Goal: Answer question/provide support: Share knowledge or assist other users

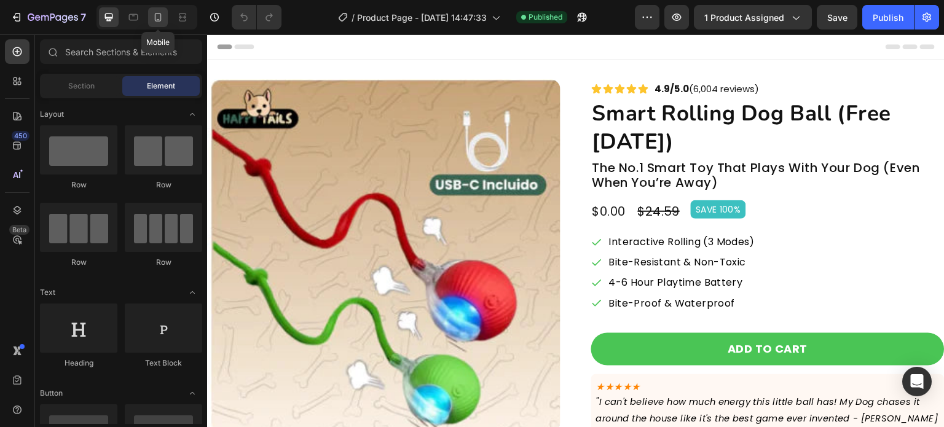
click at [165, 24] on div at bounding box center [158, 17] width 20 height 20
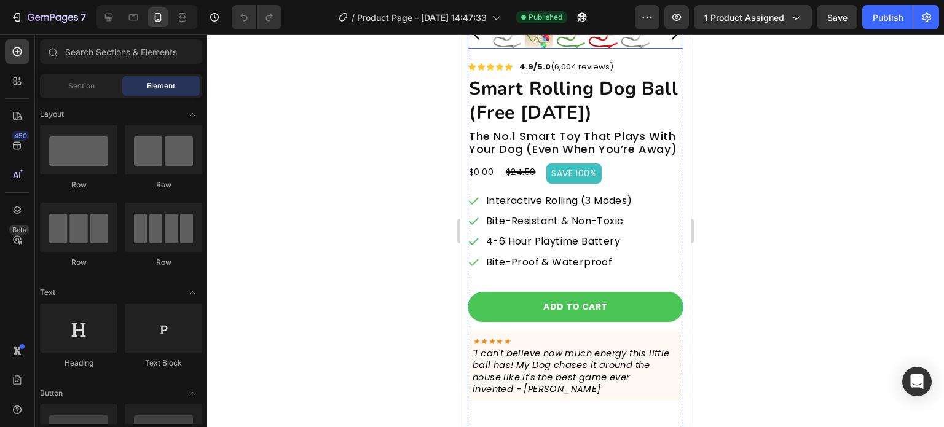
scroll to position [280, 0]
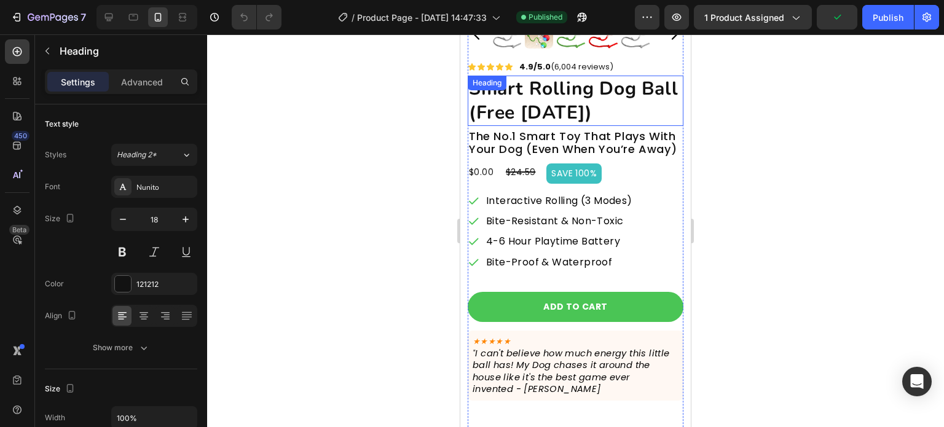
click at [568, 129] on h2 "The No.1 Smart Toy That Plays With Your Dog (Even When You’re Away)" at bounding box center [576, 143] width 216 height 29
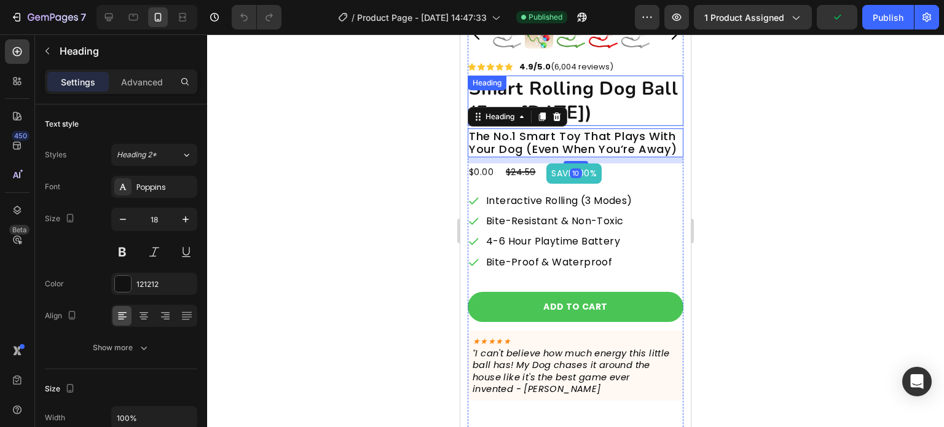
click at [582, 92] on h2 "smart rolling dog ball (free [DATE])" at bounding box center [576, 101] width 216 height 50
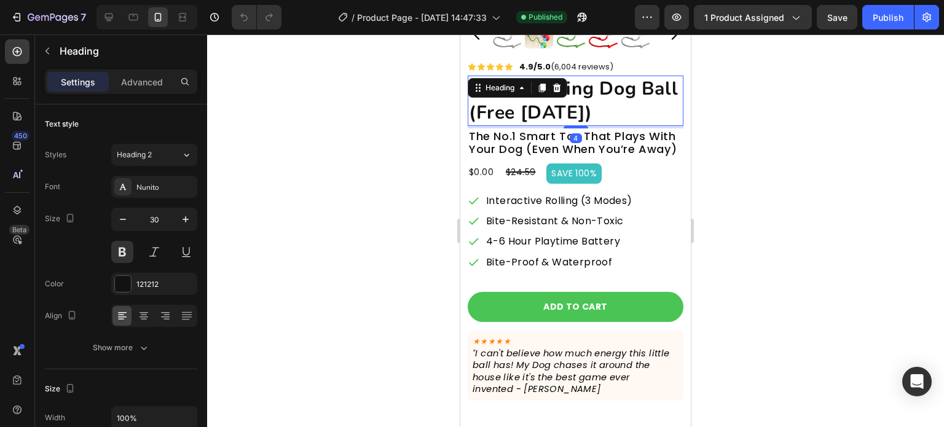
click at [373, 187] on div at bounding box center [575, 230] width 737 height 393
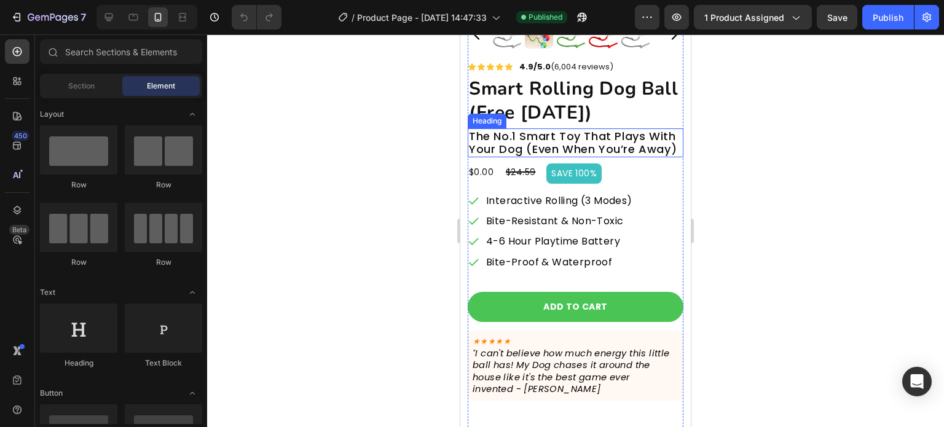
click at [535, 140] on h2 "The No.1 Smart Toy That Plays With Your Dog (Even When You’re Away)" at bounding box center [576, 143] width 216 height 29
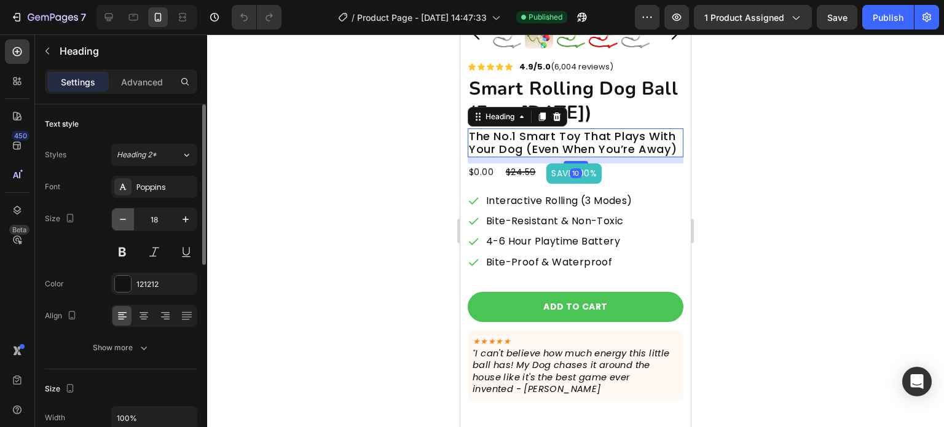
click at [121, 213] on icon "button" at bounding box center [123, 219] width 12 height 12
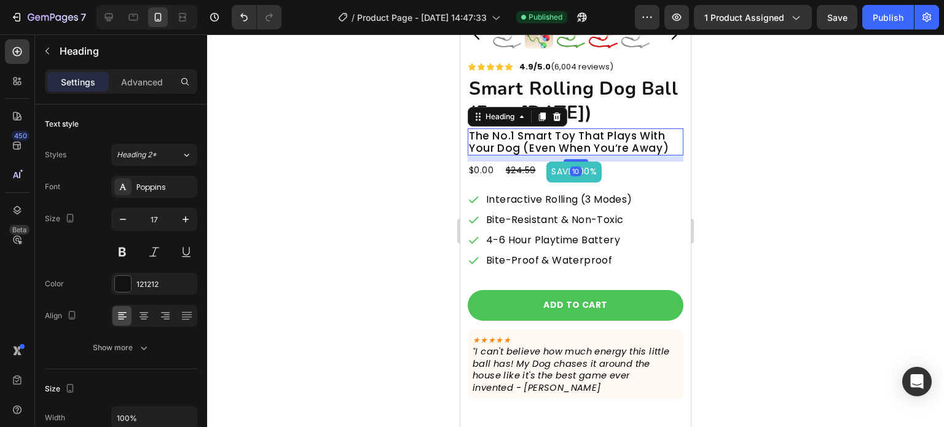
type input "16"
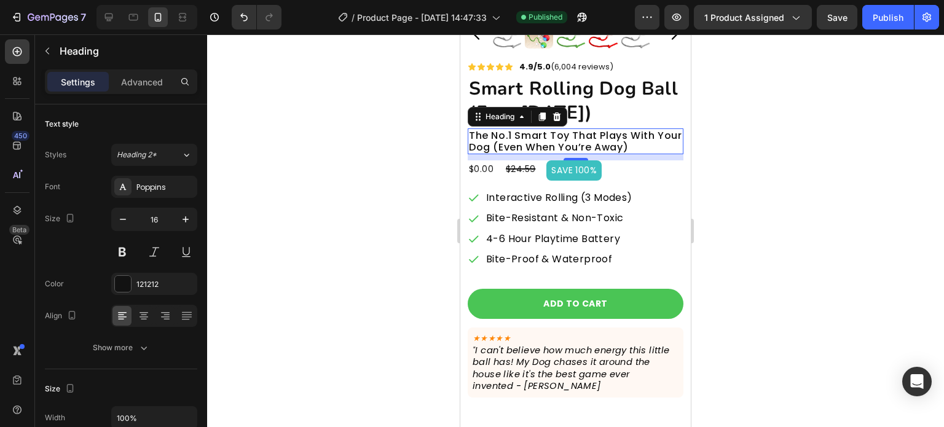
click at [323, 227] on div at bounding box center [575, 230] width 737 height 393
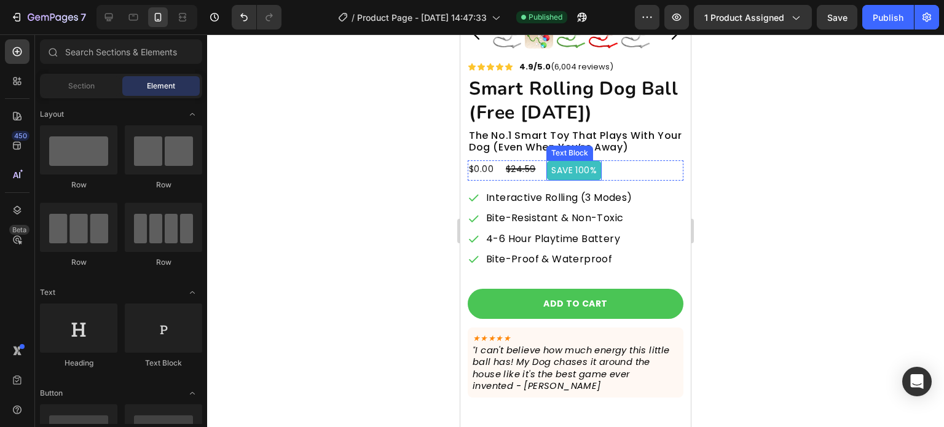
click at [576, 164] on p "SAVE 100%" at bounding box center [574, 170] width 45 height 15
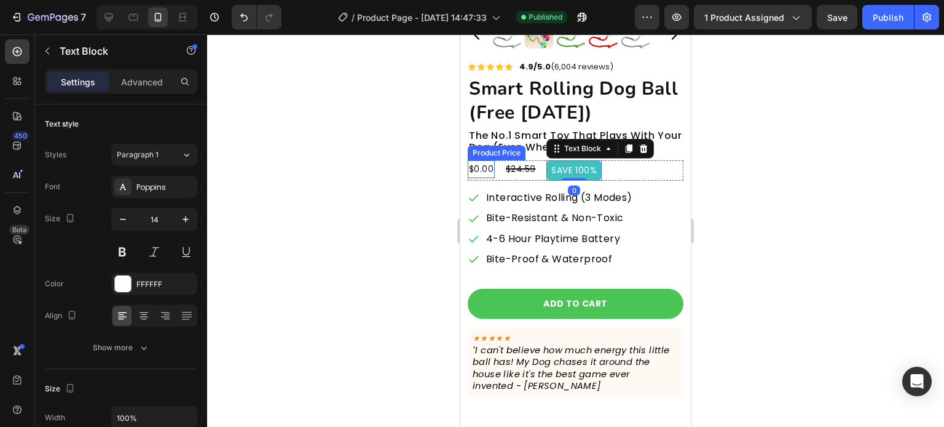
click at [483, 164] on div "$0.00" at bounding box center [481, 169] width 27 height 18
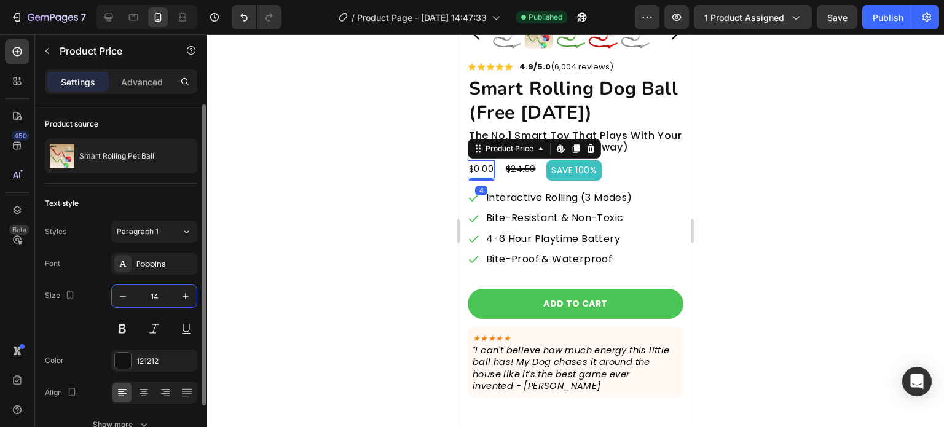
click at [170, 298] on input "14" at bounding box center [154, 296] width 41 height 22
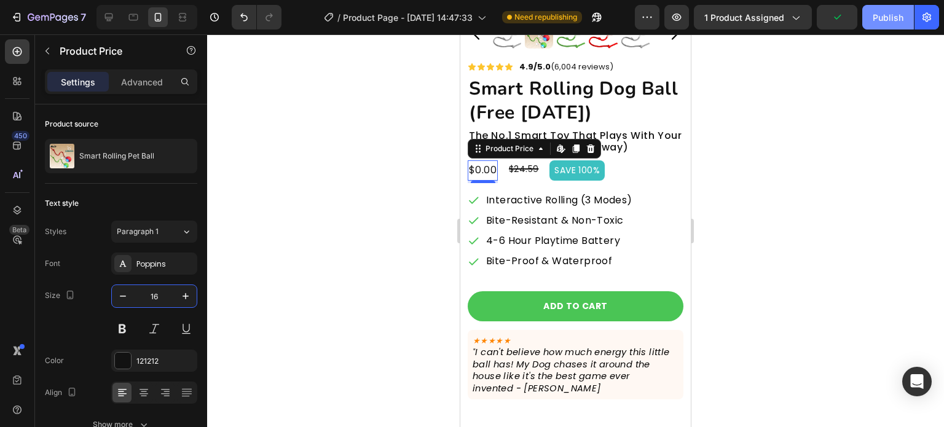
type input "16"
click at [879, 16] on div "Publish" at bounding box center [888, 17] width 31 height 13
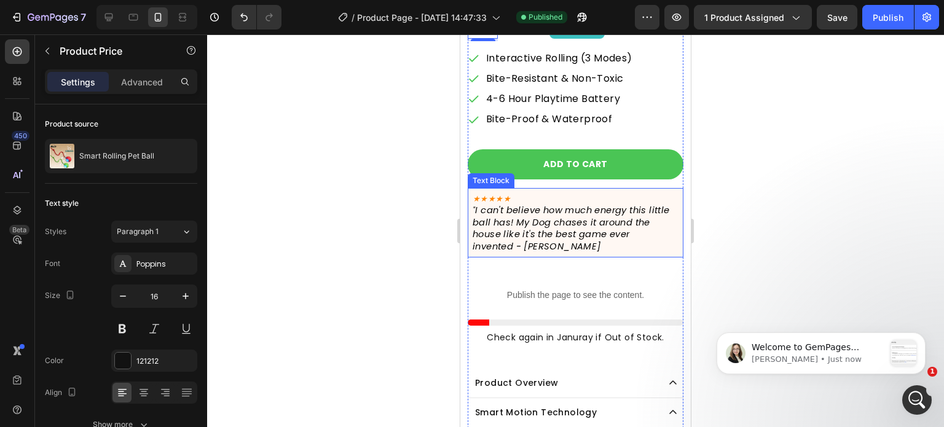
scroll to position [0, 0]
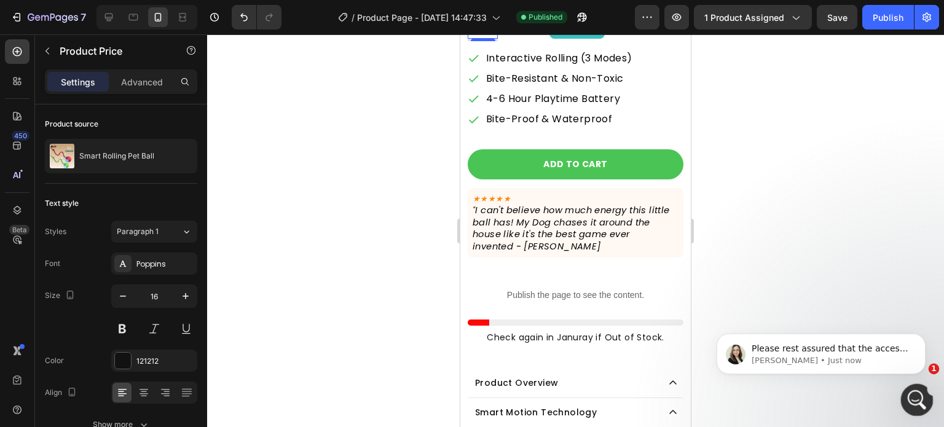
click at [914, 391] on icon "Open Intercom Messenger" at bounding box center [916, 399] width 20 height 20
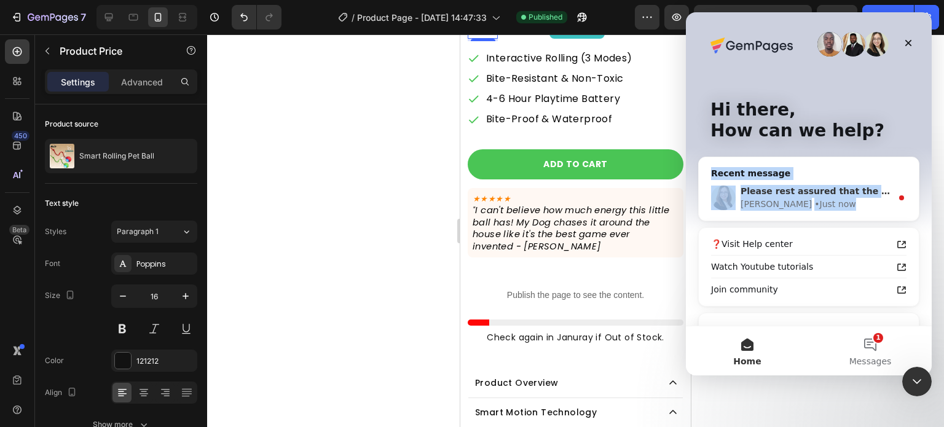
drag, startPoint x: 913, startPoint y: 227, endPoint x: 852, endPoint y: 197, distance: 67.6
click at [852, 197] on div "Hi there, How can we help? Recent message Please rest assured that the access i…" at bounding box center [809, 187] width 246 height 350
click at [852, 198] on div "Emma • Just now" at bounding box center [816, 204] width 151 height 13
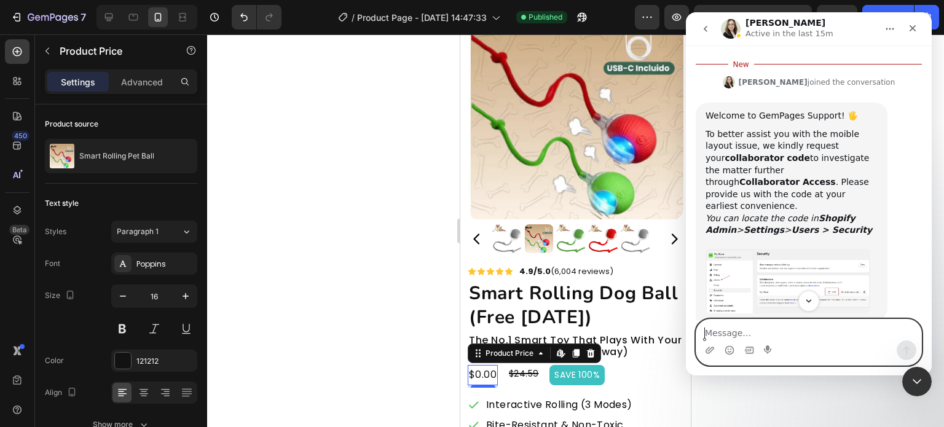
scroll to position [422, 0]
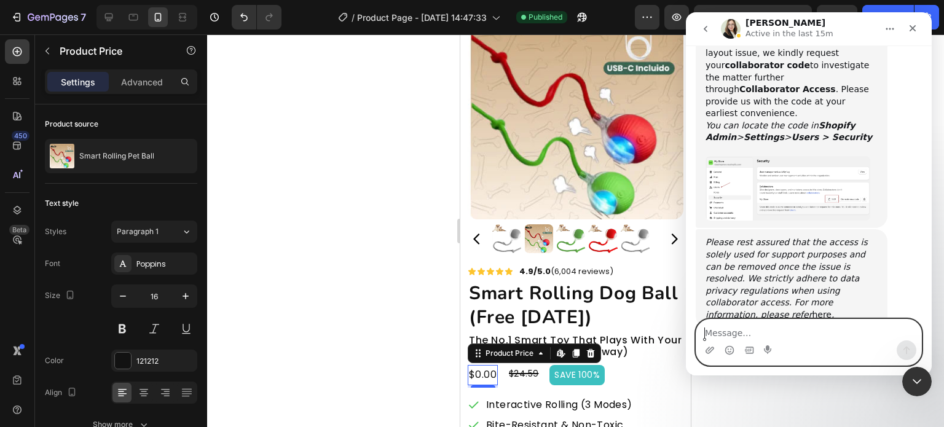
paste textarea "1310"
type textarea "1310"
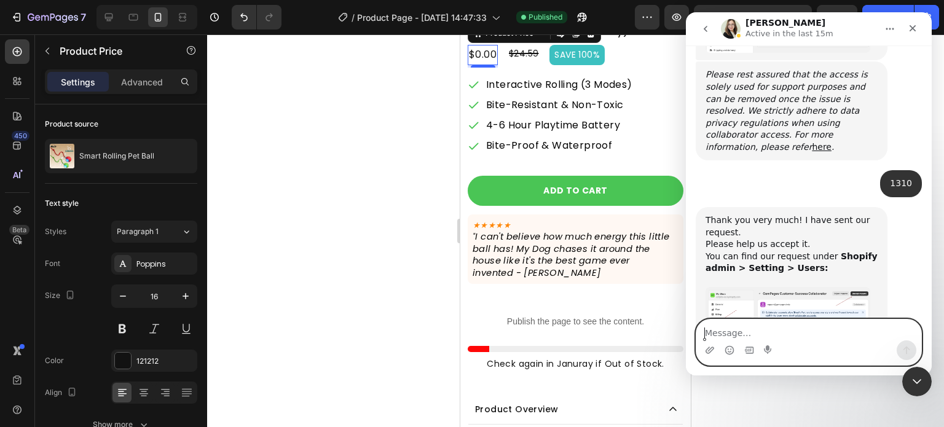
scroll to position [607, 0]
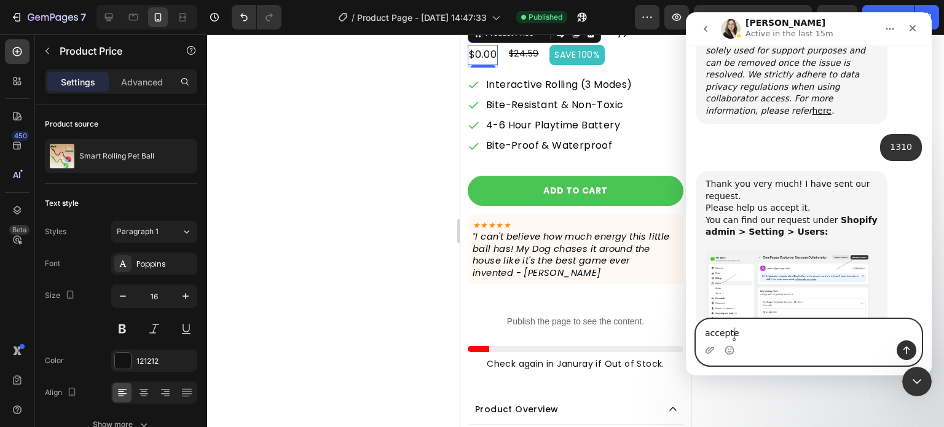
type textarea "accepted"
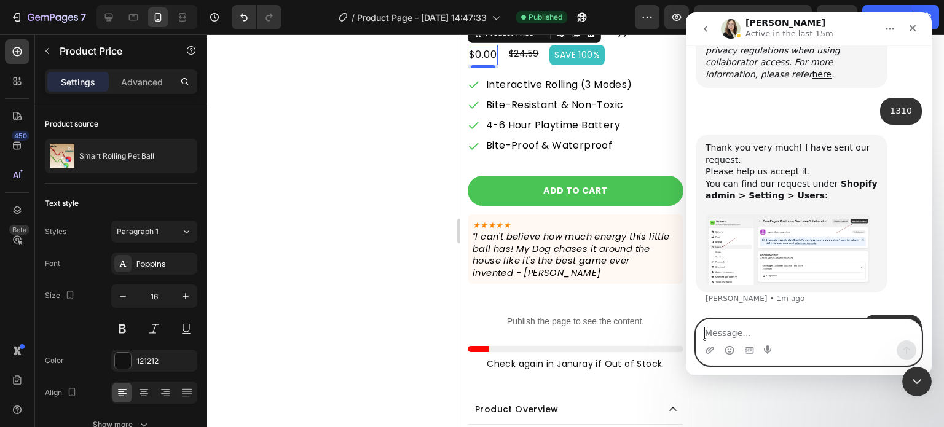
scroll to position [644, 0]
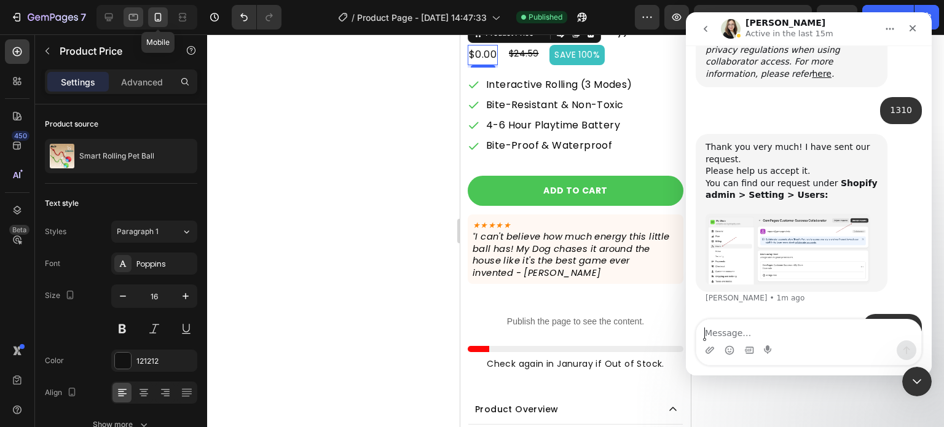
click at [140, 17] on div at bounding box center [134, 17] width 20 height 20
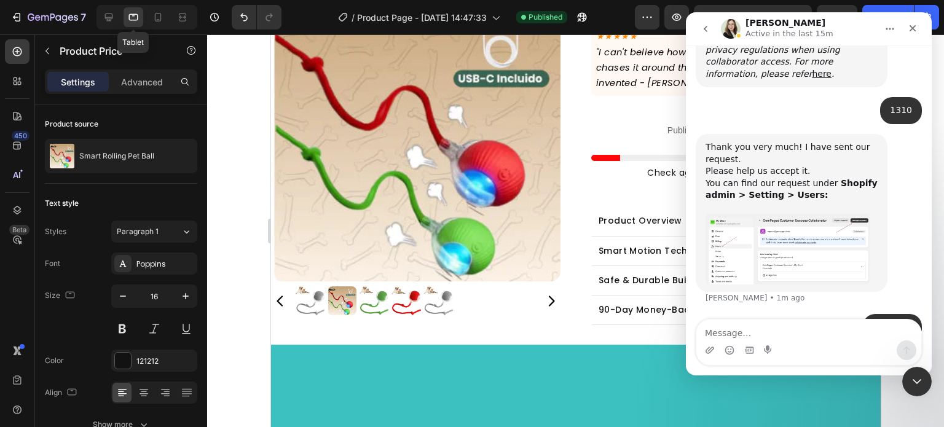
type input "14"
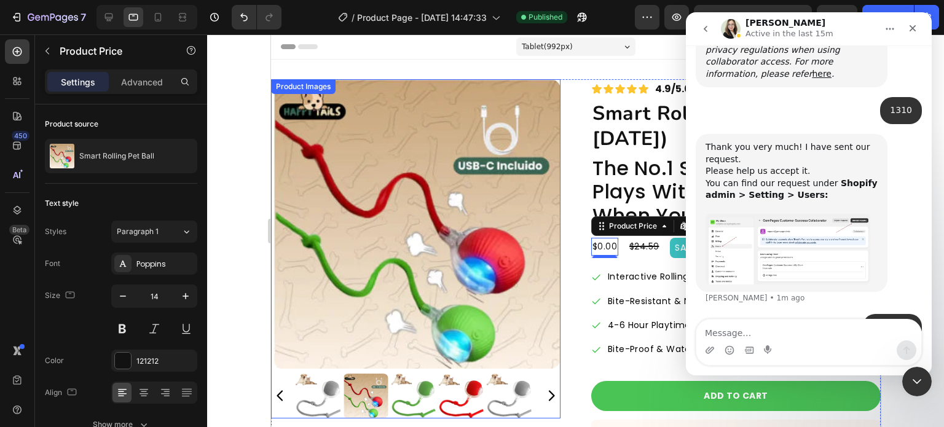
scroll to position [49, 0]
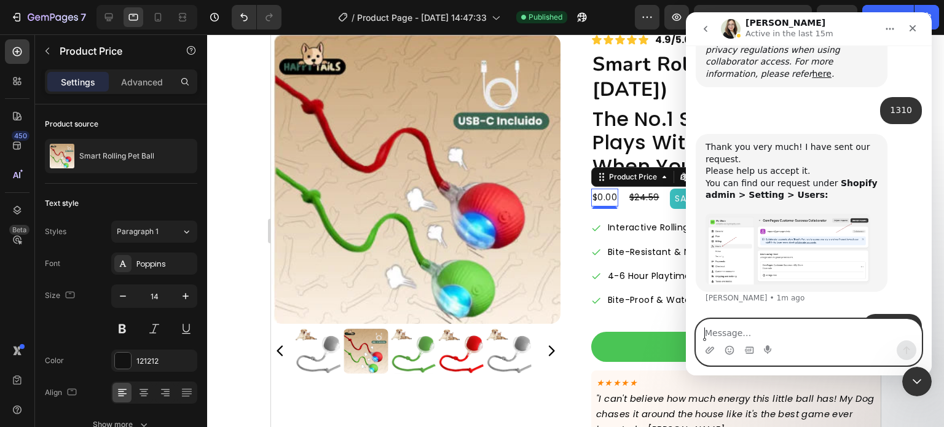
click at [740, 324] on textarea "Message…" at bounding box center [809, 330] width 225 height 21
type textarea "Its been showing like tablet acctualy on mobile"
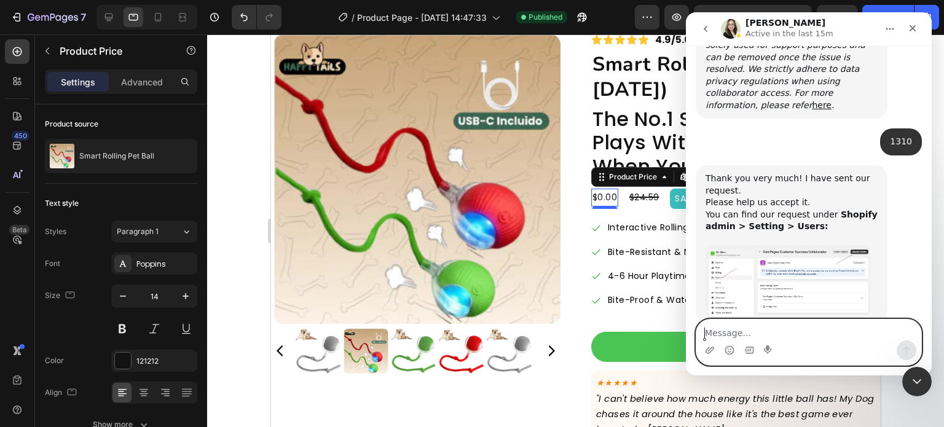
scroll to position [684, 0]
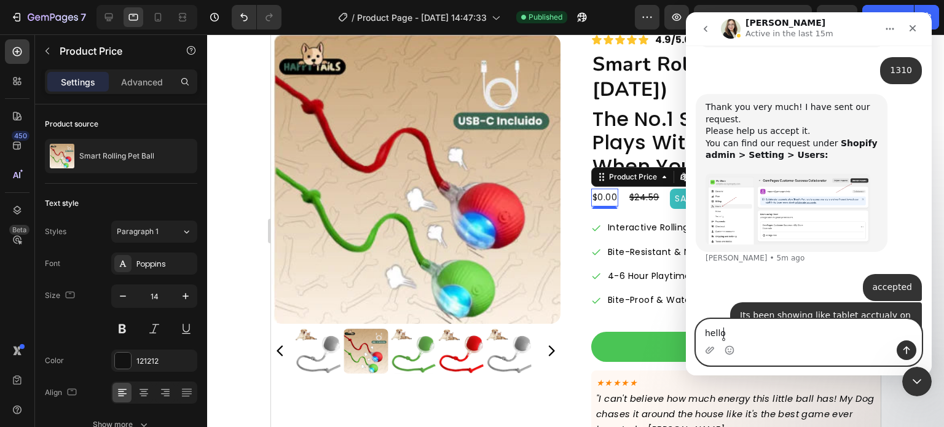
type textarea "hello?"
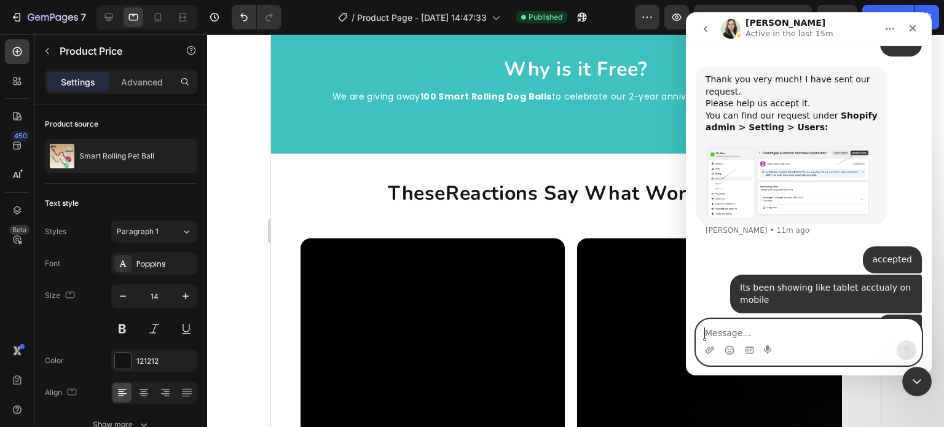
scroll to position [815, 0]
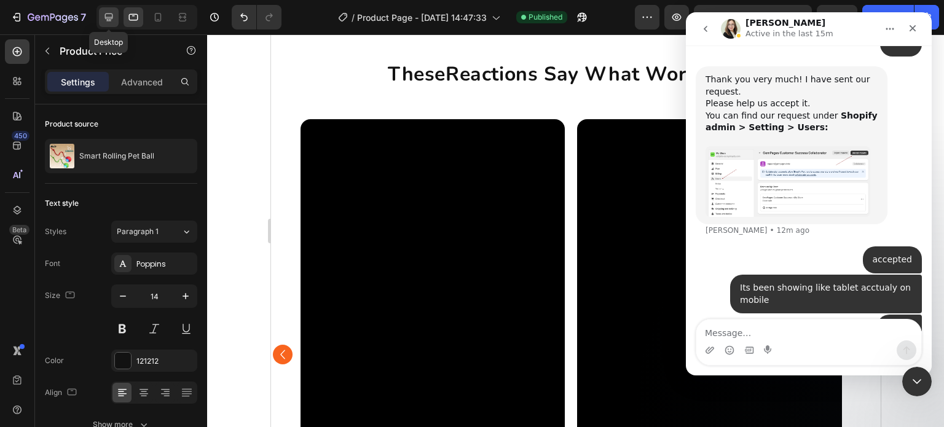
click at [108, 19] on icon at bounding box center [109, 18] width 8 height 8
type input "20"
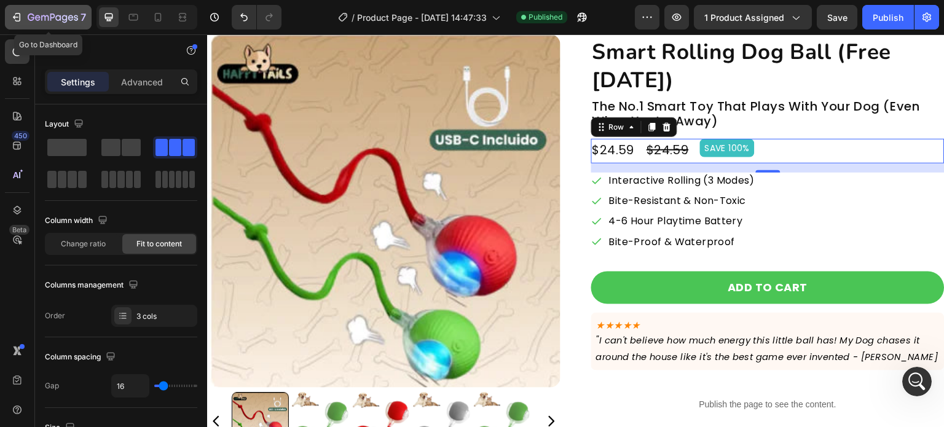
click at [64, 14] on icon "button" at bounding box center [53, 18] width 50 height 10
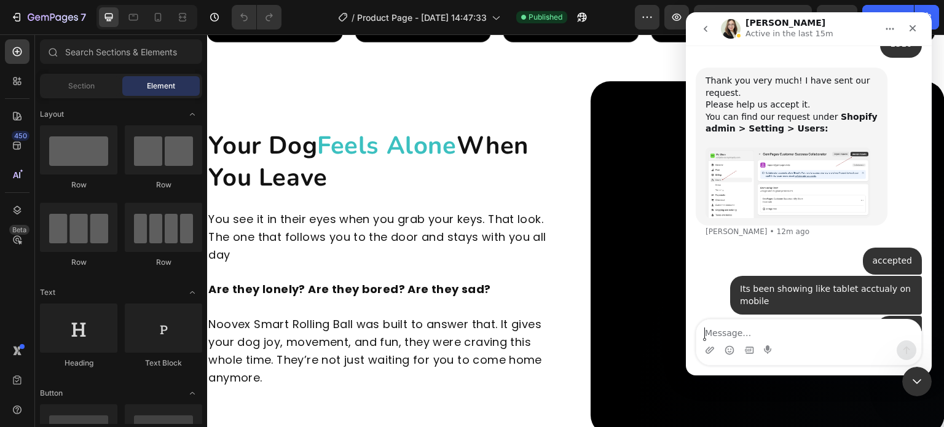
scroll to position [1082, 0]
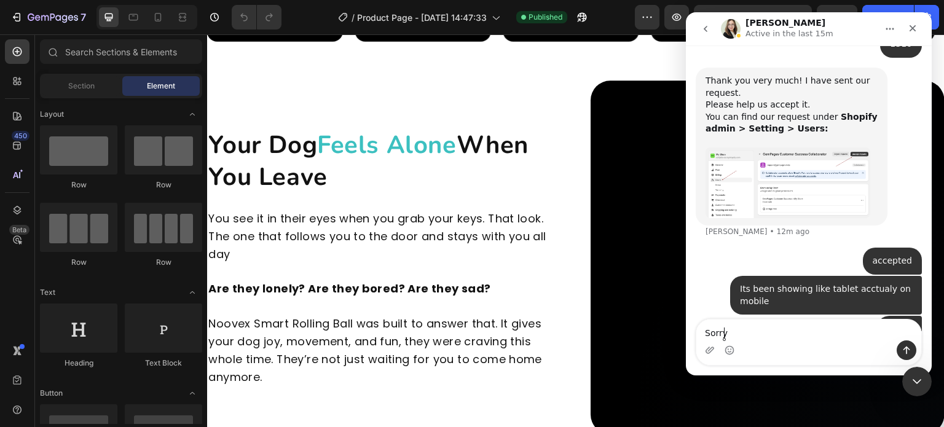
type textarea "Sorry?"
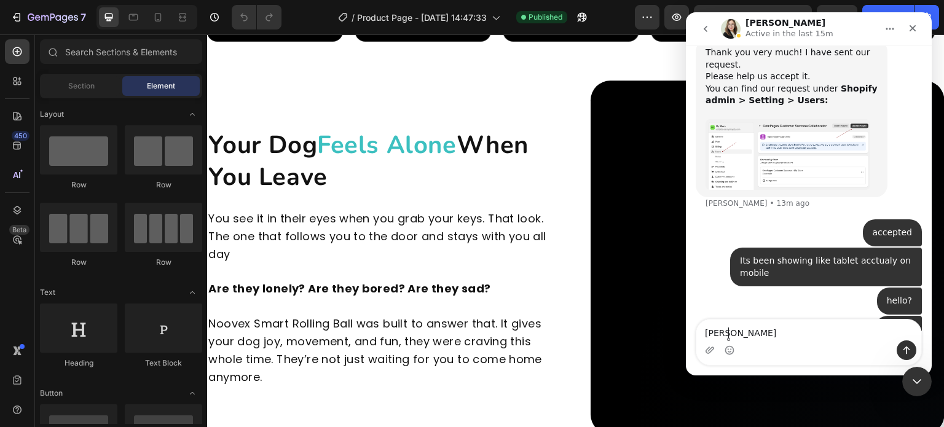
type textarea "[PERSON_NAME]?"
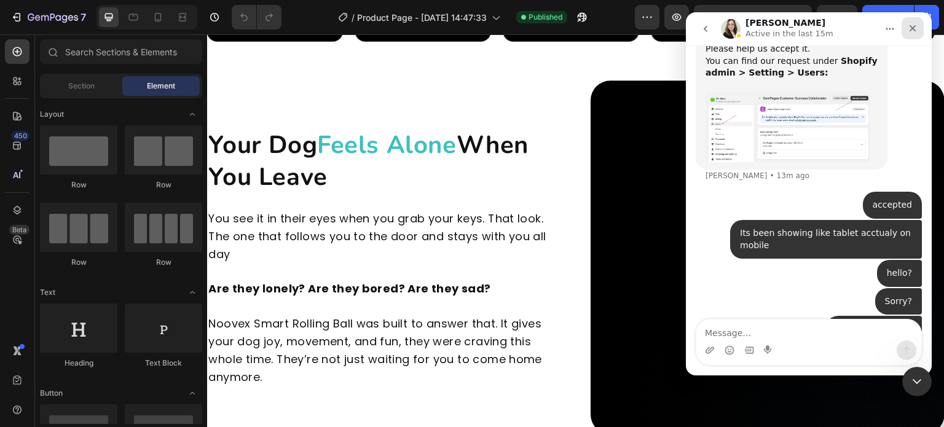
click at [916, 29] on icon "Close" at bounding box center [913, 28] width 10 height 10
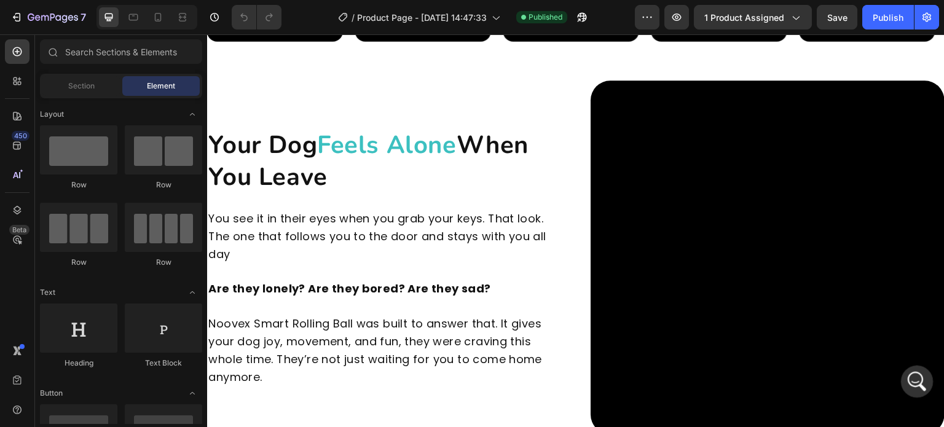
click at [911, 370] on div "Open Intercom Messenger" at bounding box center [915, 380] width 41 height 41
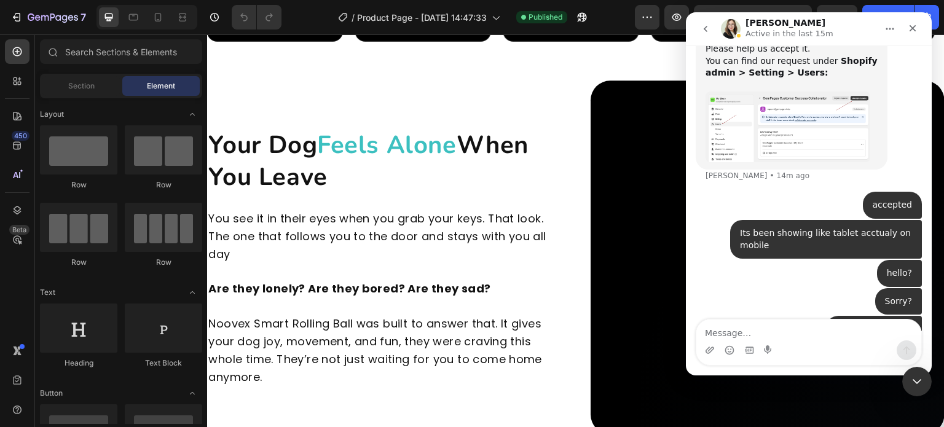
click at [733, 30] on img "Intercom messenger" at bounding box center [731, 29] width 20 height 20
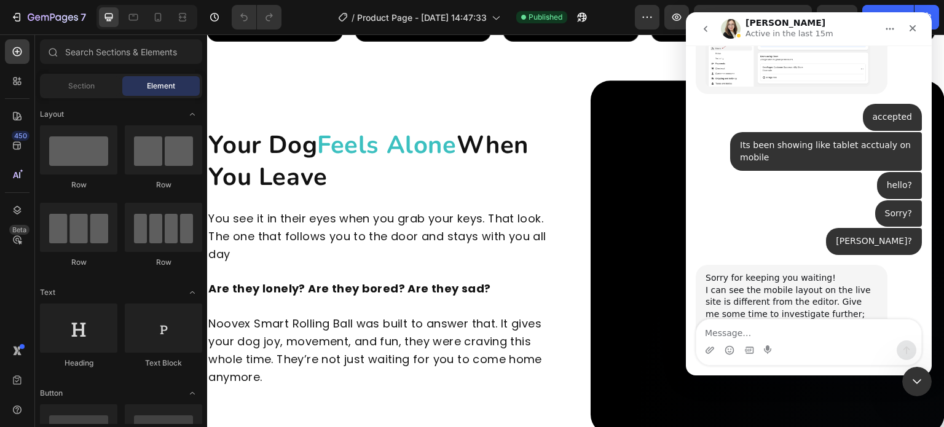
scroll to position [853, 0]
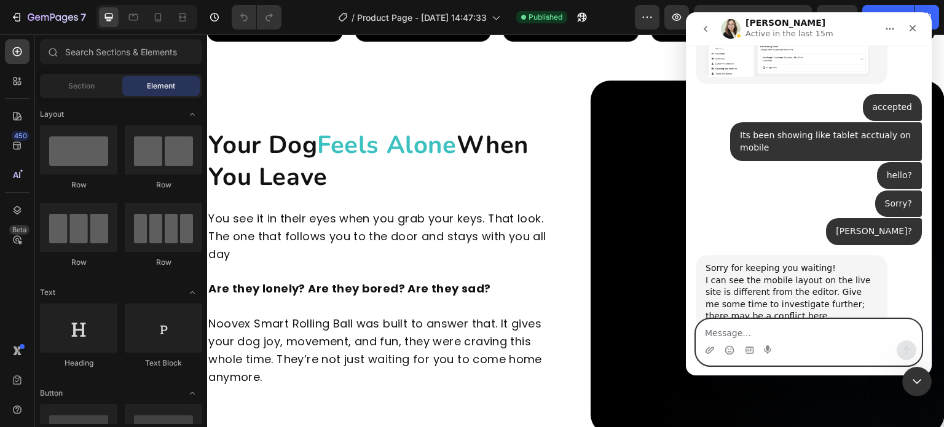
click at [723, 331] on textarea "Message…" at bounding box center [809, 330] width 225 height 21
type textarea "okay, thank you. Just let me know please"
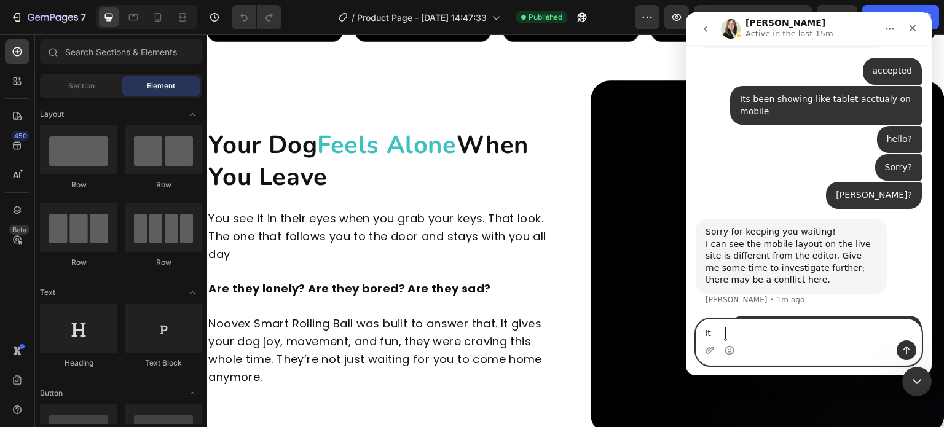
type textarea "I"
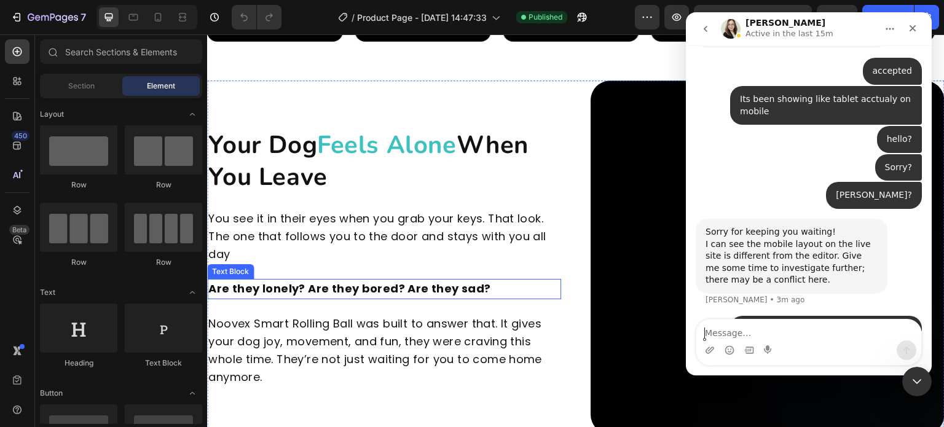
click at [486, 288] on p "Are they lonely? Are they bored? Are they sad?" at bounding box center [384, 289] width 352 height 18
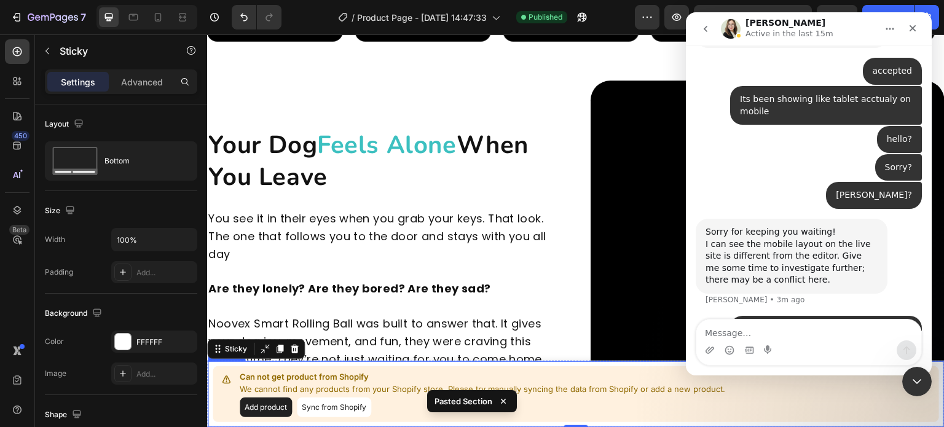
click at [315, 378] on p "Can not get product from Shopify" at bounding box center [483, 377] width 486 height 12
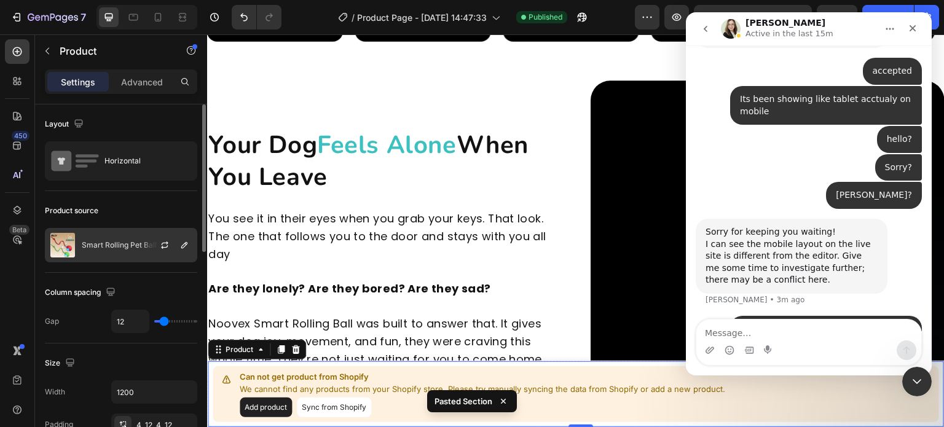
click at [143, 242] on div at bounding box center [170, 245] width 54 height 33
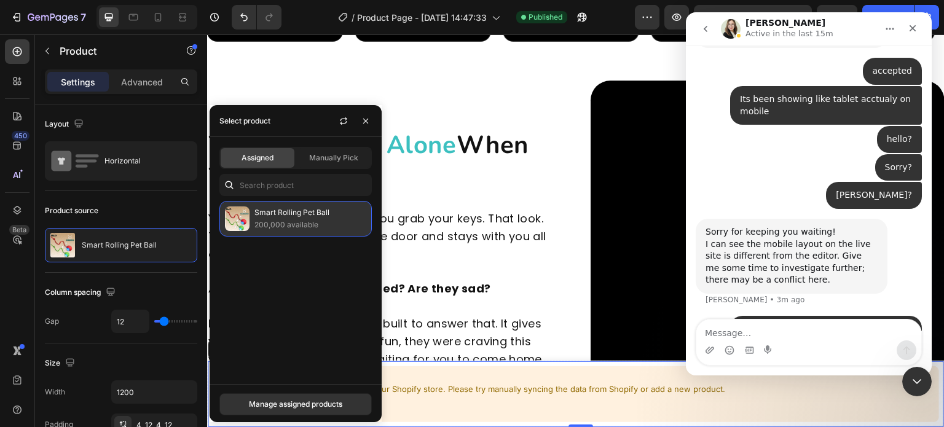
click at [277, 225] on p "200,000 available" at bounding box center [311, 225] width 112 height 12
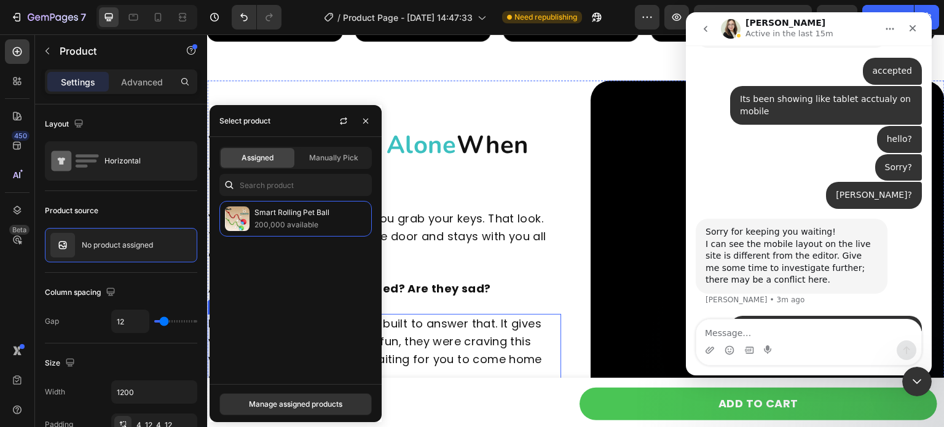
click at [496, 345] on p "Noovex Smart Rolling Ball was built to answer that. It gives your dog joy, move…" at bounding box center [384, 350] width 352 height 71
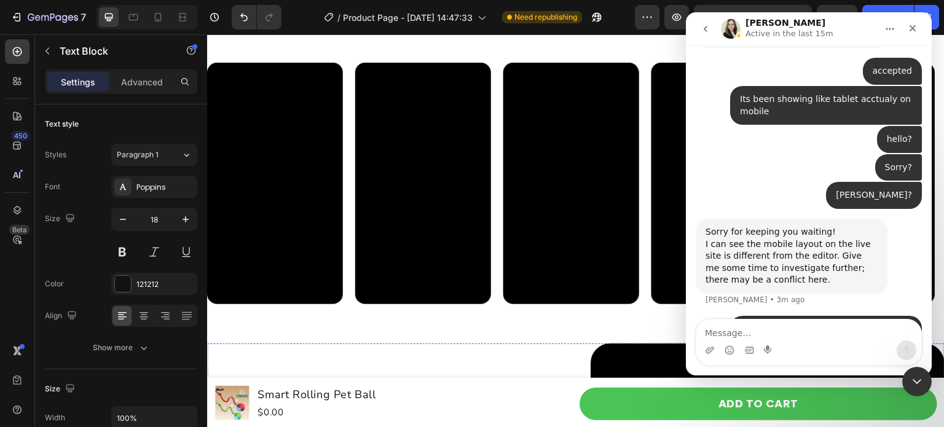
scroll to position [819, 0]
click at [53, 53] on button "button" at bounding box center [48, 51] width 20 height 20
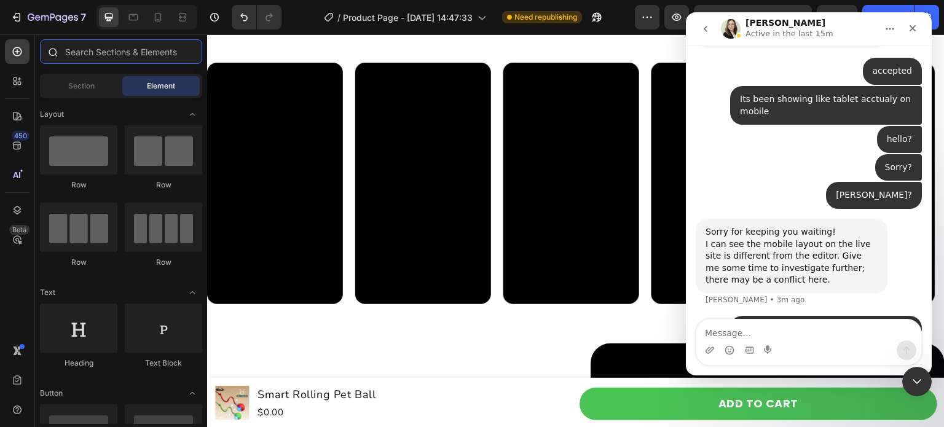
click at [87, 58] on input "text" at bounding box center [121, 51] width 162 height 25
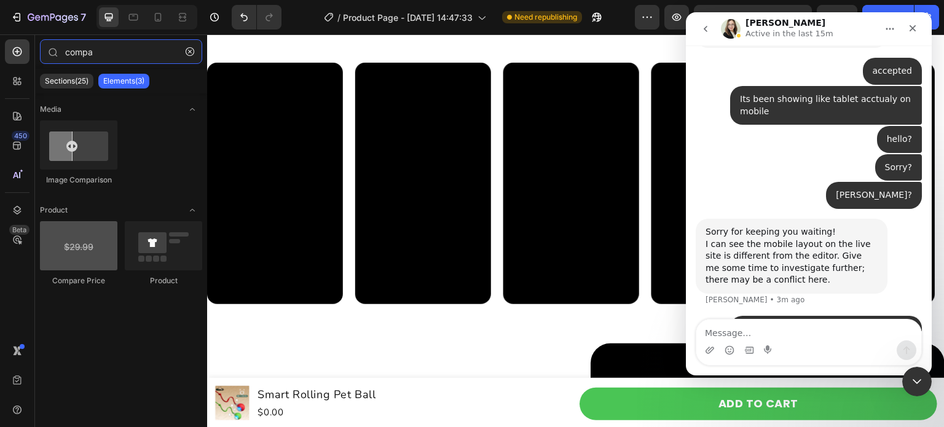
type input "compa"
click at [81, 247] on div at bounding box center [78, 245] width 77 height 49
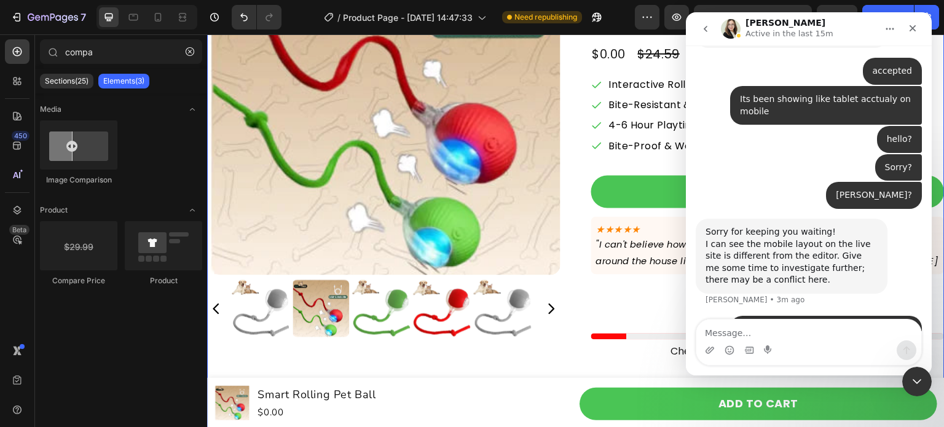
scroll to position [157, 0]
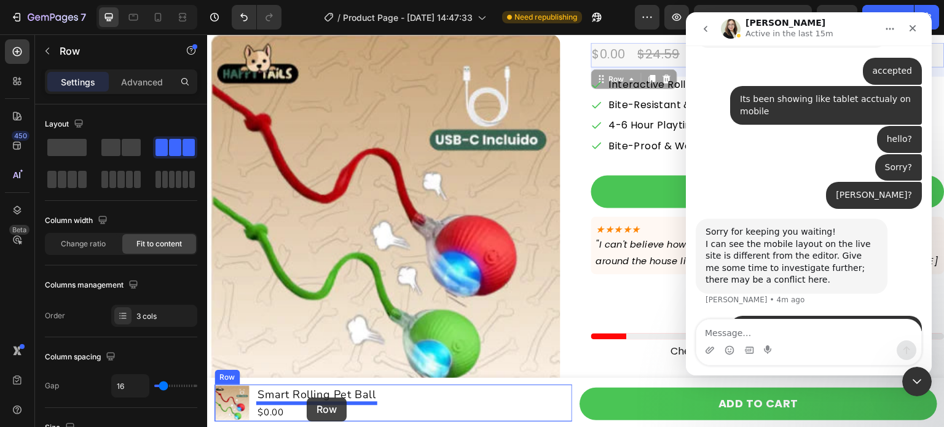
drag, startPoint x: 629, startPoint y: 64, endPoint x: 307, endPoint y: 399, distance: 464.9
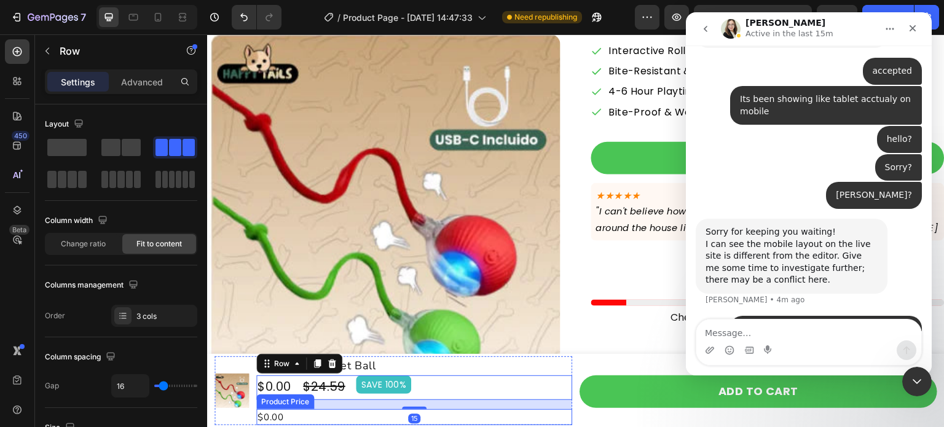
click at [317, 411] on div "$0.00" at bounding box center [414, 417] width 316 height 17
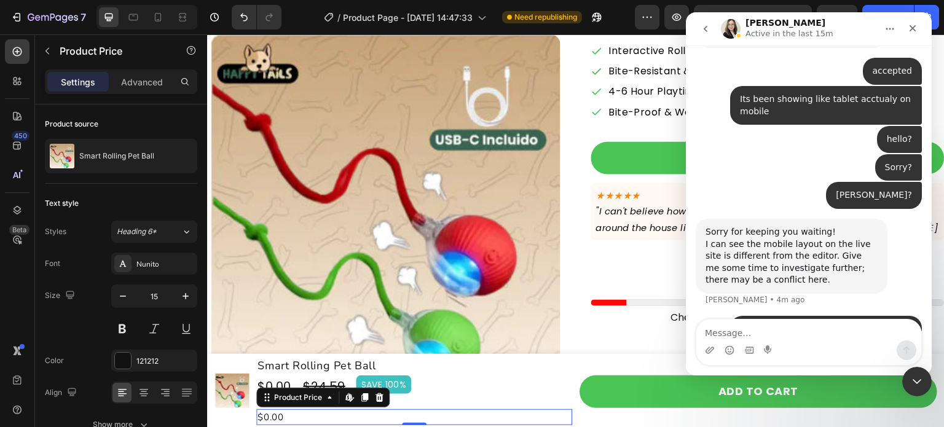
click at [386, 397] on div "Product Price Edit content in Shopify" at bounding box center [322, 398] width 133 height 20
click at [377, 398] on icon at bounding box center [380, 397] width 8 height 9
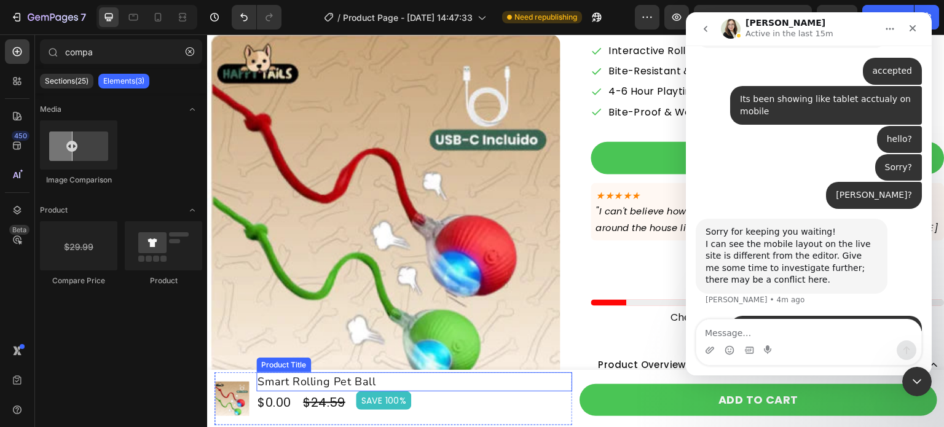
click at [365, 379] on h1 "Smart Rolling Pet Ball" at bounding box center [414, 382] width 316 height 19
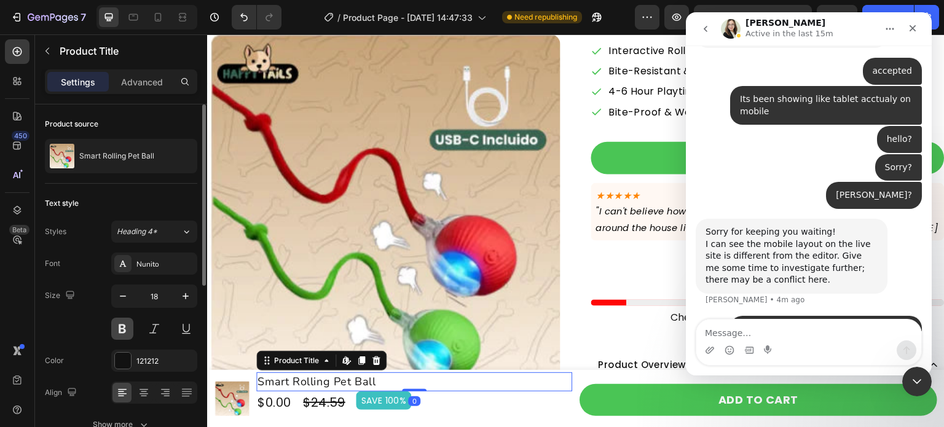
click at [125, 327] on button at bounding box center [122, 329] width 22 height 22
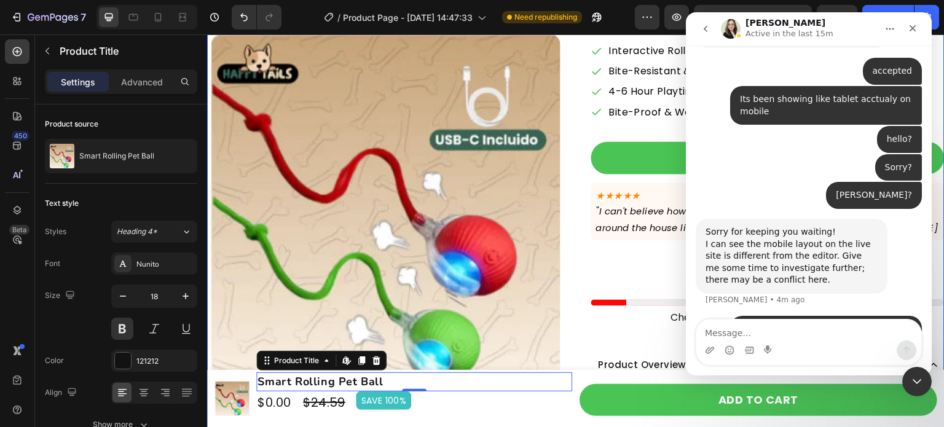
click at [572, 130] on div "Product Images Icon Icon Icon Icon Icon Icon List 4.9/5.0 (6,004 reviews) Text …" at bounding box center [576, 193] width 738 height 542
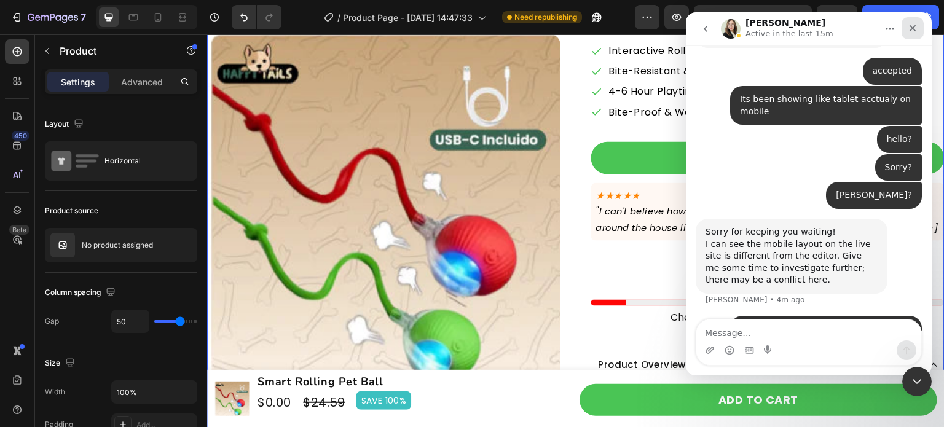
click at [909, 30] on icon "Close" at bounding box center [913, 28] width 10 height 10
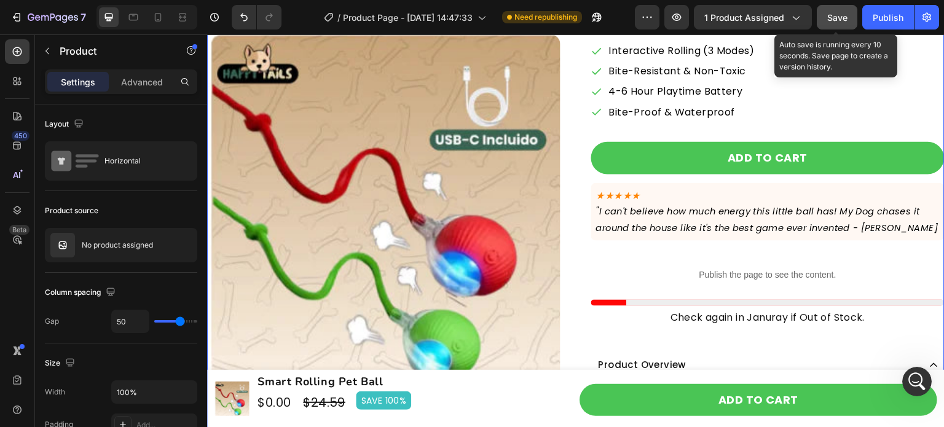
click at [844, 17] on span "Save" at bounding box center [838, 17] width 20 height 10
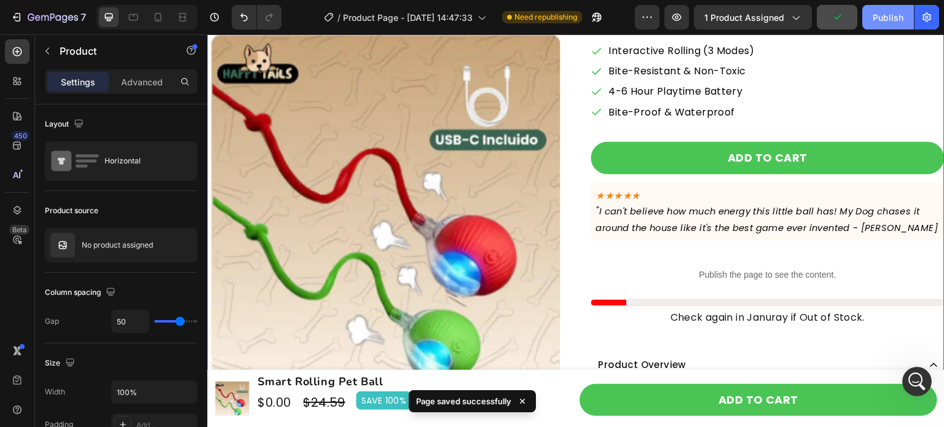
click at [888, 19] on div "Publish" at bounding box center [888, 17] width 31 height 13
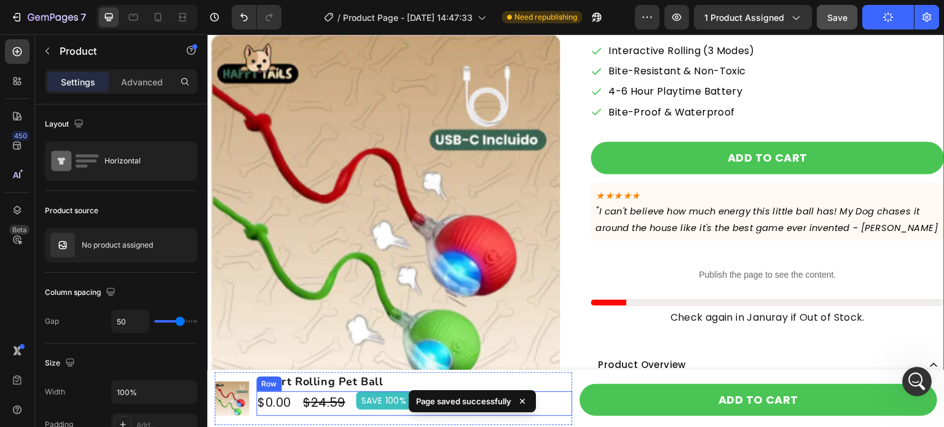
click at [354, 397] on div "$0.00 Product Price Product Price $24.59 Compare Price Compare Price SAVE 100% …" at bounding box center [414, 404] width 316 height 25
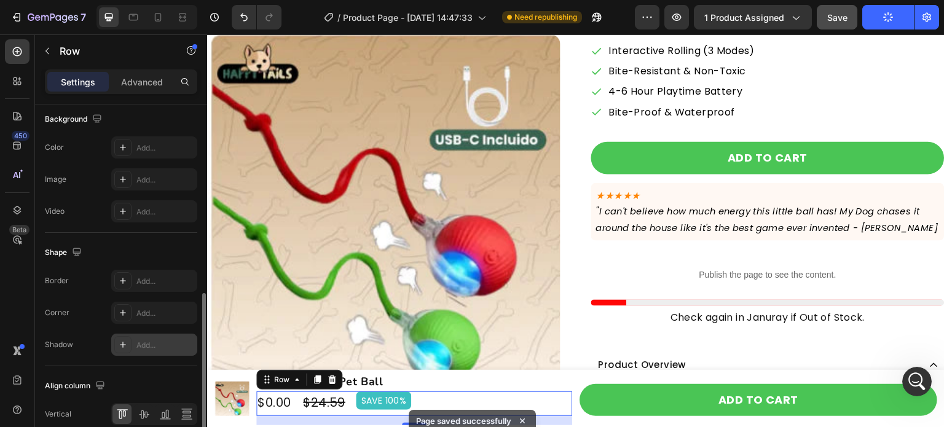
scroll to position [451, 0]
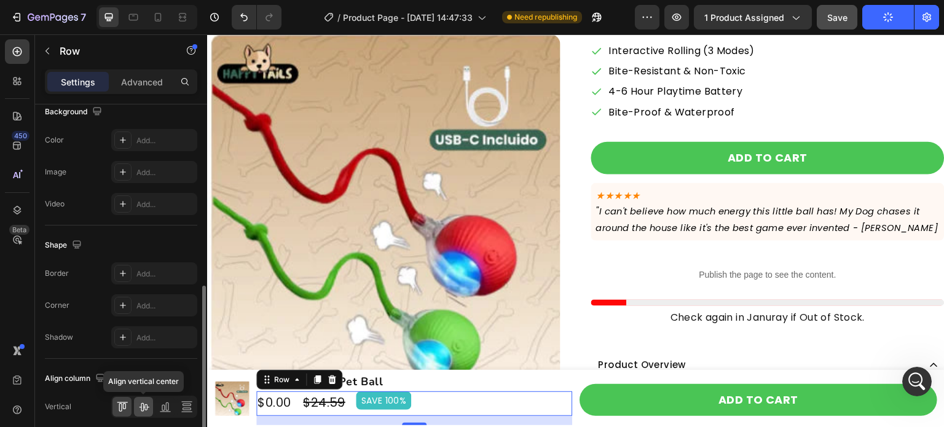
click at [141, 407] on icon at bounding box center [144, 407] width 10 height 9
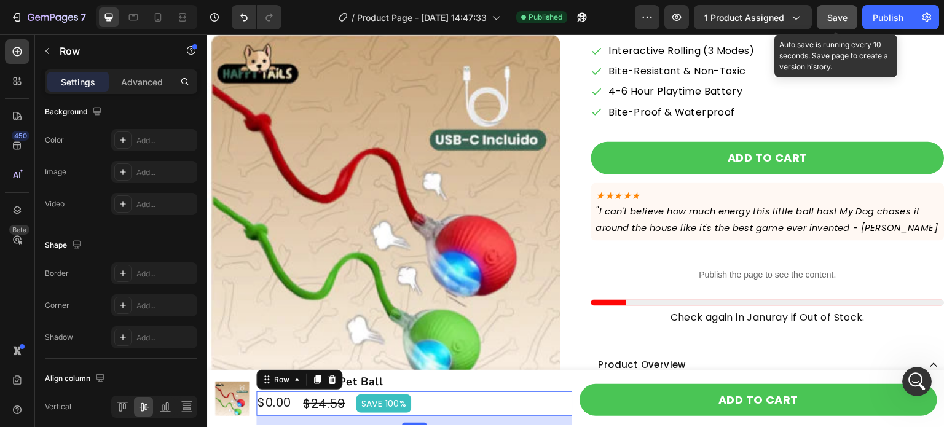
click at [834, 22] on div "Save" at bounding box center [838, 17] width 20 height 13
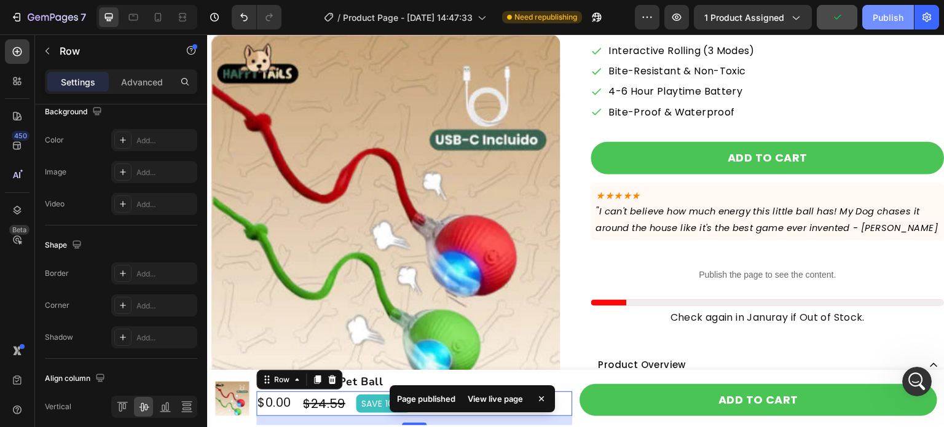
click at [879, 16] on div "Publish" at bounding box center [888, 17] width 31 height 13
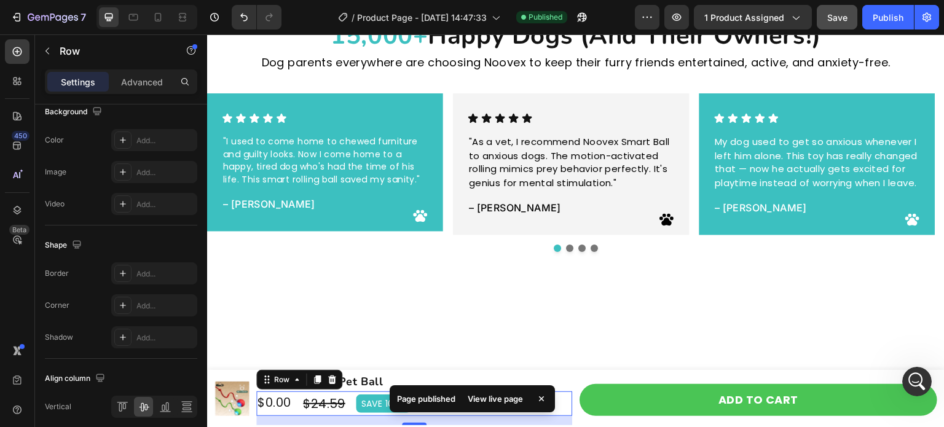
scroll to position [2459, 0]
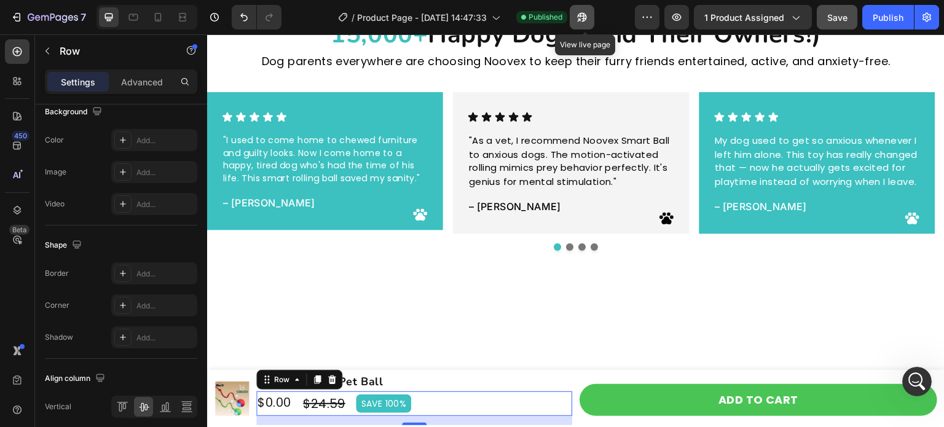
click at [580, 17] on icon "button" at bounding box center [582, 17] width 9 height 9
click at [137, 23] on div at bounding box center [134, 17] width 20 height 20
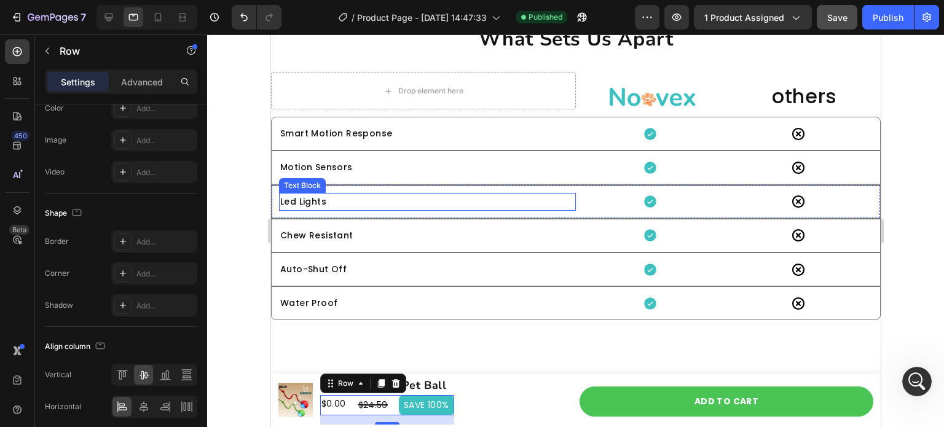
scroll to position [4075, 0]
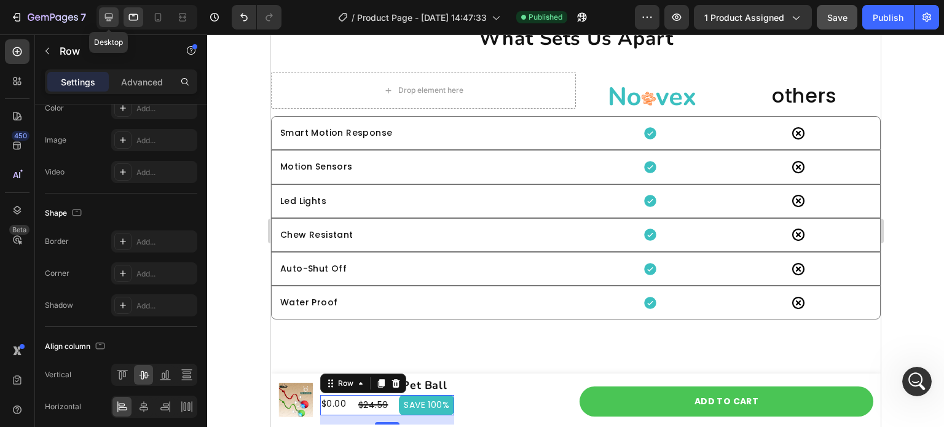
click at [107, 20] on icon at bounding box center [109, 18] width 8 height 8
type input "1200"
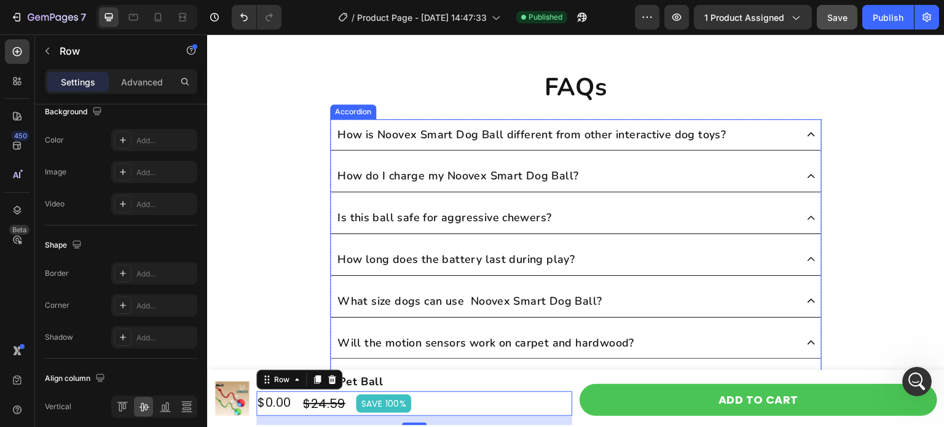
scroll to position [4388, 0]
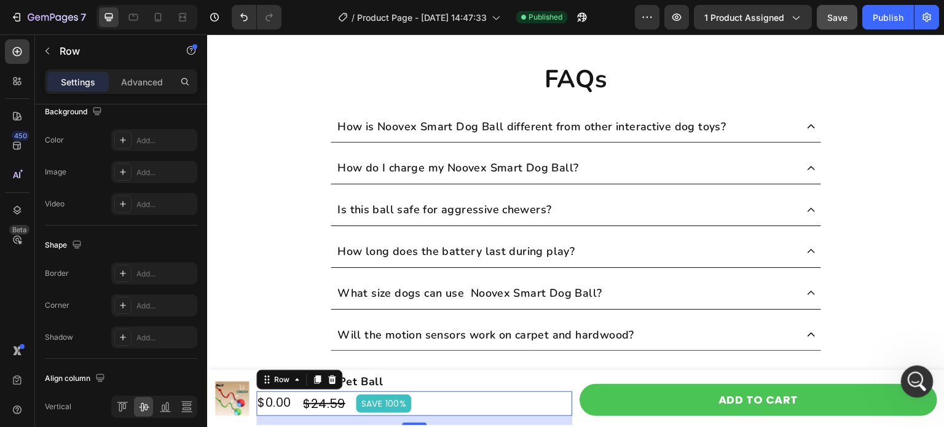
click at [909, 378] on icon "Open Intercom Messenger" at bounding box center [916, 380] width 20 height 20
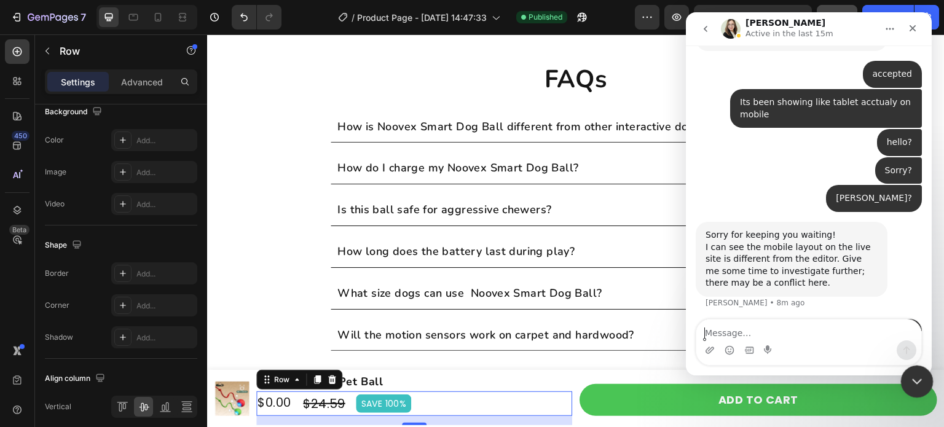
scroll to position [889, 0]
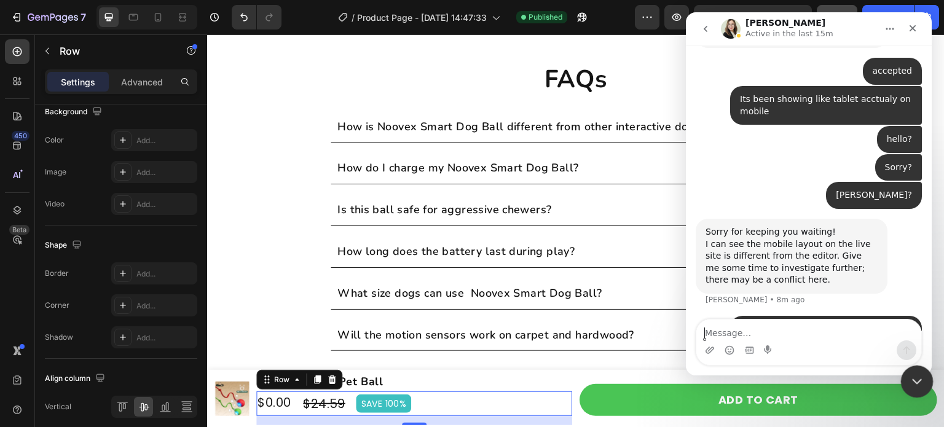
click at [917, 378] on icon "Close Intercom Messenger" at bounding box center [915, 380] width 15 height 15
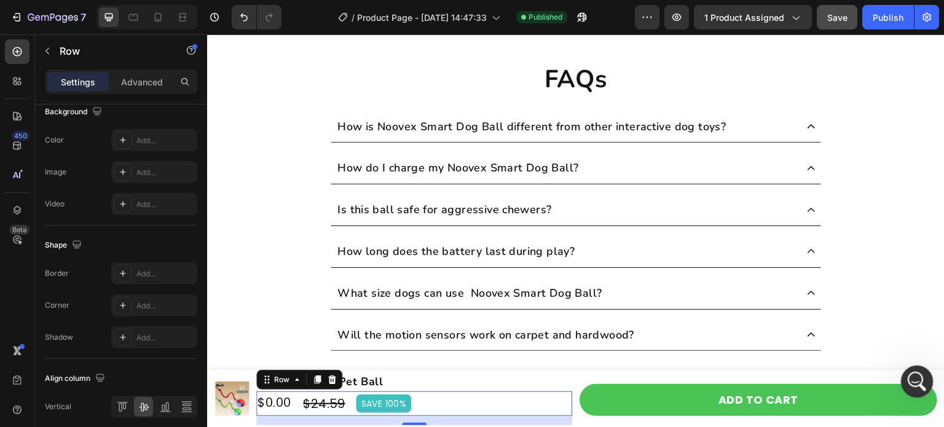
click at [907, 381] on icon "Open Intercom Messenger" at bounding box center [916, 380] width 20 height 20
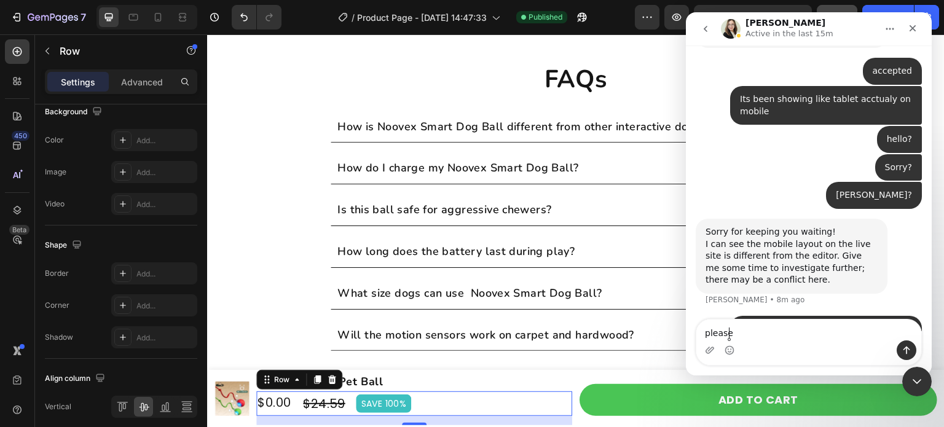
type textarea "please?"
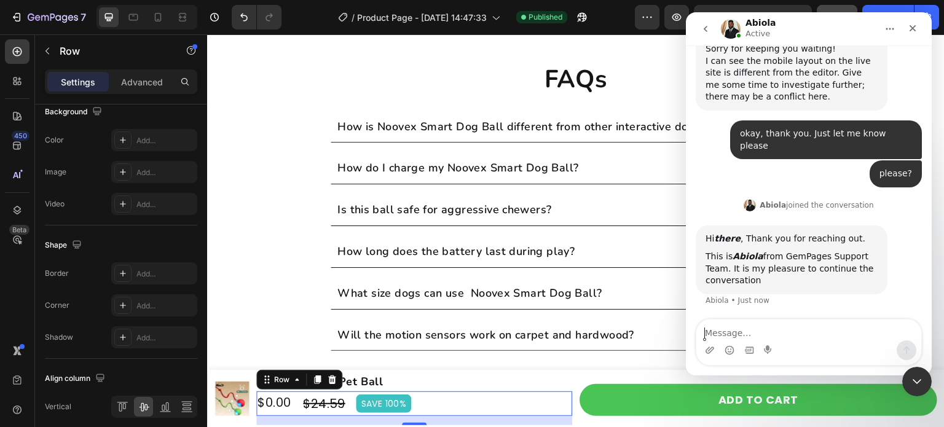
scroll to position [1024, 0]
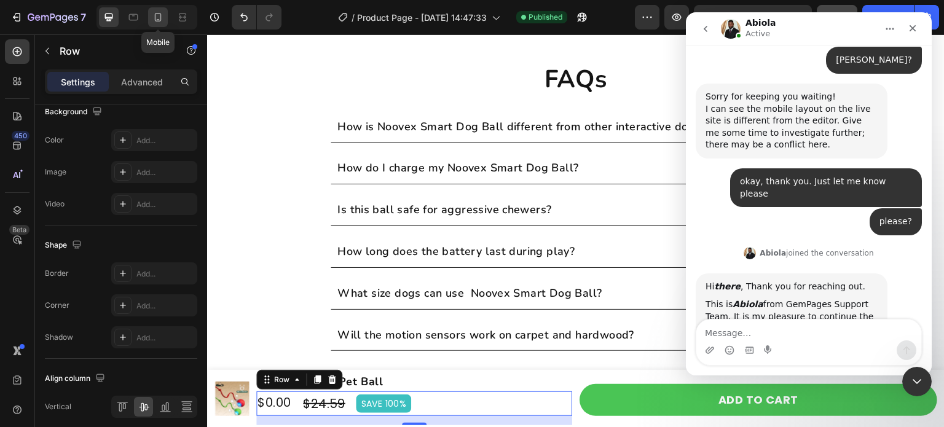
click at [163, 17] on icon at bounding box center [158, 17] width 12 height 12
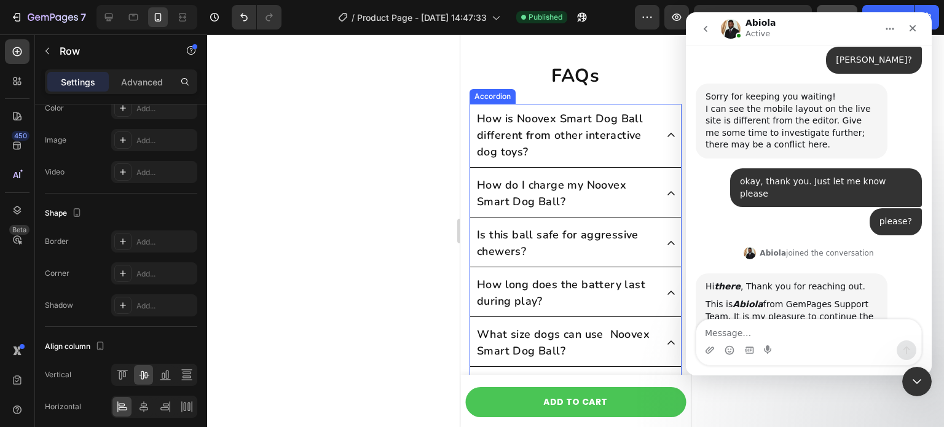
scroll to position [4346, 0]
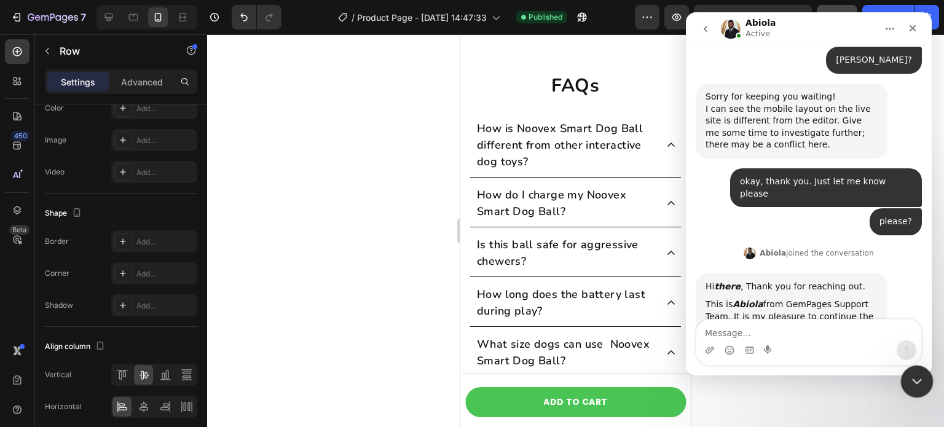
click at [917, 389] on div "Close Intercom Messenger" at bounding box center [916, 380] width 30 height 30
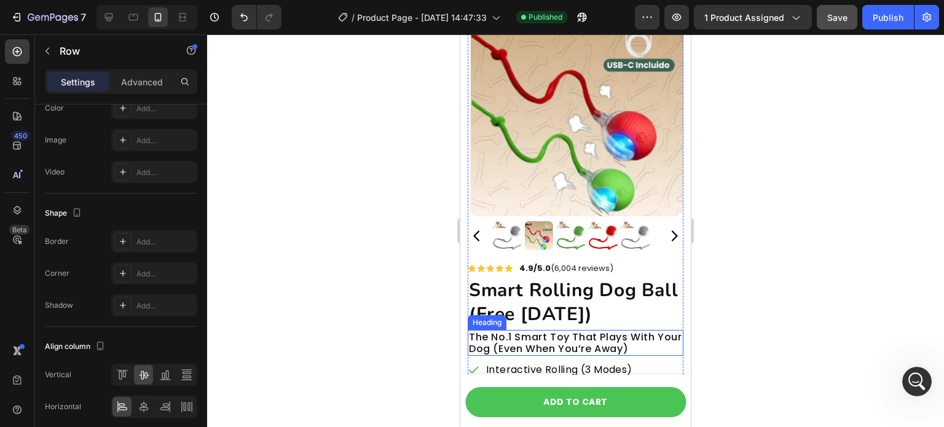
scroll to position [172, 0]
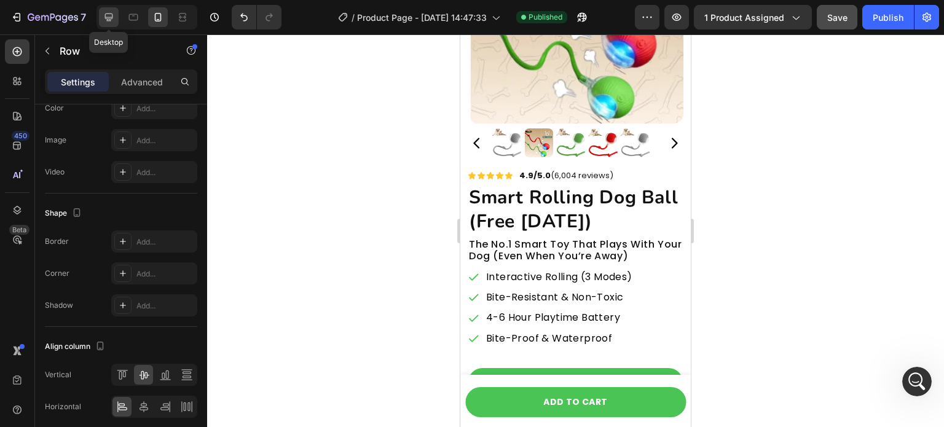
click at [115, 15] on div at bounding box center [109, 17] width 20 height 20
type input "1200"
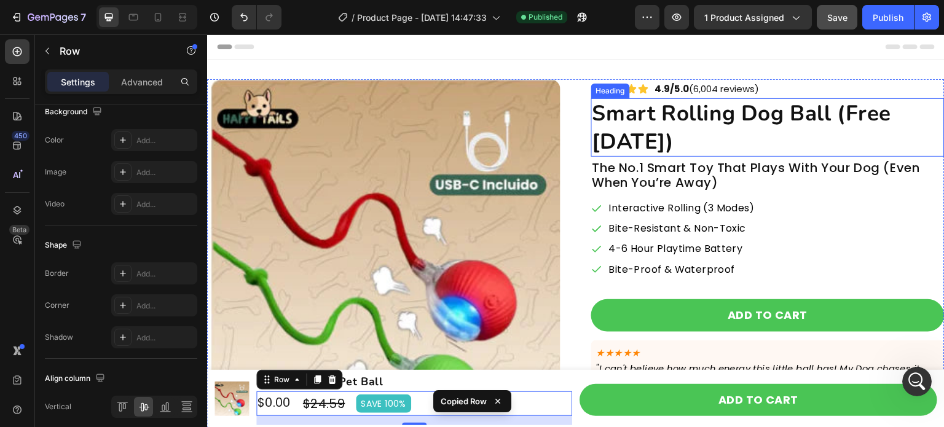
click at [738, 130] on h2 "smart rolling dog ball (free [DATE])" at bounding box center [768, 127] width 354 height 58
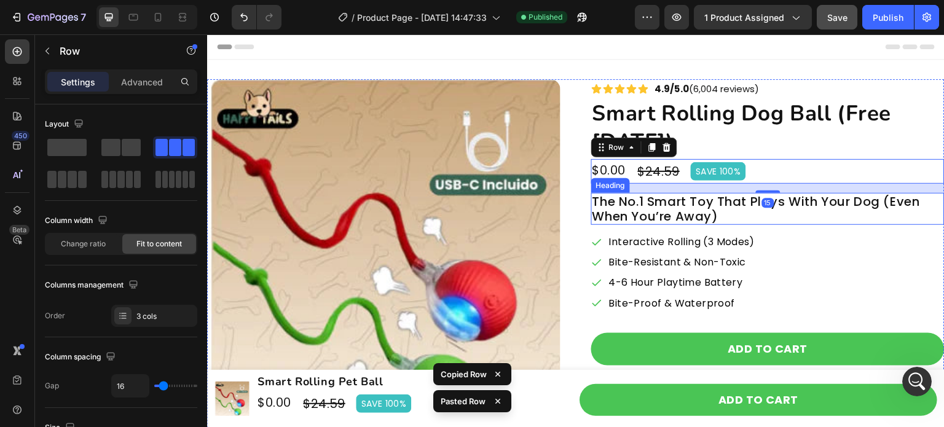
click at [799, 202] on h2 "The No.1 Smart Toy That Plays With Your Dog (Even When You’re Away)" at bounding box center [768, 209] width 354 height 32
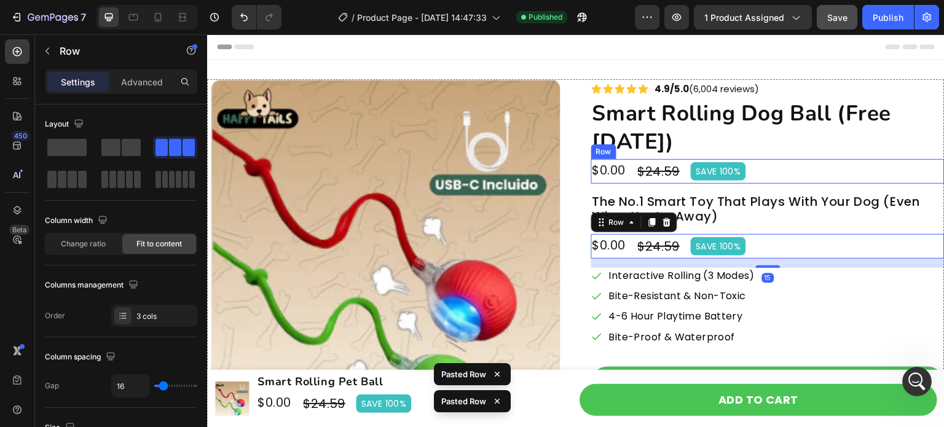
click at [797, 173] on div "$0.00 Product Price Product Price $24.59 Compare Price Compare Price SAVE 100% …" at bounding box center [768, 171] width 354 height 25
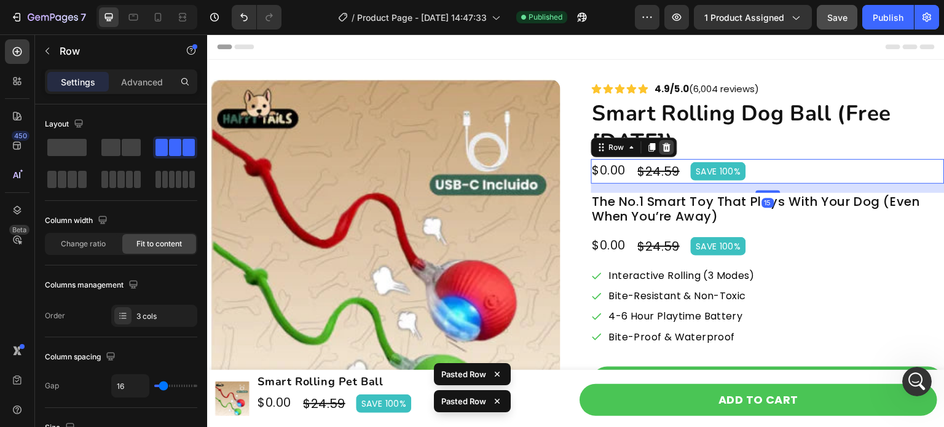
click at [662, 149] on icon at bounding box center [667, 148] width 10 height 10
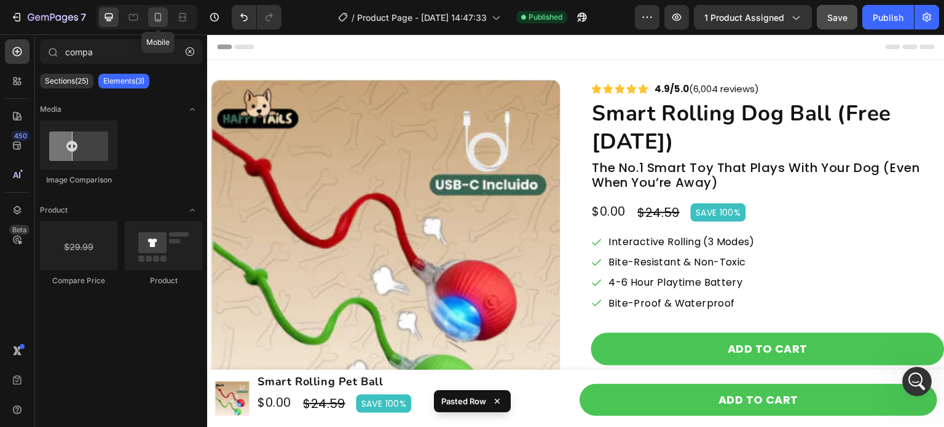
click at [157, 19] on icon at bounding box center [158, 17] width 12 height 12
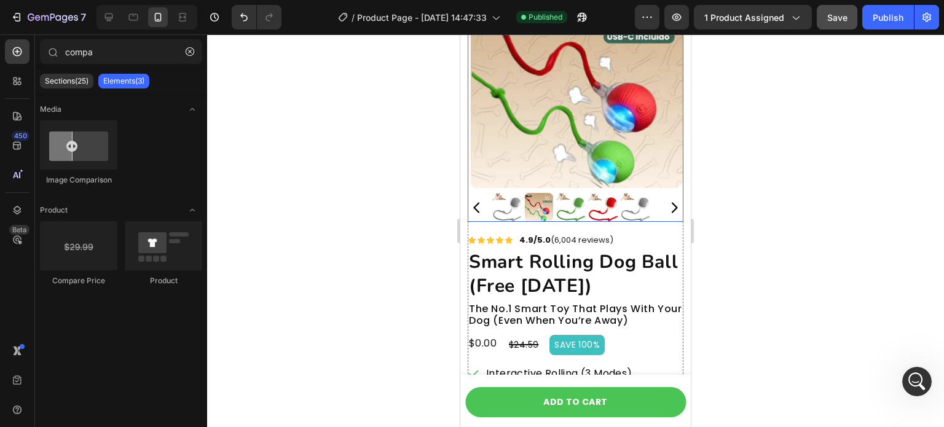
scroll to position [108, 0]
click at [544, 277] on h2 "smart rolling dog ball (free [DATE])" at bounding box center [576, 273] width 216 height 50
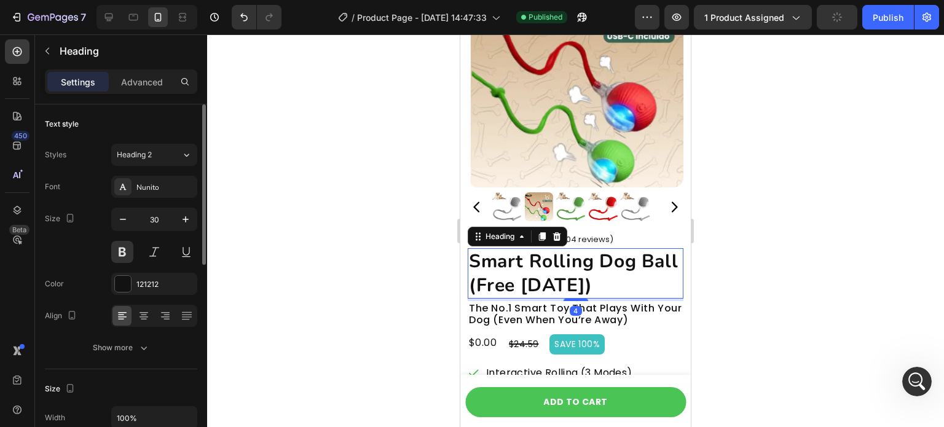
click at [139, 330] on div "Font Nunito Size 30 Color 121212 Align Show more" at bounding box center [121, 267] width 152 height 183
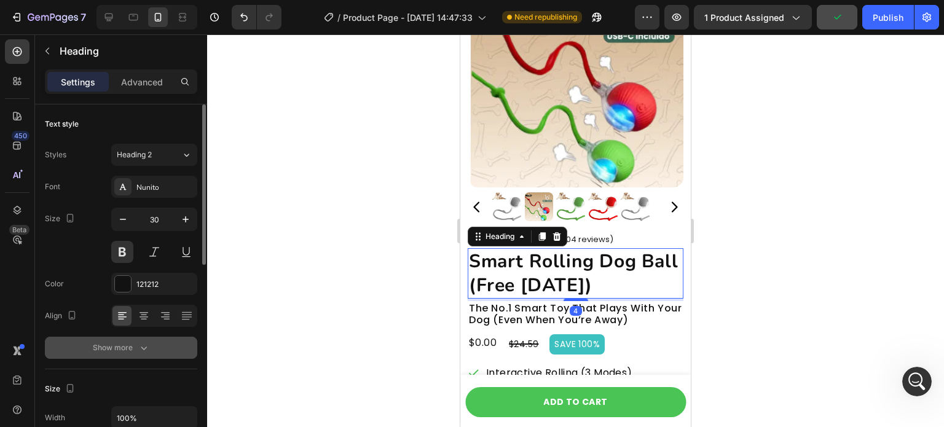
click at [139, 338] on button "Show more" at bounding box center [121, 348] width 152 height 22
click at [145, 347] on div "Normal" at bounding box center [148, 347] width 63 height 11
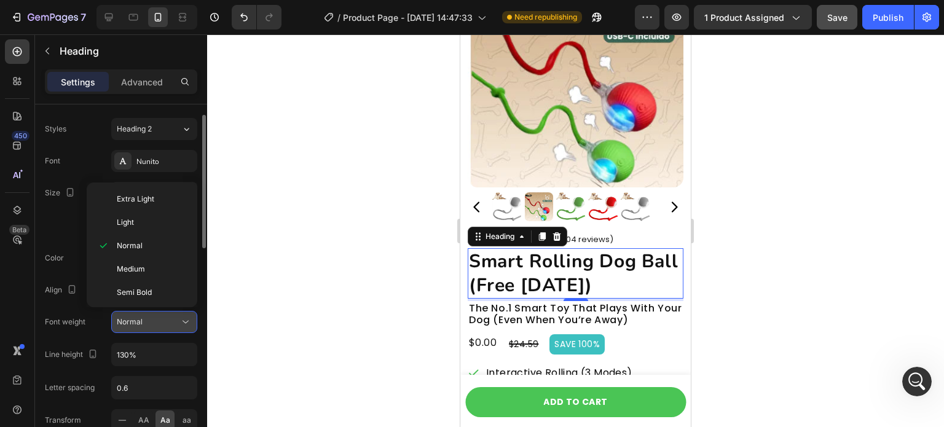
scroll to position [26, 0]
click at [166, 355] on input "130%" at bounding box center [154, 354] width 85 height 22
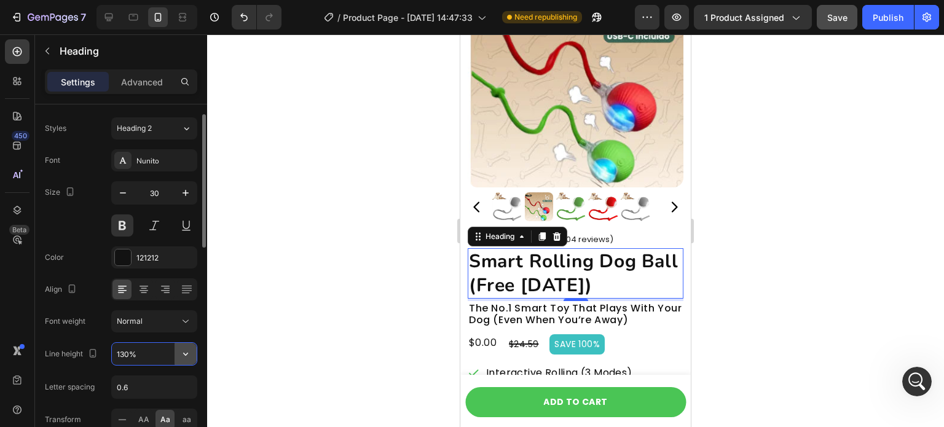
click at [176, 349] on button "button" at bounding box center [186, 354] width 22 height 22
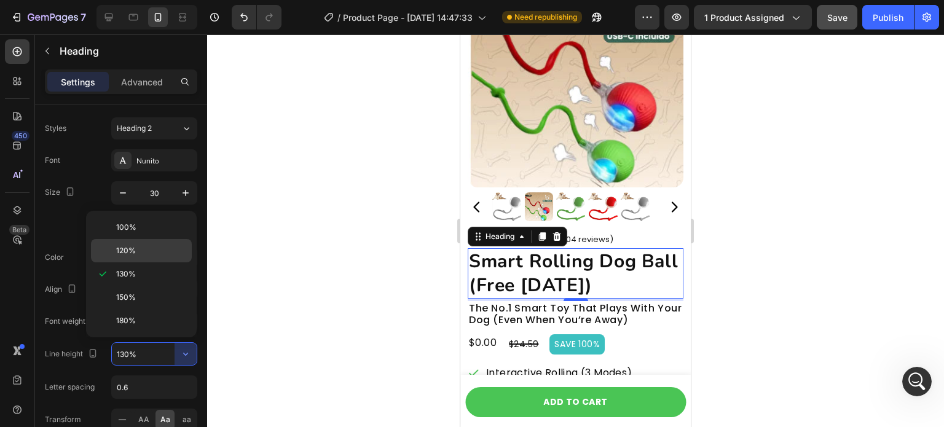
click at [135, 253] on span "120%" at bounding box center [126, 250] width 20 height 11
type input "120%"
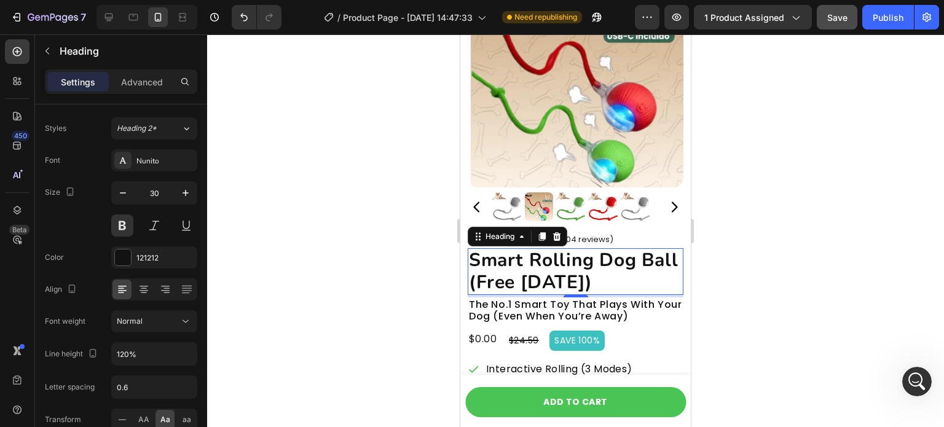
scroll to position [1072, 0]
click at [381, 304] on div at bounding box center [575, 230] width 737 height 393
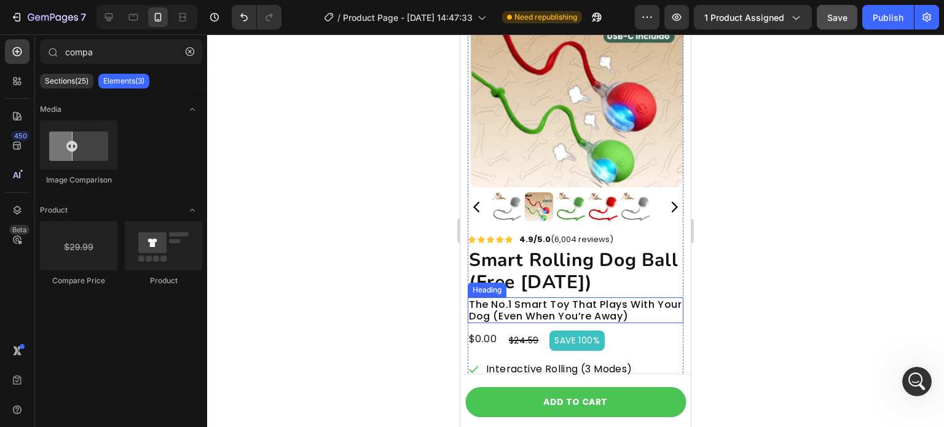
click at [537, 298] on h2 "The No.1 Smart Toy That Plays With Your Dog (Even When You’re Away)" at bounding box center [576, 311] width 216 height 26
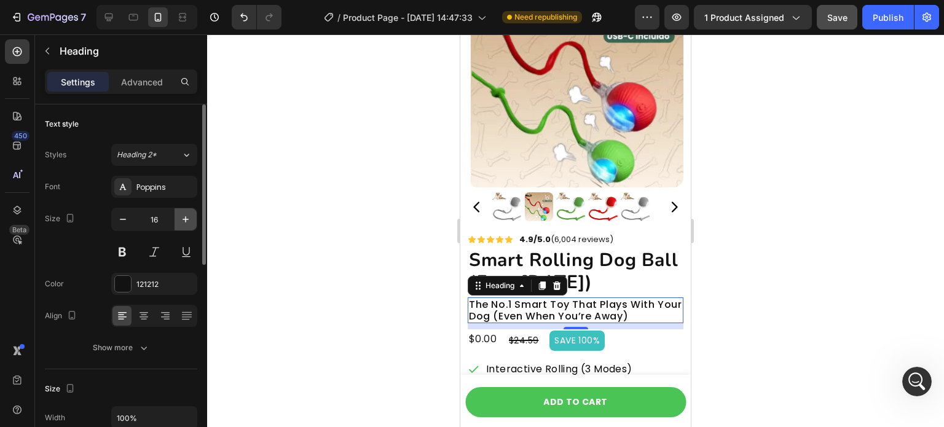
click at [181, 216] on icon "button" at bounding box center [186, 219] width 12 height 12
type input "17"
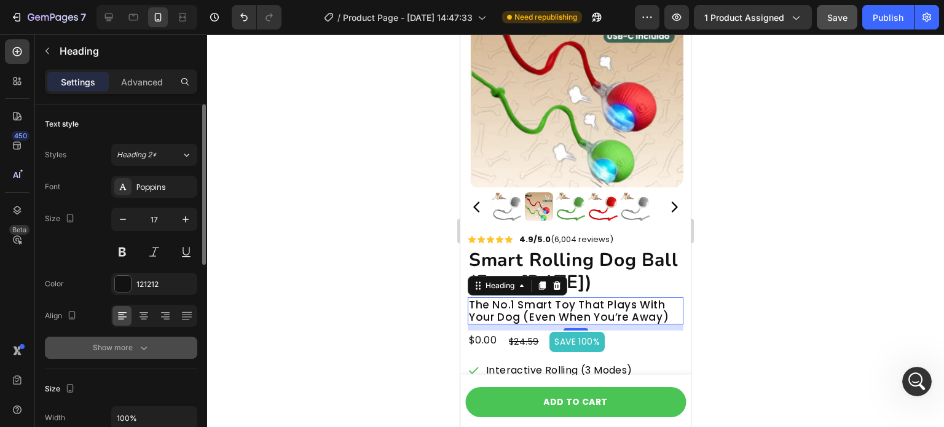
click at [152, 345] on button "Show more" at bounding box center [121, 348] width 152 height 22
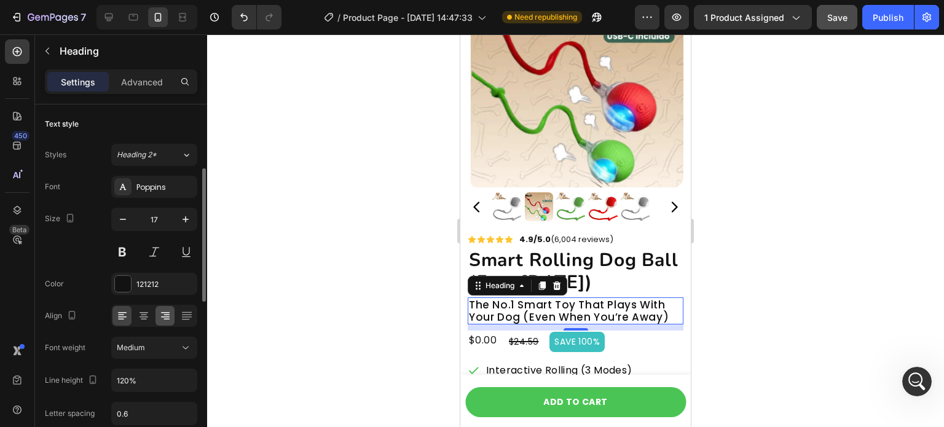
scroll to position [47, 0]
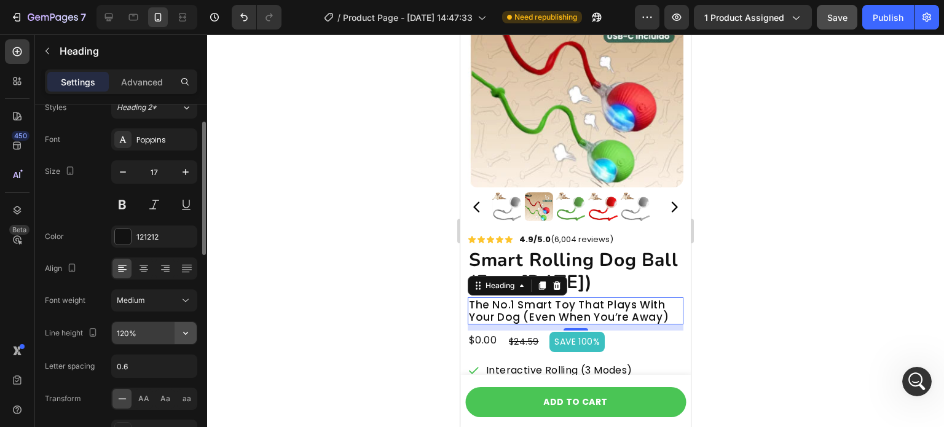
click at [193, 331] on button "button" at bounding box center [186, 333] width 22 height 22
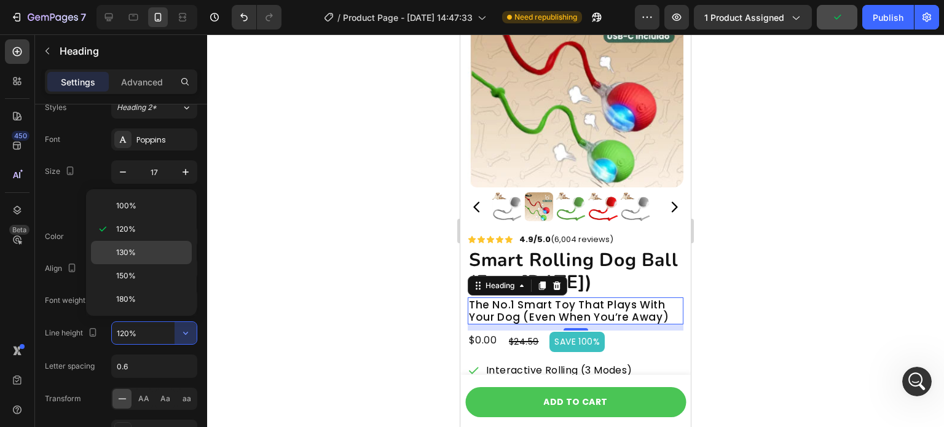
click at [150, 253] on p "130%" at bounding box center [151, 252] width 70 height 11
type input "130%"
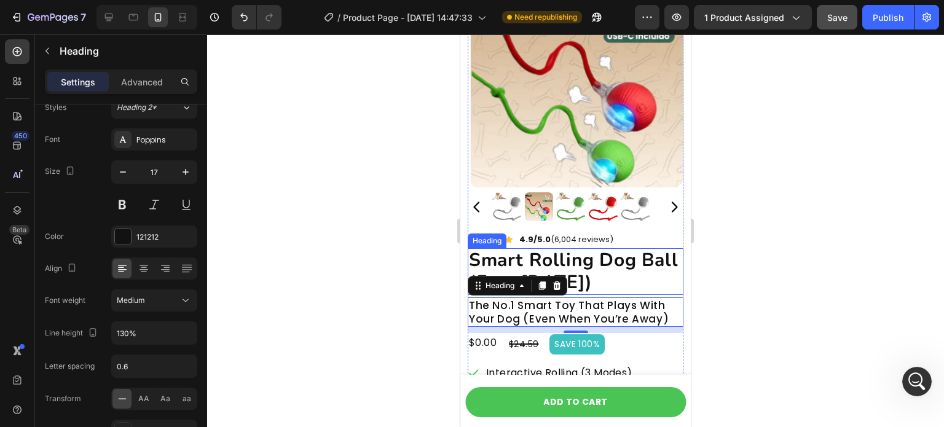
click at [591, 258] on h2 "smart rolling dog ball (free [DATE])" at bounding box center [576, 271] width 216 height 47
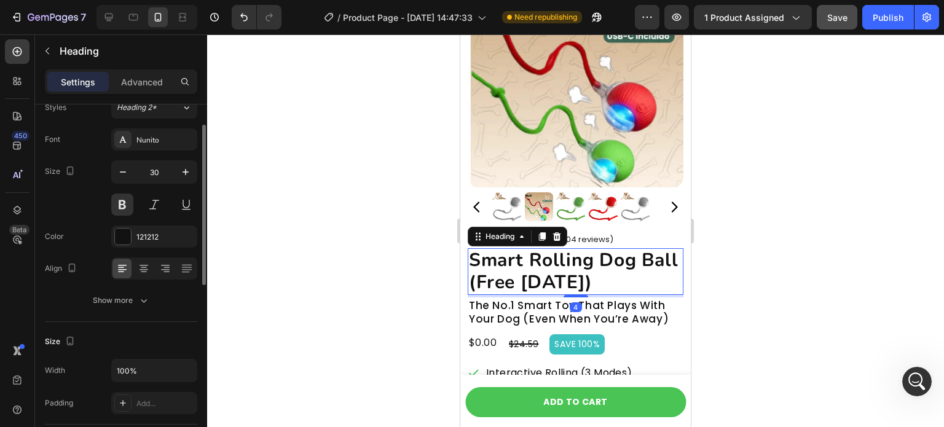
scroll to position [47, 0]
click at [135, 76] on p "Advanced" at bounding box center [142, 82] width 42 height 13
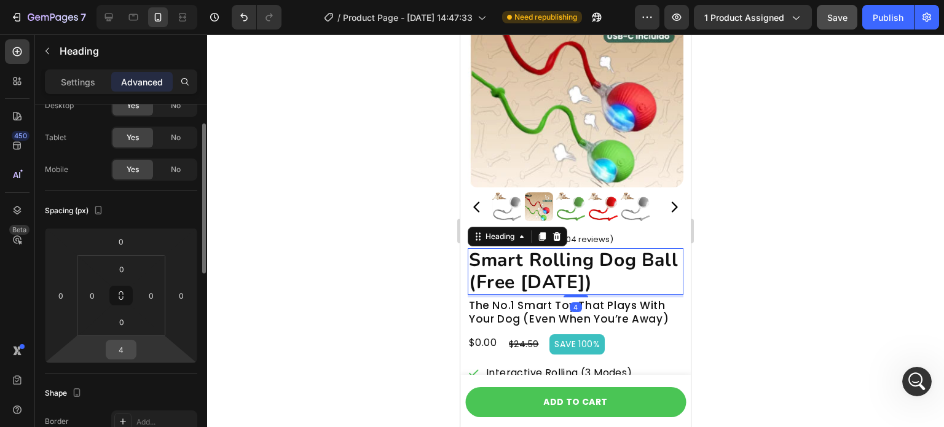
click at [125, 343] on input "4" at bounding box center [121, 350] width 25 height 18
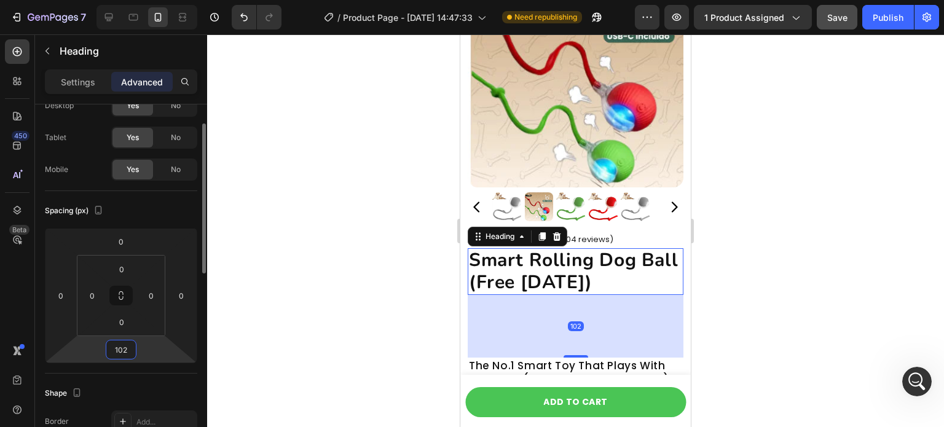
type input "10"
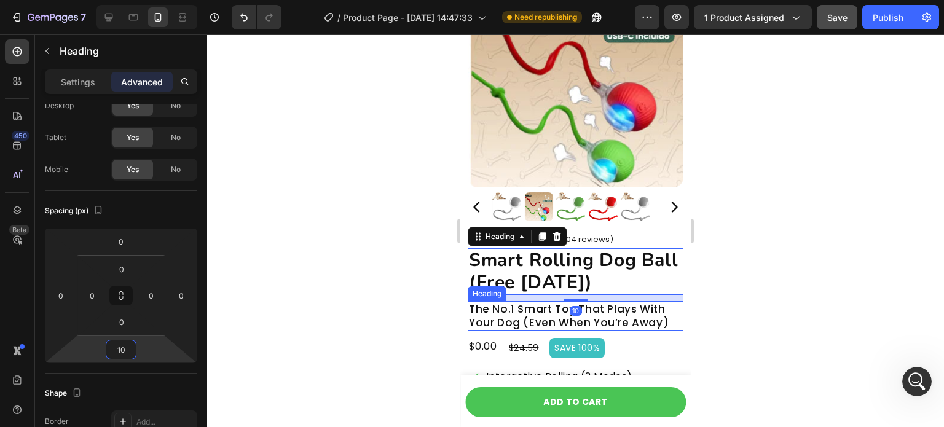
click at [518, 304] on h2 "The No.1 Smart Toy That Plays With Your Dog (Even When You’re Away)" at bounding box center [576, 316] width 216 height 30
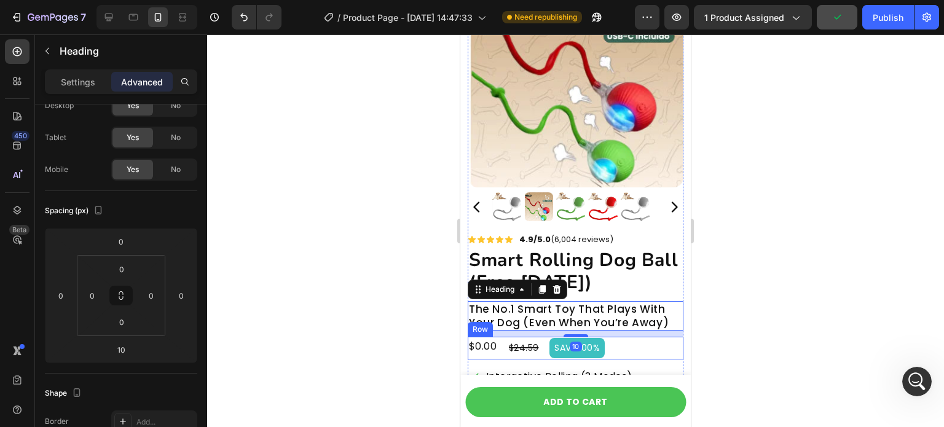
click at [637, 346] on div "$0.00 Product Price Product Price $24.59 Compare Price Compare Price SAVE 100% …" at bounding box center [576, 348] width 216 height 23
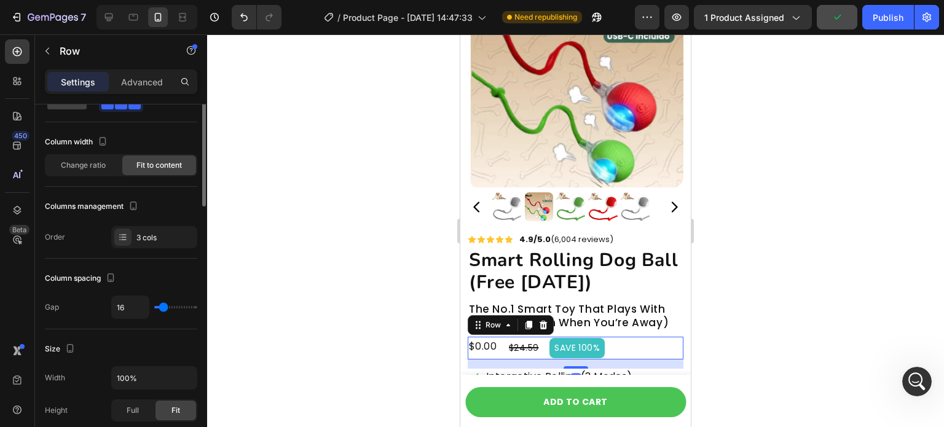
scroll to position [0, 0]
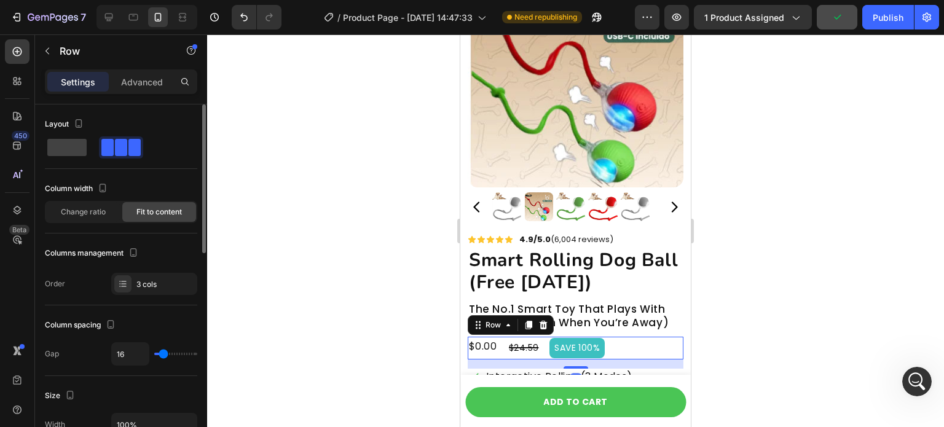
click at [325, 343] on div at bounding box center [575, 230] width 737 height 393
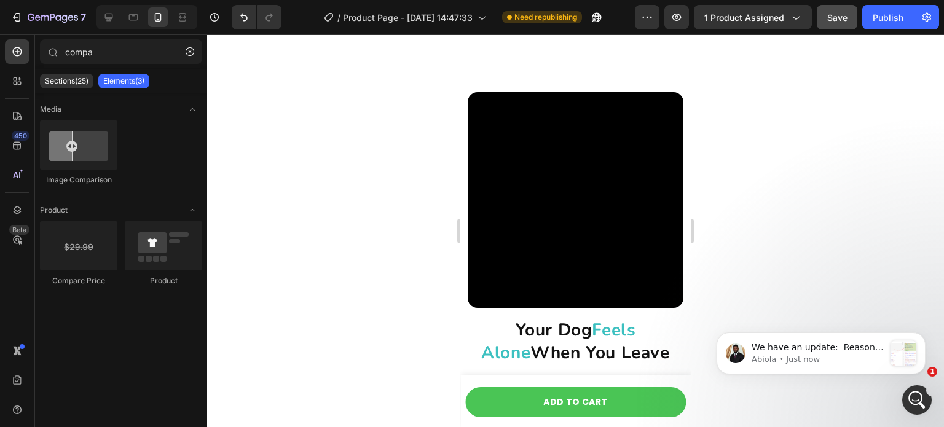
scroll to position [1525, 0]
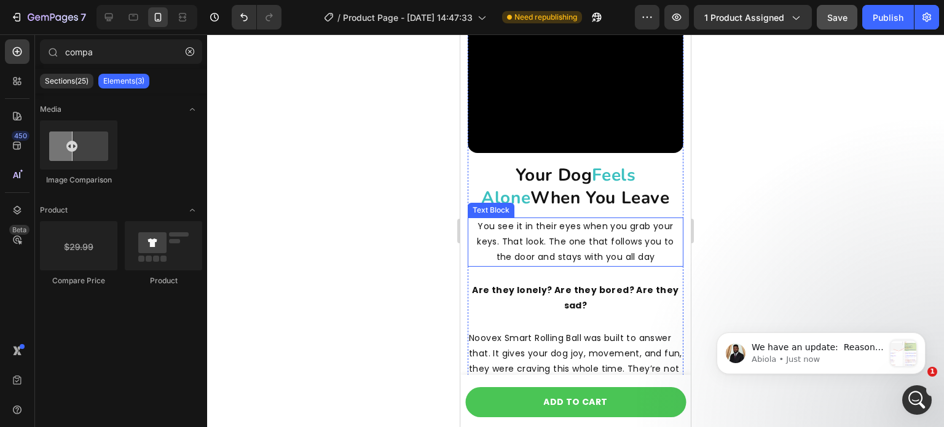
click at [588, 233] on p "You see it in their eyes when you grab your keys. That look. The one that follo…" at bounding box center [575, 242] width 213 height 47
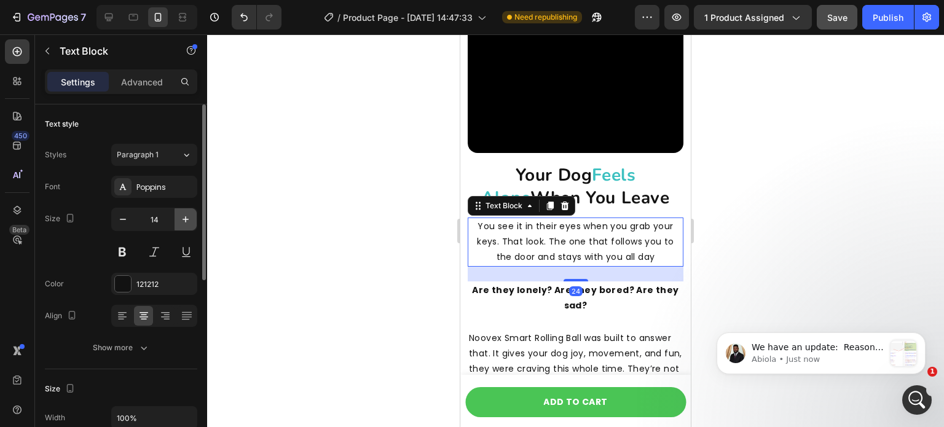
click at [189, 219] on icon "button" at bounding box center [186, 219] width 12 height 12
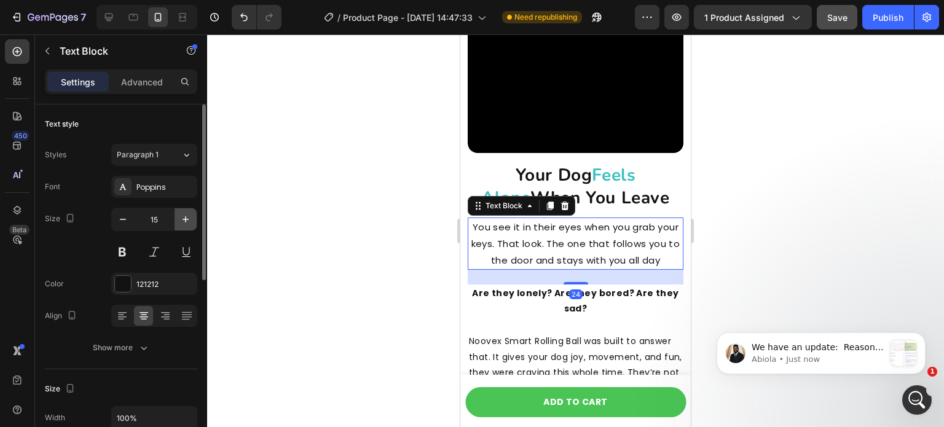
type input "16"
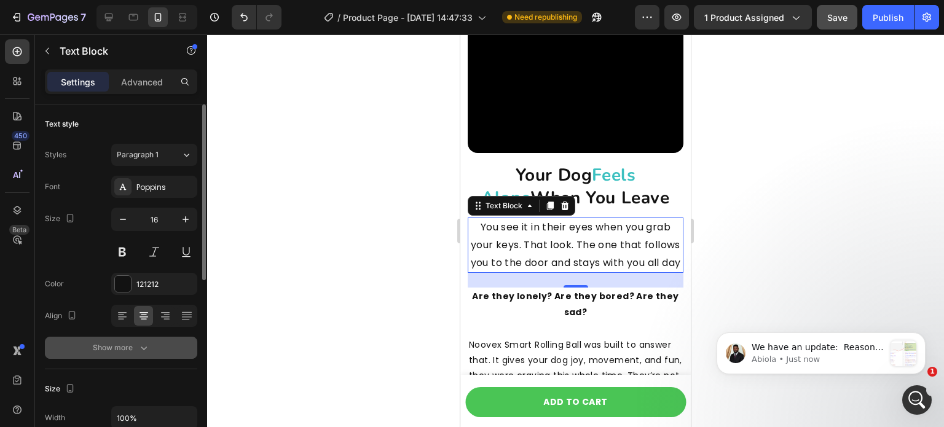
click at [152, 351] on button "Show more" at bounding box center [121, 348] width 152 height 22
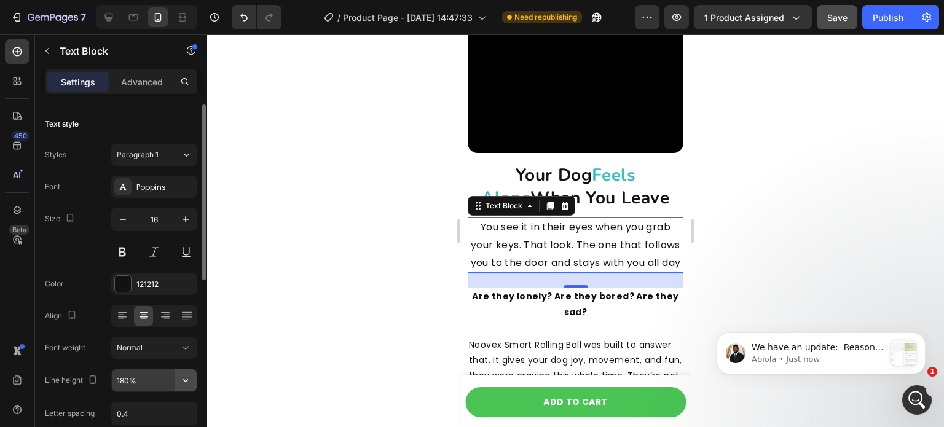
click at [189, 378] on icon "button" at bounding box center [186, 380] width 12 height 12
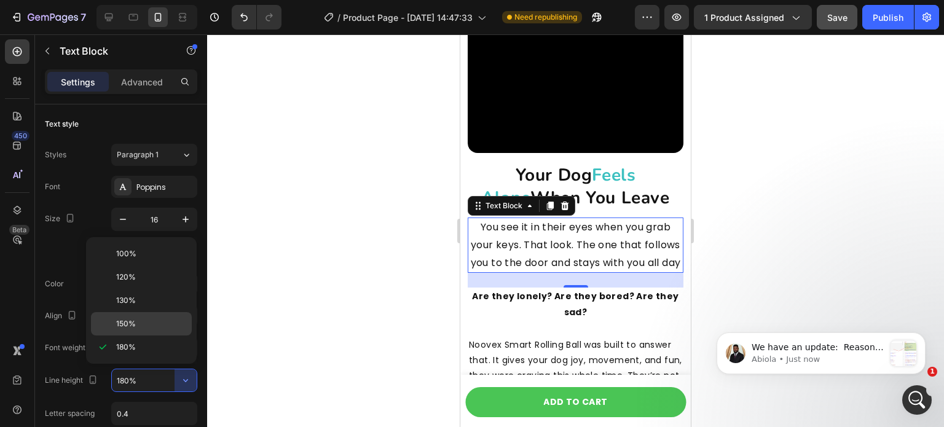
click at [167, 322] on p "150%" at bounding box center [151, 323] width 70 height 11
type input "150%"
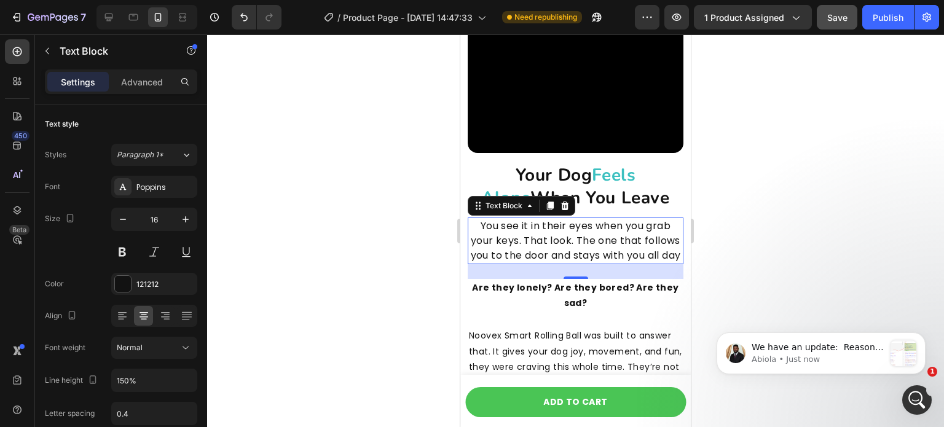
click at [360, 276] on div at bounding box center [575, 230] width 737 height 393
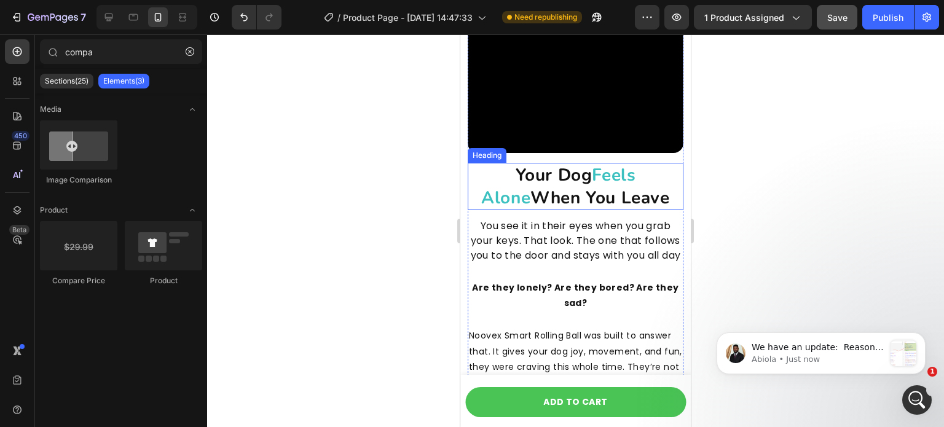
click at [571, 186] on h2 "Your Dog Feels Alone When You Leave" at bounding box center [576, 186] width 216 height 47
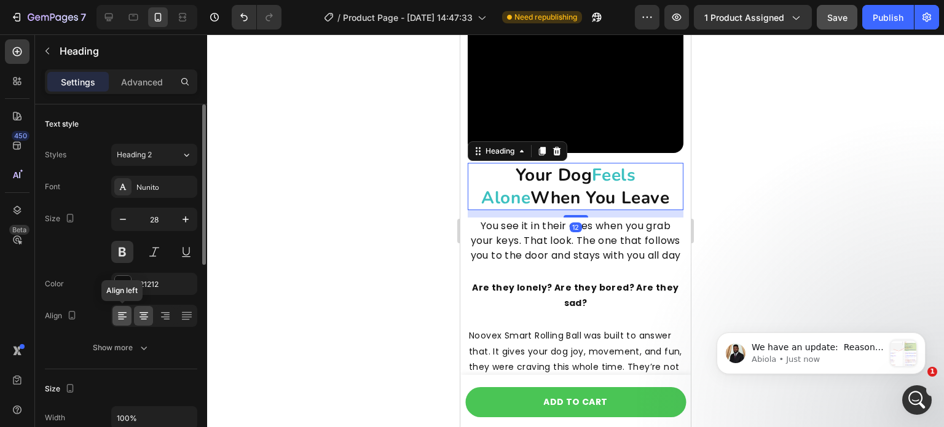
click at [122, 308] on div at bounding box center [122, 316] width 19 height 20
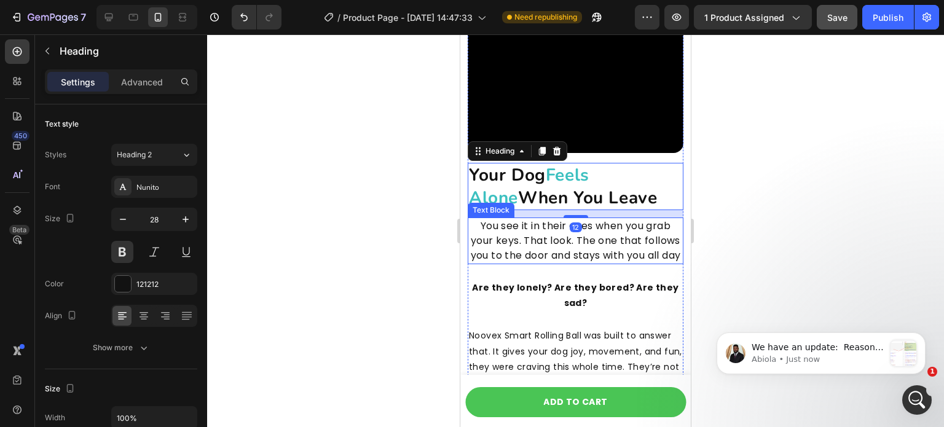
click at [537, 258] on p "You see it in their eyes when you grab your keys. That look. The one that follo…" at bounding box center [575, 241] width 213 height 44
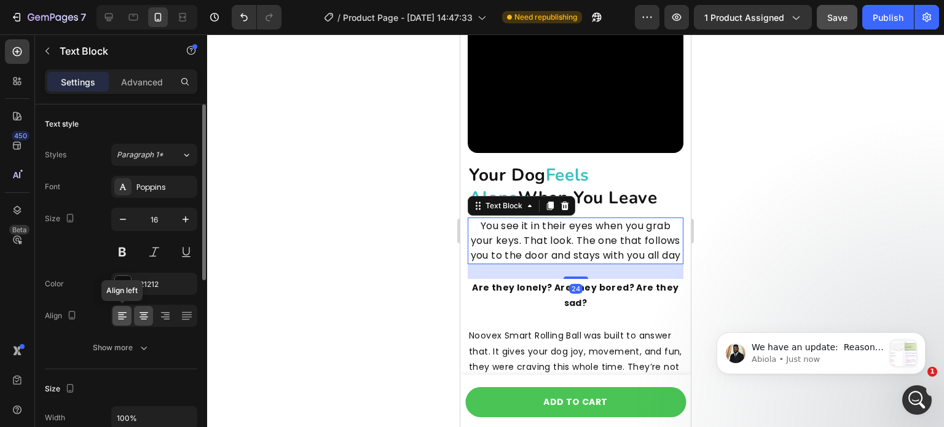
click at [117, 315] on icon at bounding box center [122, 316] width 12 height 12
click at [291, 284] on div at bounding box center [575, 230] width 737 height 393
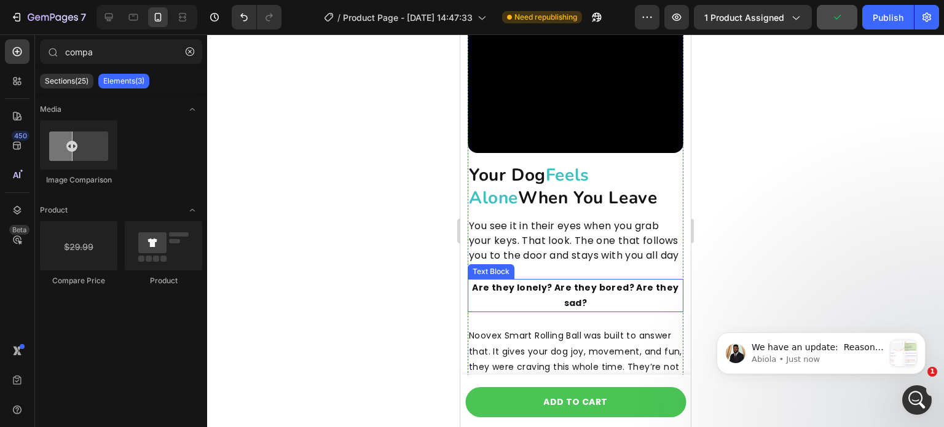
click at [485, 293] on p "Are they lonely? Are they bored? Are they sad?" at bounding box center [575, 295] width 213 height 31
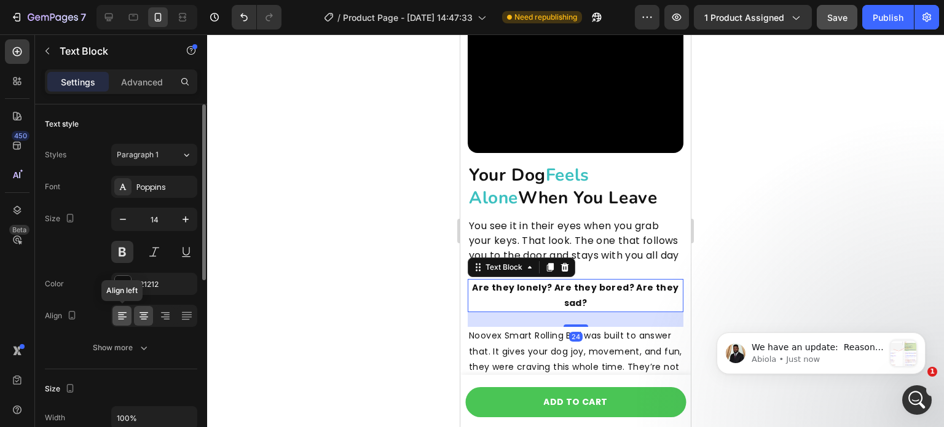
click at [128, 307] on div at bounding box center [122, 316] width 19 height 20
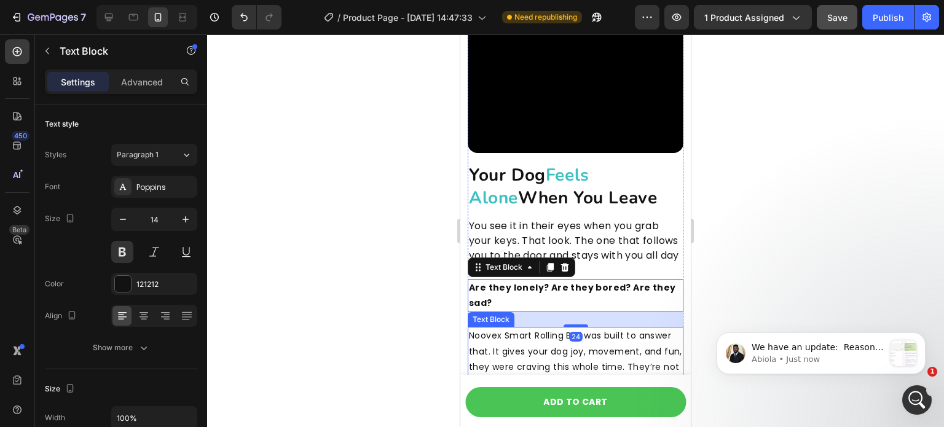
click at [504, 358] on p "Noovex Smart Rolling Ball was built to answer that. It gives your dog joy, move…" at bounding box center [575, 359] width 213 height 62
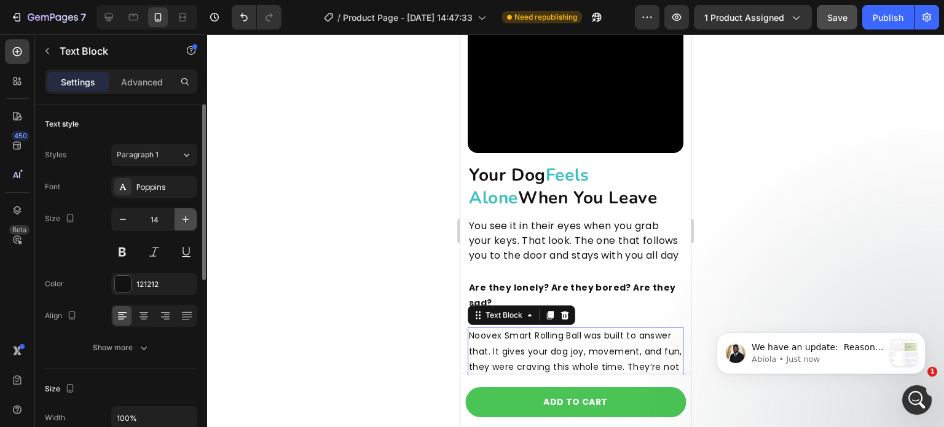
click at [186, 218] on icon "button" at bounding box center [186, 219] width 6 height 6
type input "16"
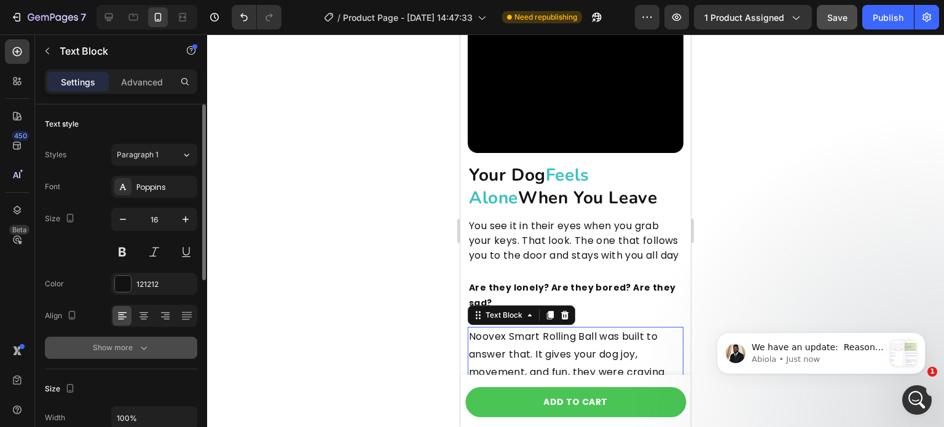
click at [135, 344] on div "Show more" at bounding box center [121, 348] width 57 height 12
click at [177, 346] on div "Normal" at bounding box center [148, 347] width 63 height 11
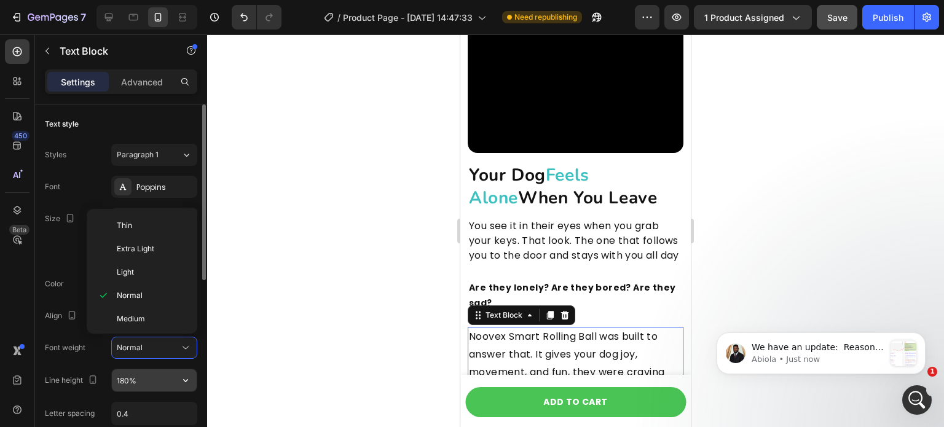
click at [167, 373] on input "180%" at bounding box center [154, 381] width 85 height 22
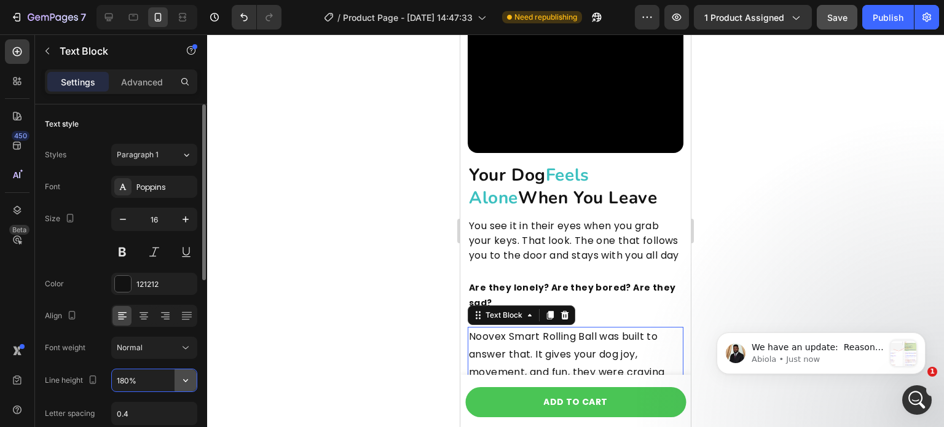
scroll to position [1631, 0]
click at [182, 378] on icon "button" at bounding box center [186, 380] width 12 height 12
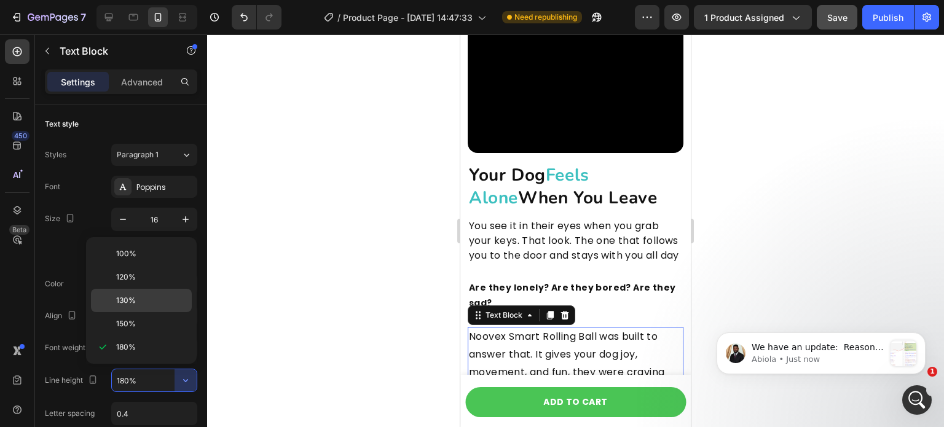
click at [165, 309] on div "130%" at bounding box center [141, 300] width 101 height 23
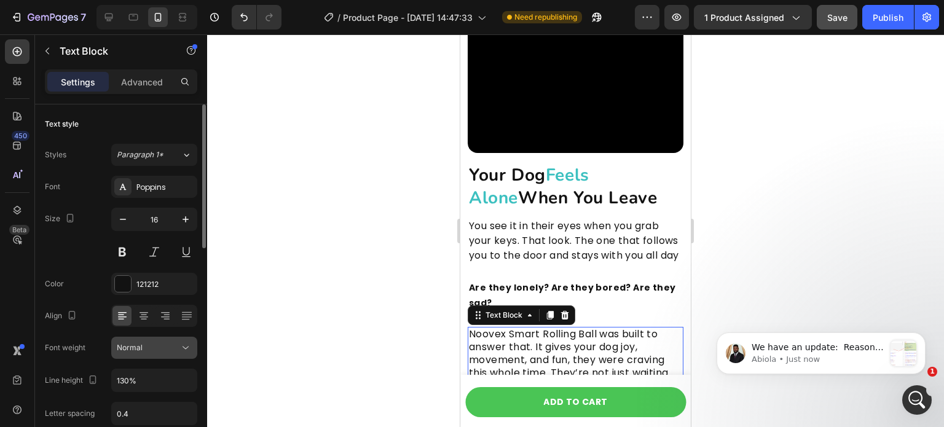
click at [187, 346] on icon at bounding box center [186, 348] width 12 height 12
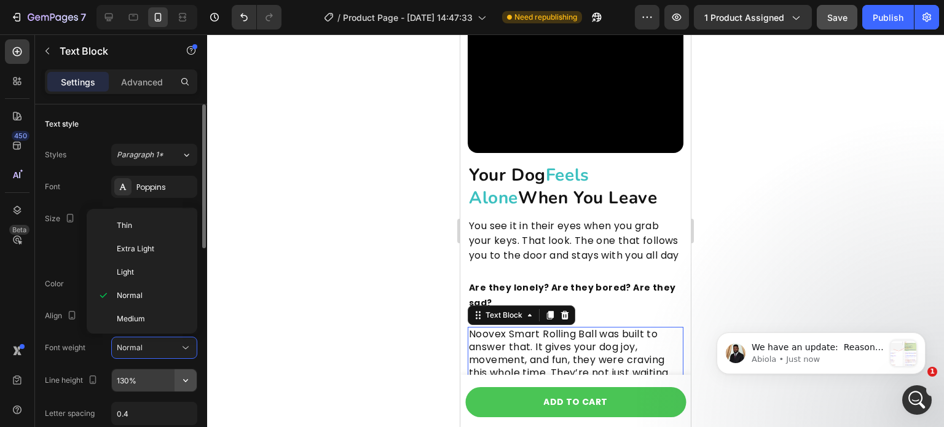
click at [181, 376] on icon "button" at bounding box center [186, 380] width 12 height 12
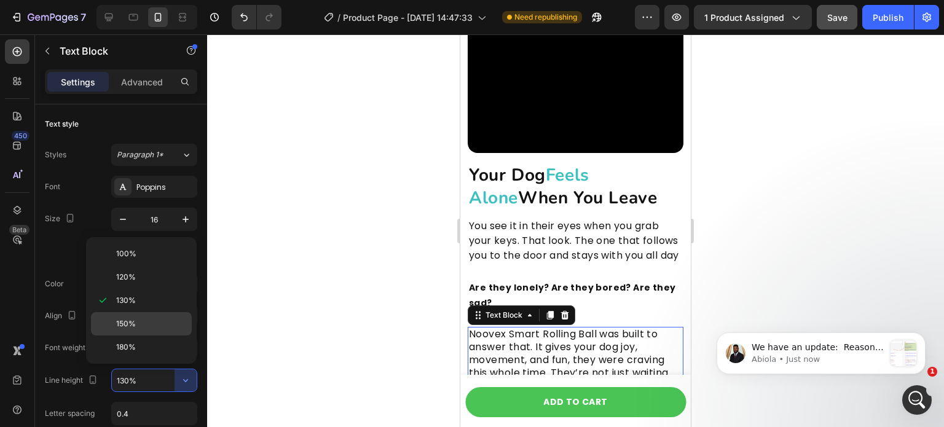
click at [157, 326] on p "150%" at bounding box center [151, 323] width 70 height 11
type input "150%"
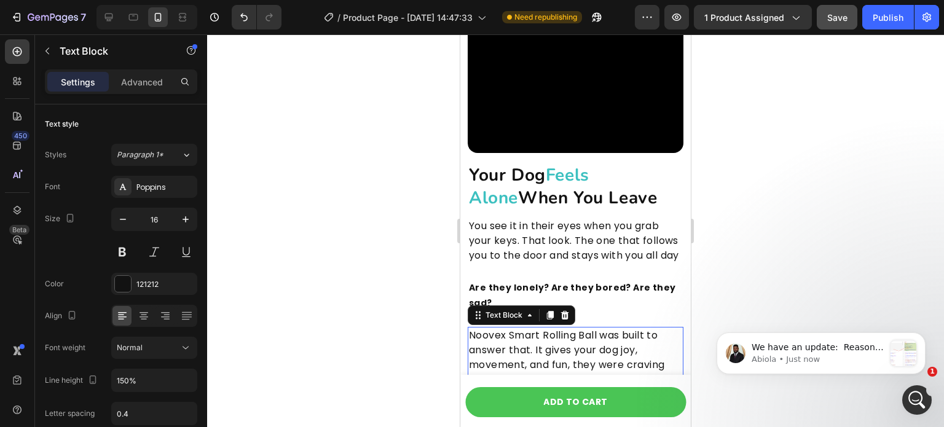
click at [251, 323] on div at bounding box center [575, 230] width 737 height 393
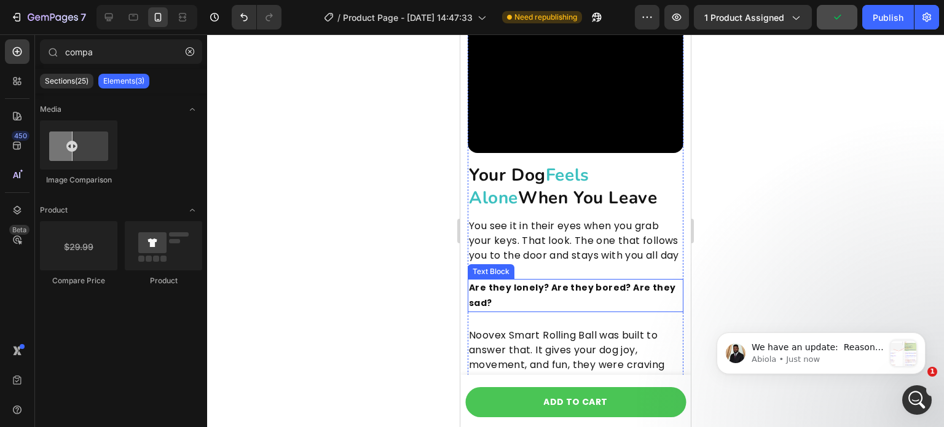
scroll to position [1610, 0]
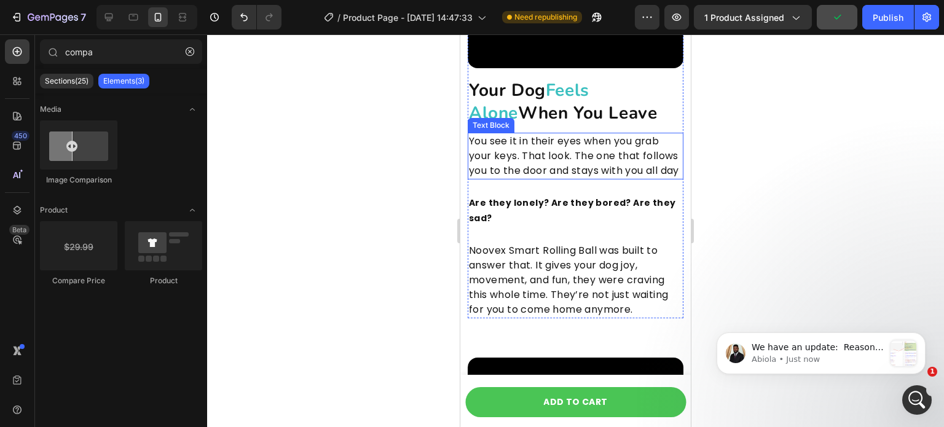
click at [581, 159] on p "You see it in their eyes when you grab your keys. That look. The one that follo…" at bounding box center [575, 156] width 213 height 44
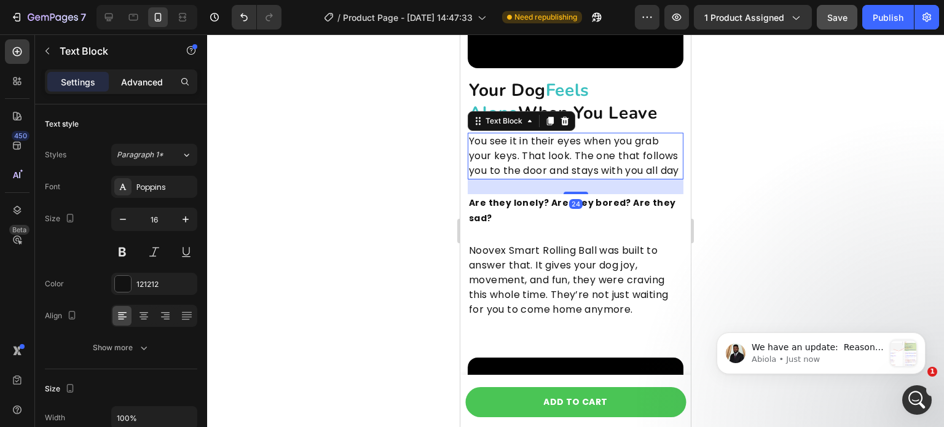
click at [161, 88] on p "Advanced" at bounding box center [142, 82] width 42 height 13
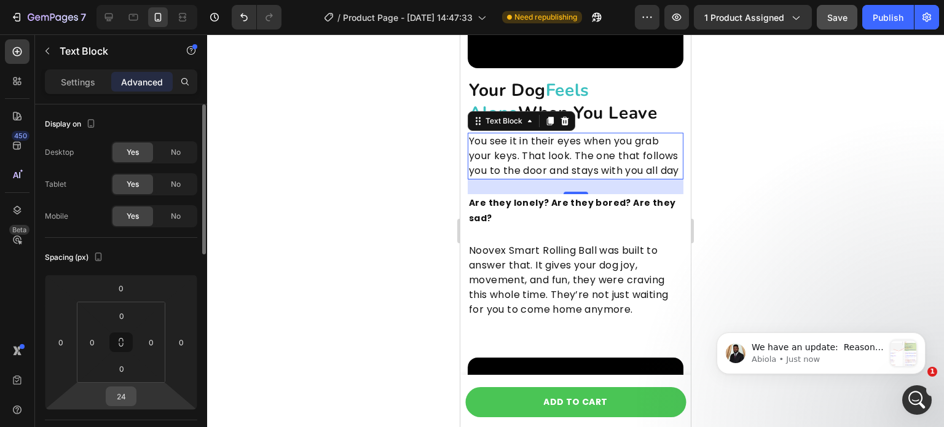
click at [126, 0] on html "7 / Product Page - [DATE] 14:47:33 Need republishing Preview 1 product assigned…" at bounding box center [472, 0] width 944 height 0
click at [125, 403] on input "24" at bounding box center [121, 396] width 25 height 18
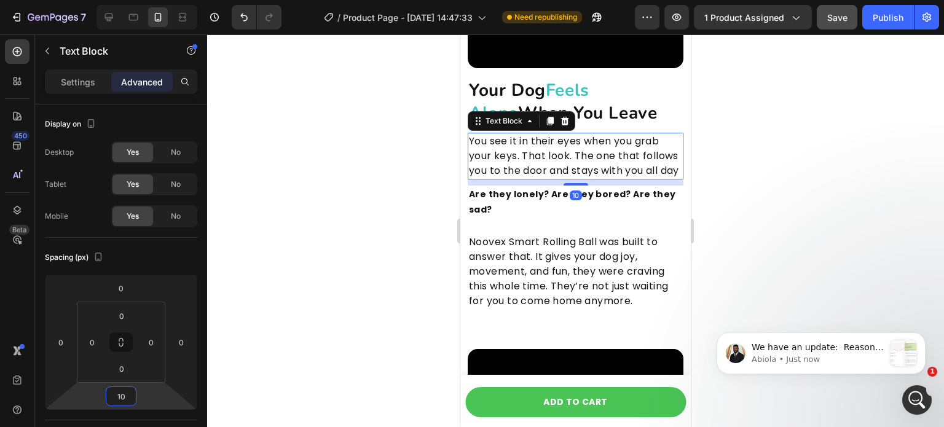
type input "10"
click at [570, 200] on div "10" at bounding box center [576, 196] width 12 height 10
click at [532, 201] on p "Are they lonely? Are they bored? Are they sad?" at bounding box center [575, 202] width 213 height 31
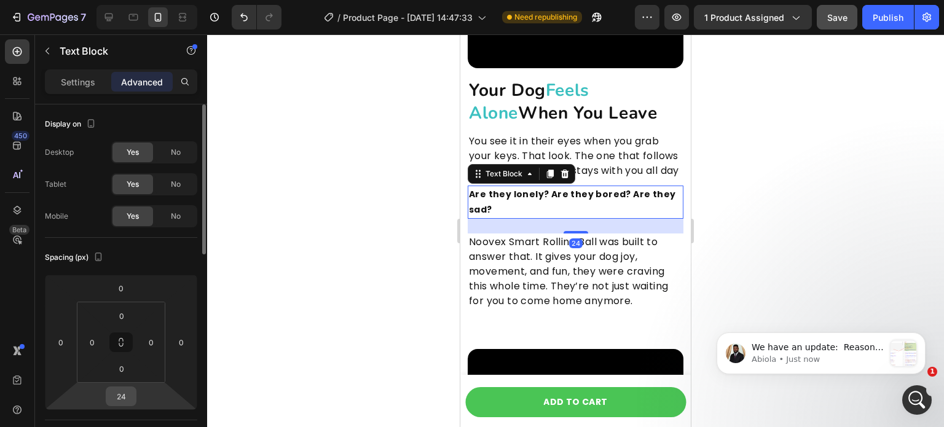
click at [132, 390] on input "24" at bounding box center [121, 396] width 25 height 18
type input "10"
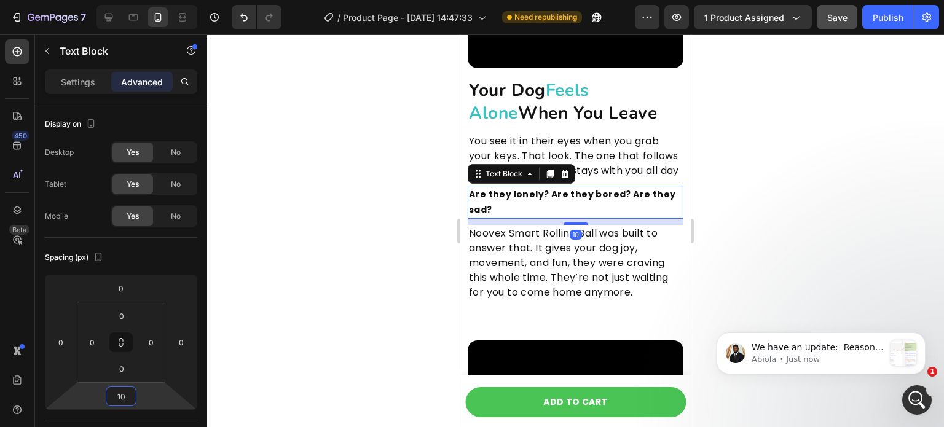
click at [386, 245] on div at bounding box center [575, 230] width 737 height 393
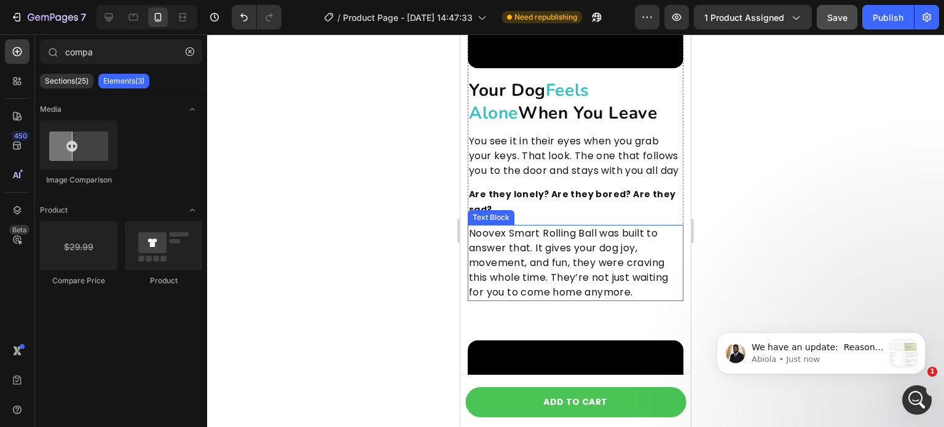
scroll to position [1676, 0]
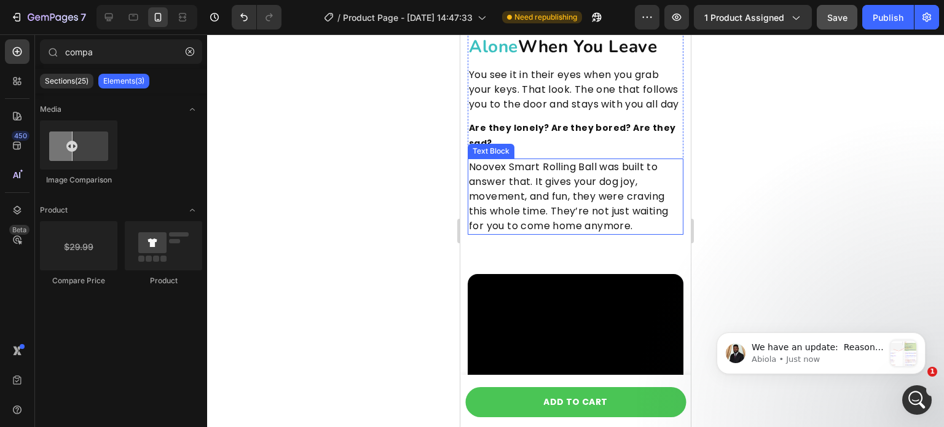
click at [573, 220] on p "Noovex Smart Rolling Ball was built to answer that. It gives your dog joy, move…" at bounding box center [575, 197] width 213 height 74
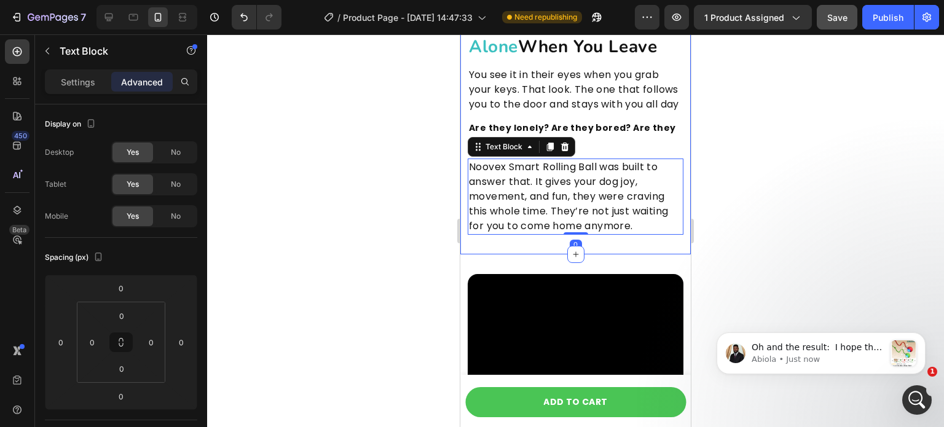
click at [540, 248] on div "Video Your Dog Feels Alone When You Leave Heading You see it in their eyes when…" at bounding box center [576, 10] width 231 height 488
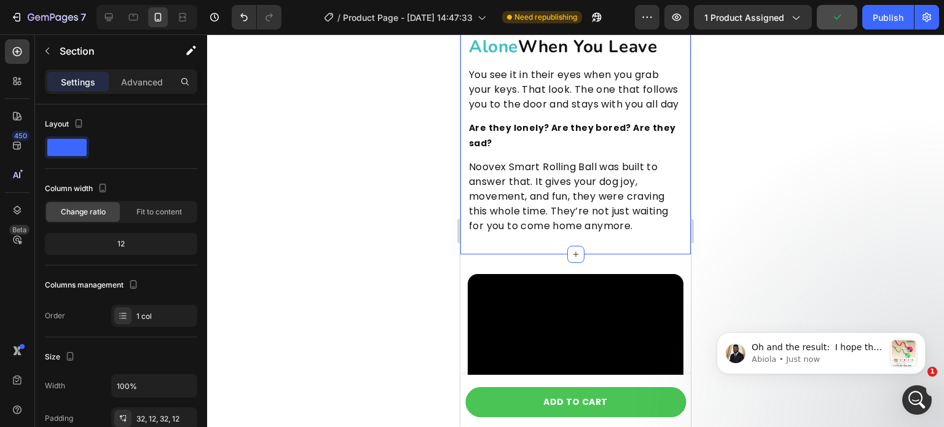
scroll to position [1813, 0]
click at [533, 227] on p "Noovex Smart Rolling Ball was built to answer that. It gives your dog joy, move…" at bounding box center [575, 197] width 213 height 74
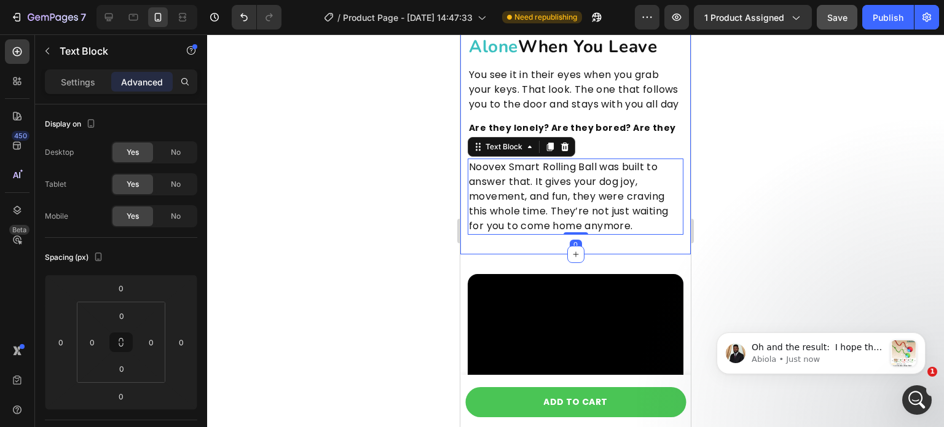
click at [489, 251] on div "Video Your Dog Feels Alone When You Leave Heading You see it in their eyes when…" at bounding box center [576, 10] width 231 height 488
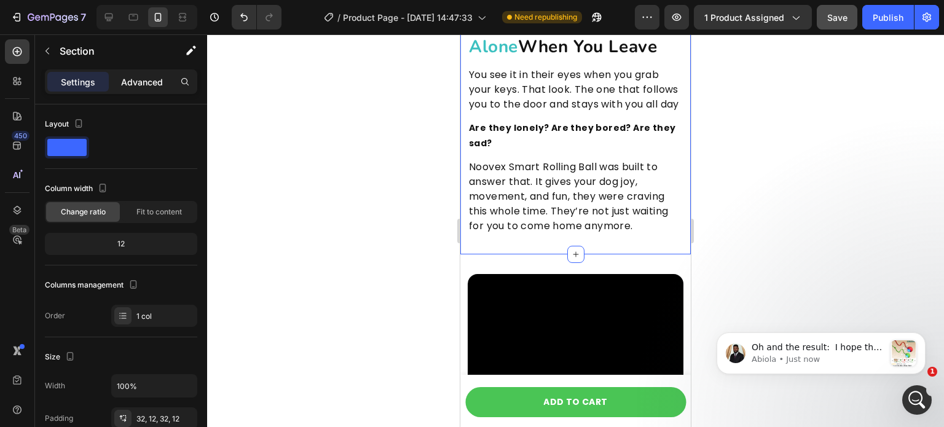
click at [133, 77] on p "Advanced" at bounding box center [142, 82] width 42 height 13
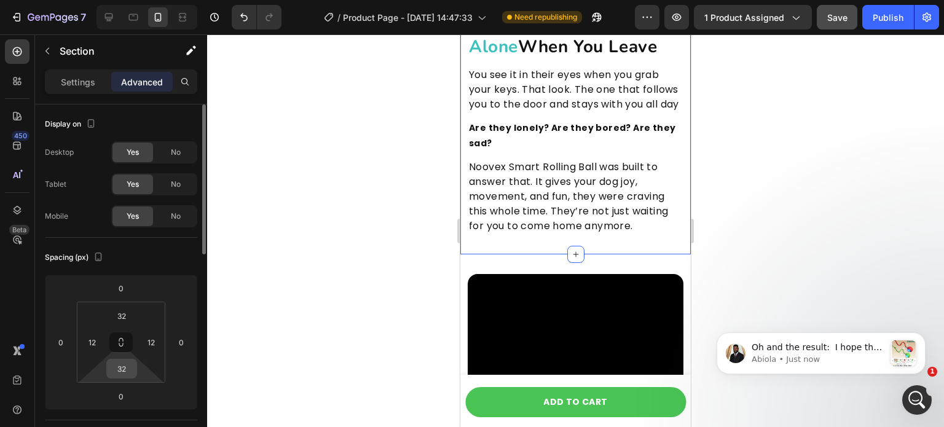
click at [125, 365] on input "32" at bounding box center [121, 369] width 25 height 18
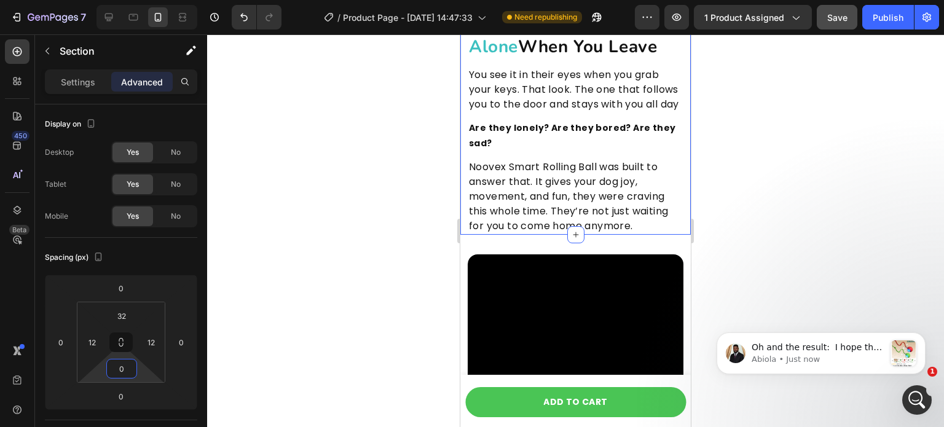
click at [403, 245] on div at bounding box center [575, 230] width 737 height 393
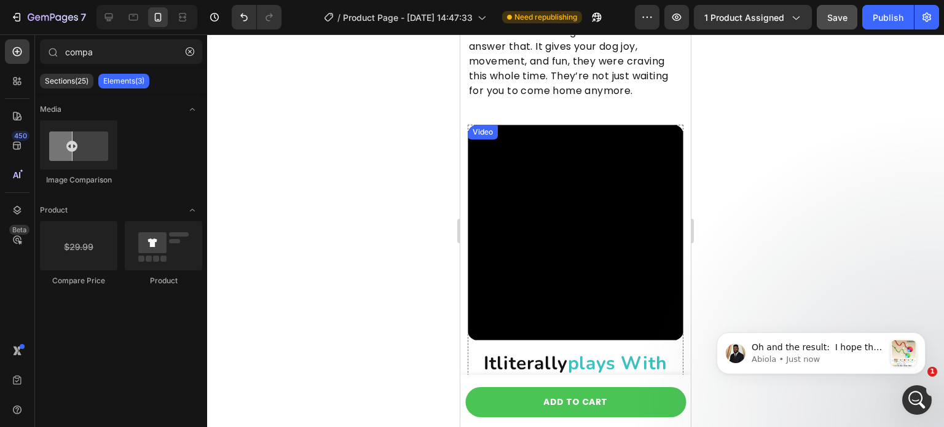
scroll to position [1932, 0]
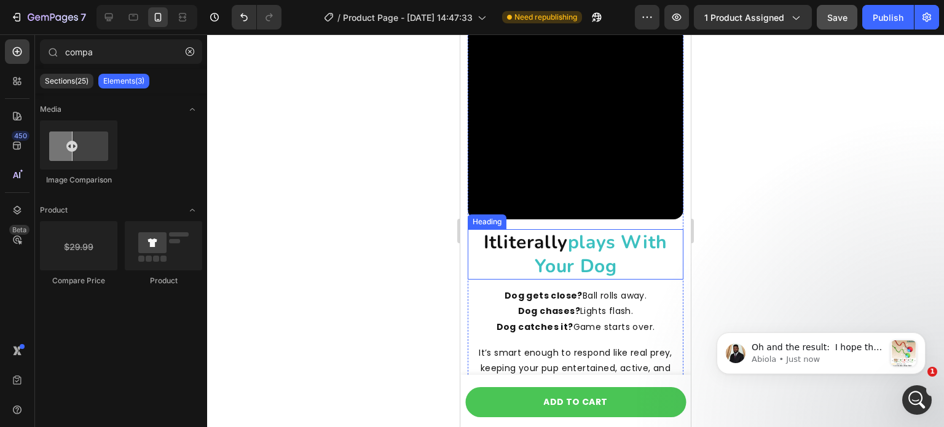
click at [548, 242] on span "literally" at bounding box center [532, 242] width 71 height 25
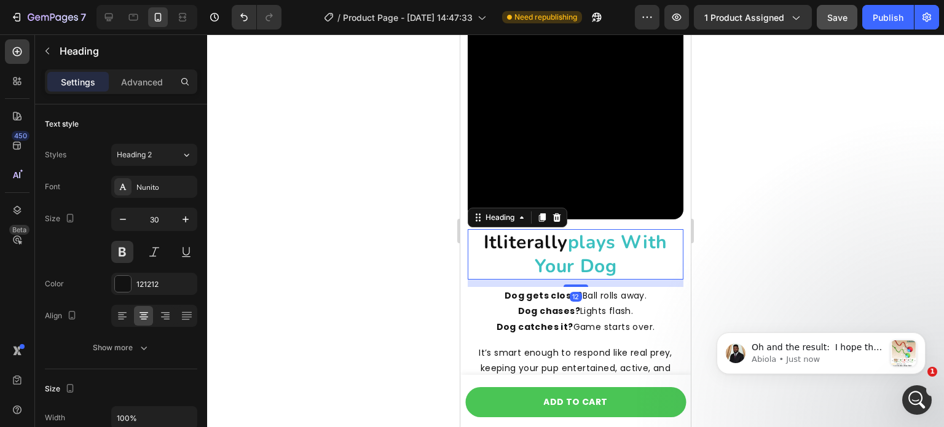
click at [124, 317] on icon at bounding box center [122, 316] width 12 height 12
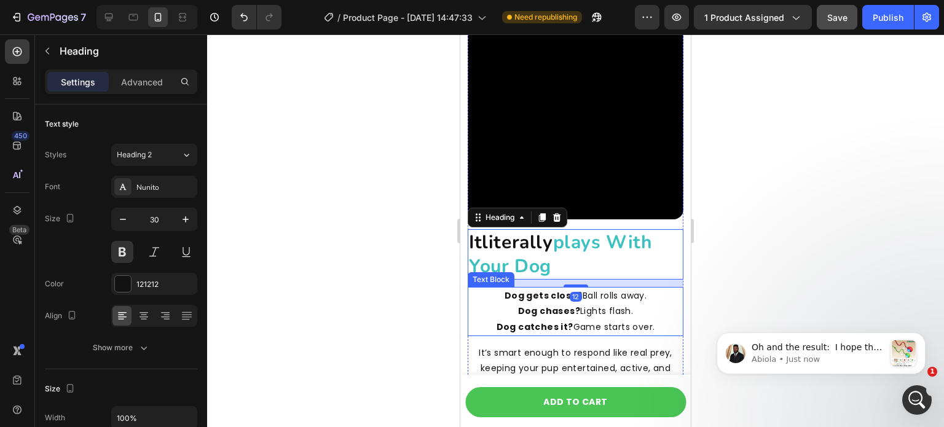
click at [517, 321] on strong "Dog catches it?" at bounding box center [535, 327] width 77 height 12
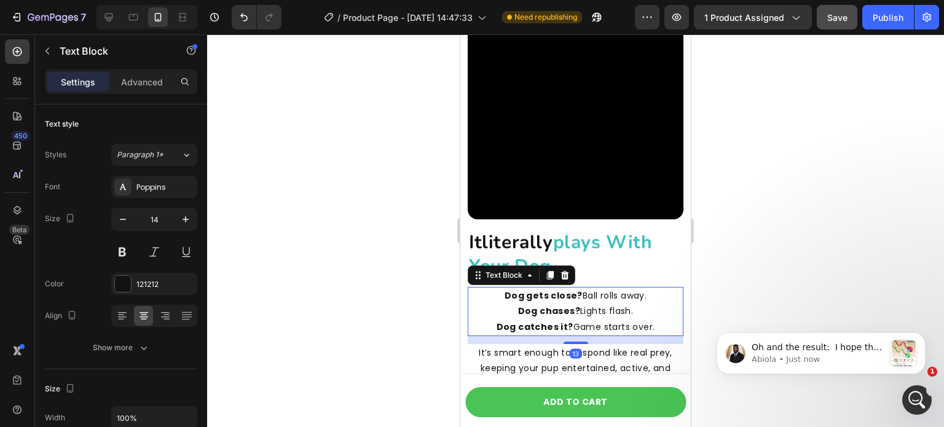
click at [520, 321] on strong "Dog catches it?" at bounding box center [535, 327] width 77 height 12
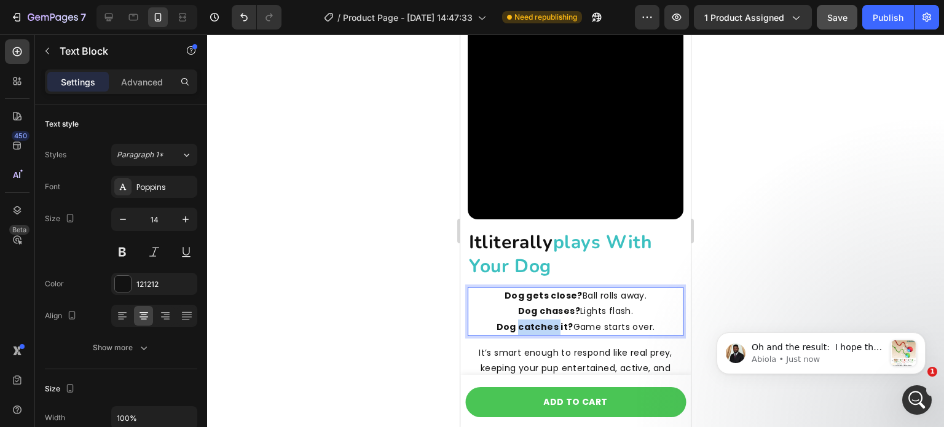
click at [520, 321] on strong "Dog catches it?" at bounding box center [535, 327] width 77 height 12
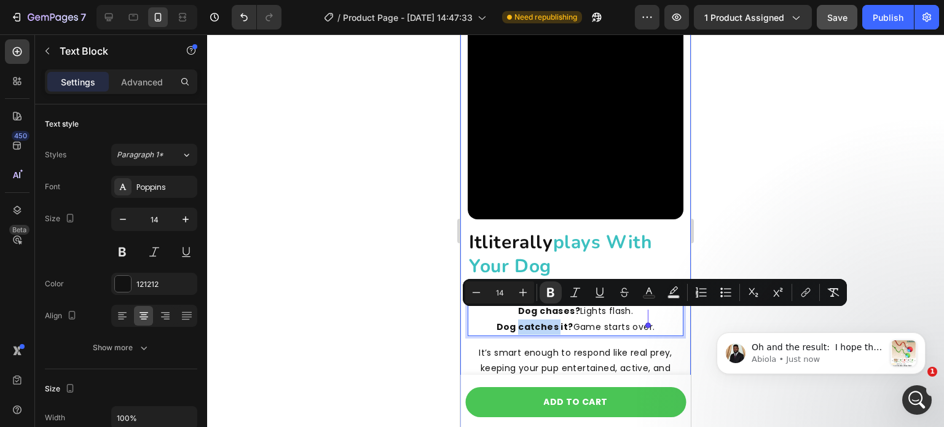
click at [461, 307] on div "Video it literally plays with your dog Heading Dog gets close? Ball rolls away.…" at bounding box center [576, 399] width 231 height 831
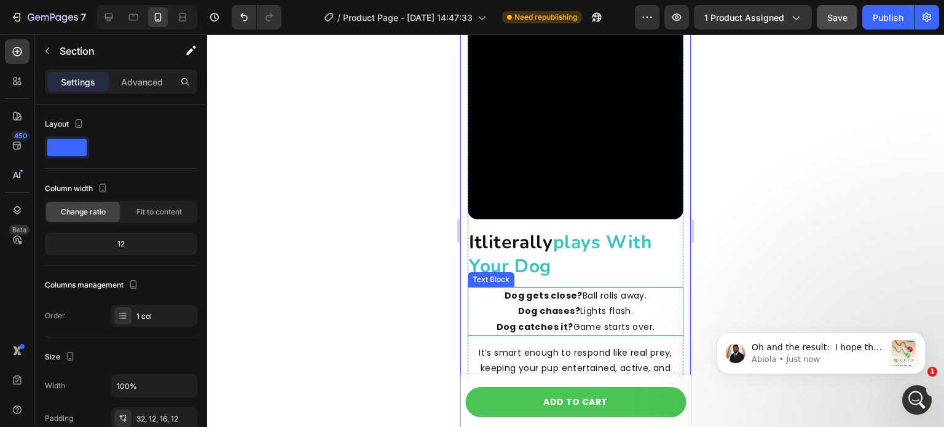
click at [532, 305] on strong "Dog chases?" at bounding box center [549, 311] width 62 height 12
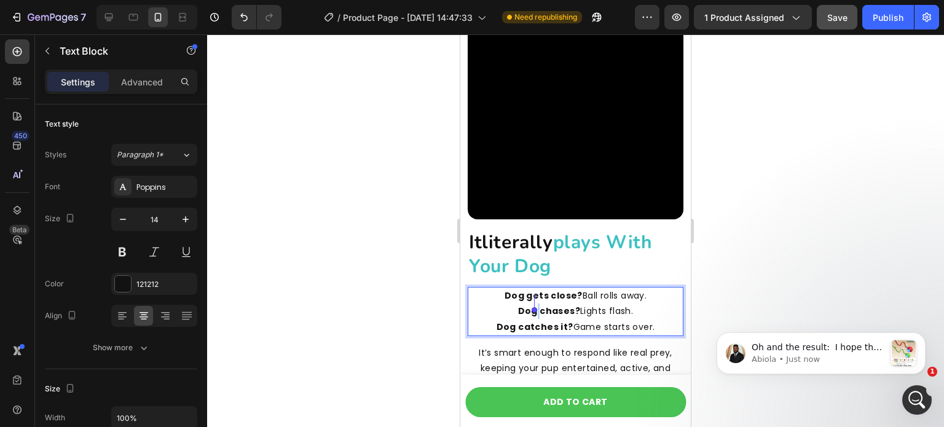
click at [532, 305] on strong "Dog chases?" at bounding box center [549, 311] width 62 height 12
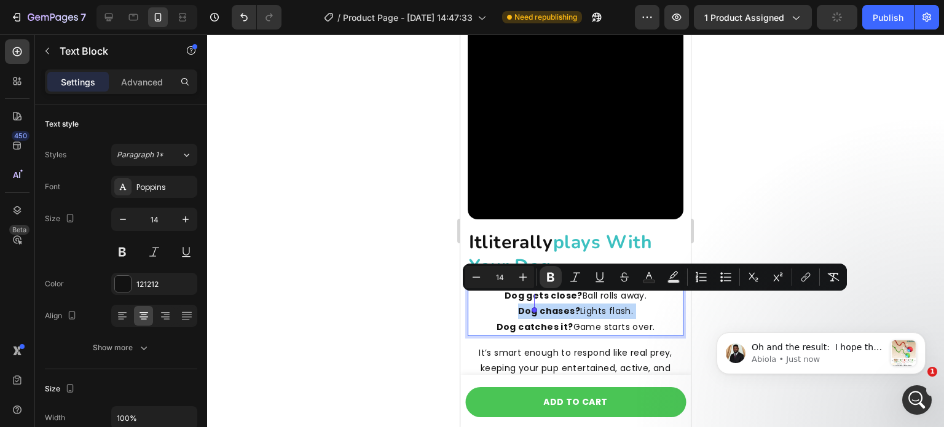
click at [532, 305] on strong "Dog chases?" at bounding box center [549, 311] width 62 height 12
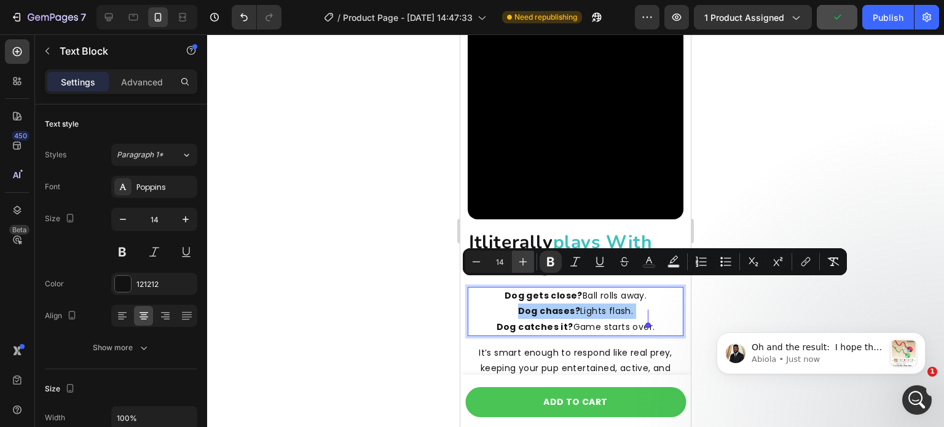
click at [521, 256] on icon "Editor contextual toolbar" at bounding box center [523, 262] width 12 height 12
type input "16"
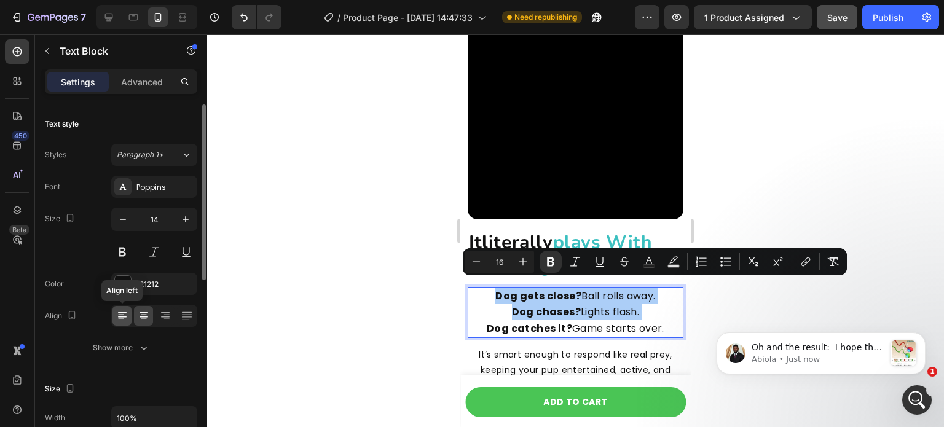
click at [116, 319] on icon at bounding box center [122, 316] width 12 height 12
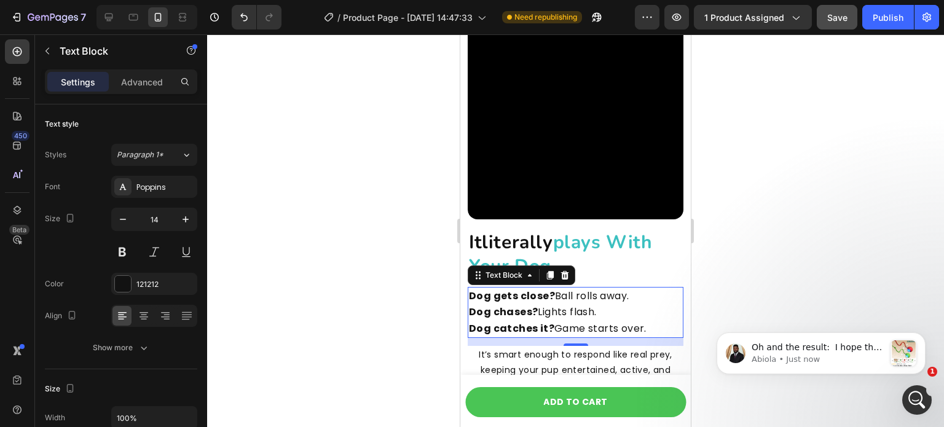
click at [325, 293] on div at bounding box center [575, 230] width 737 height 393
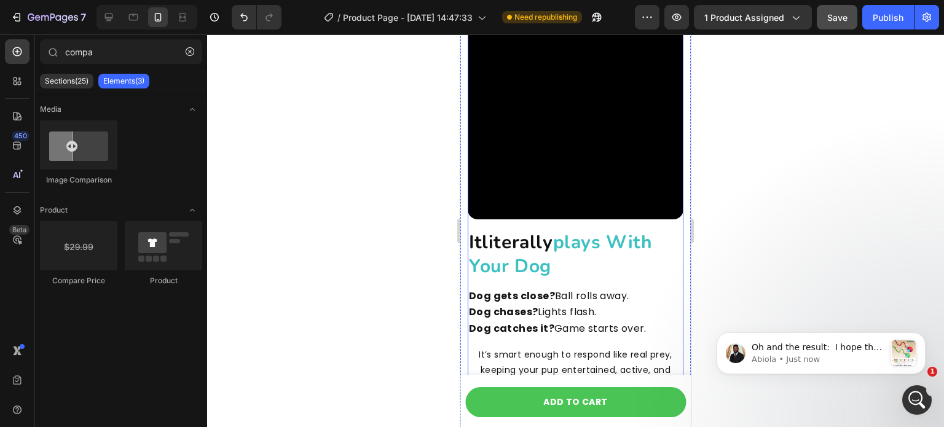
scroll to position [1990, 0]
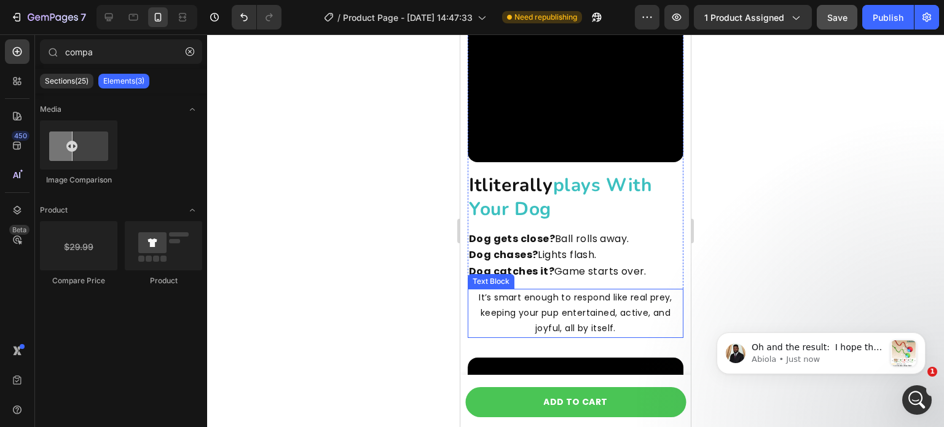
click at [600, 290] on p "It’s smart enough to respond like real prey, keeping your pup entertained, acti…" at bounding box center [575, 313] width 213 height 47
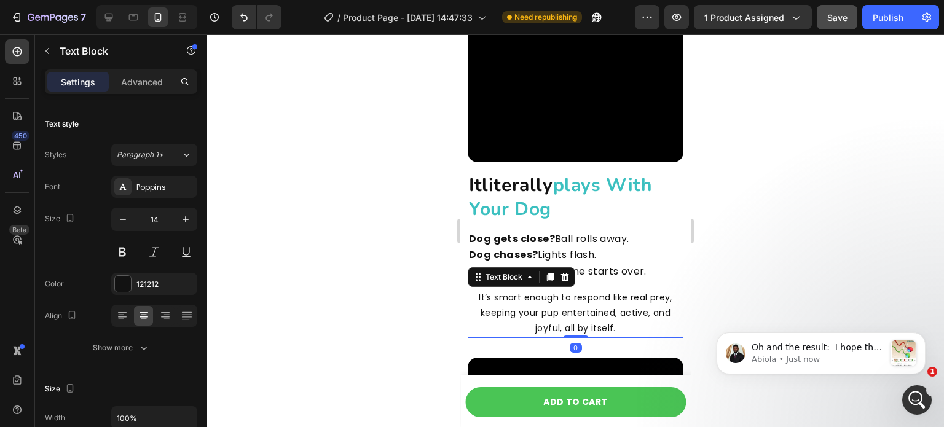
click at [563, 309] on p "It’s smart enough to respond like real prey, keeping your pup entertained, acti…" at bounding box center [575, 313] width 213 height 47
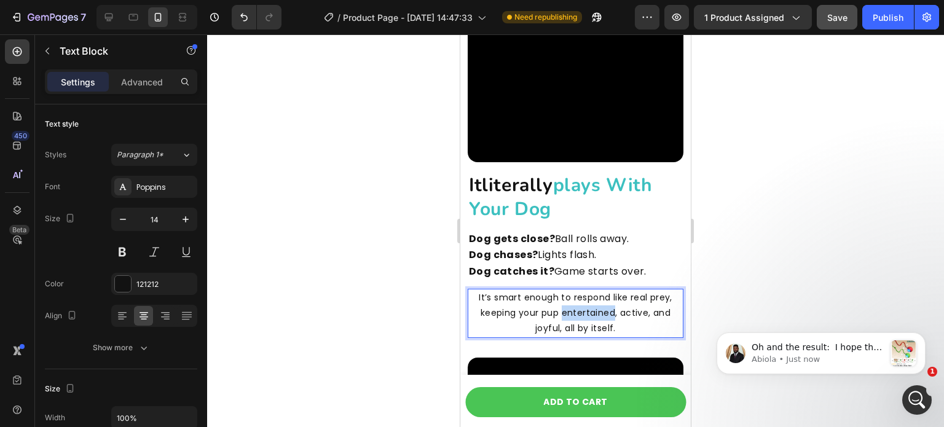
click at [563, 309] on p "It’s smart enough to respond like real prey, keeping your pup entertained, acti…" at bounding box center [575, 313] width 213 height 47
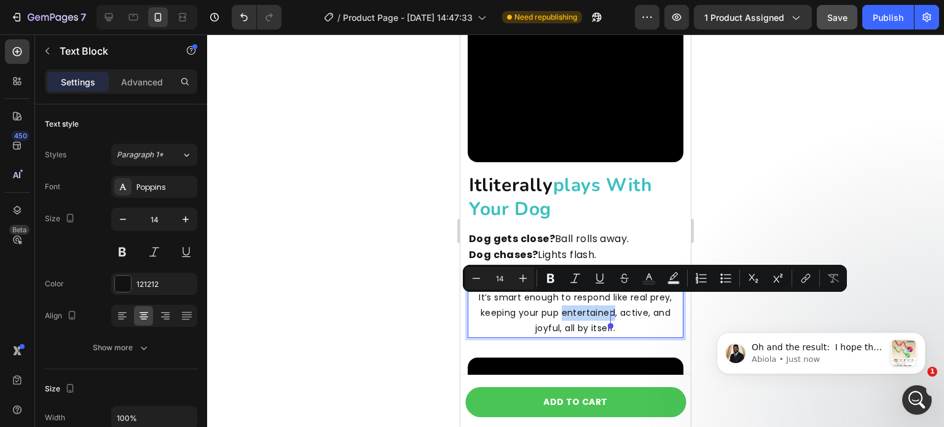
click at [563, 309] on p "It’s smart enough to respond like real prey, keeping your pup entertained, acti…" at bounding box center [575, 313] width 213 height 47
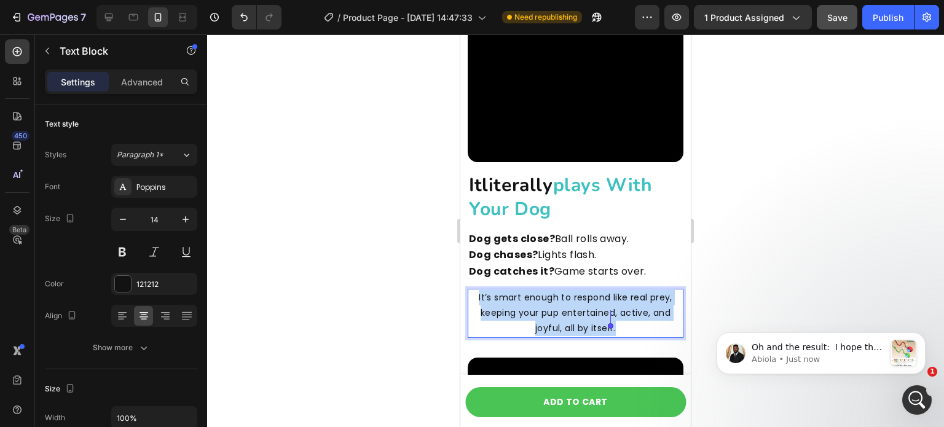
click at [563, 309] on p "It’s smart enough to respond like real prey, keeping your pup entertained, acti…" at bounding box center [575, 313] width 213 height 47
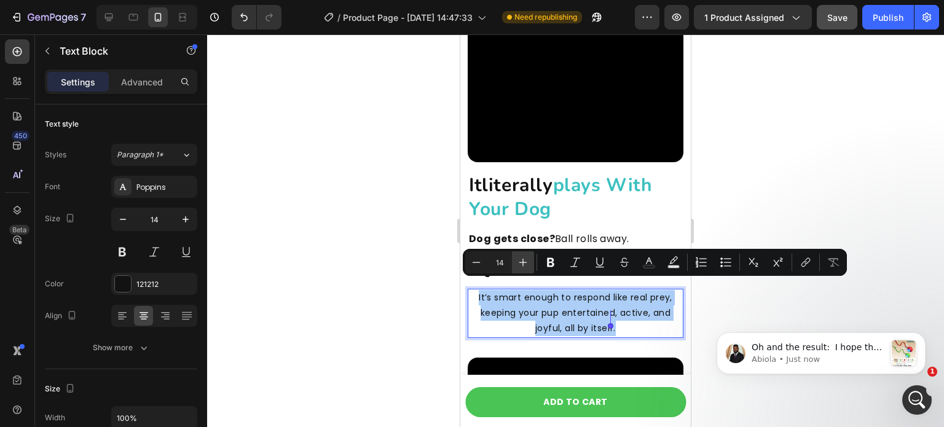
click at [524, 266] on icon "Editor contextual toolbar" at bounding box center [523, 262] width 12 height 12
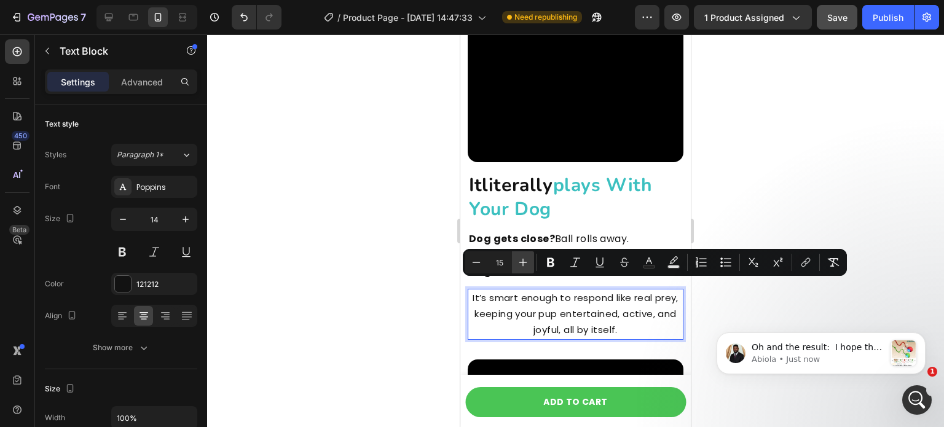
click at [524, 266] on icon "Editor contextual toolbar" at bounding box center [523, 262] width 12 height 12
type input "16"
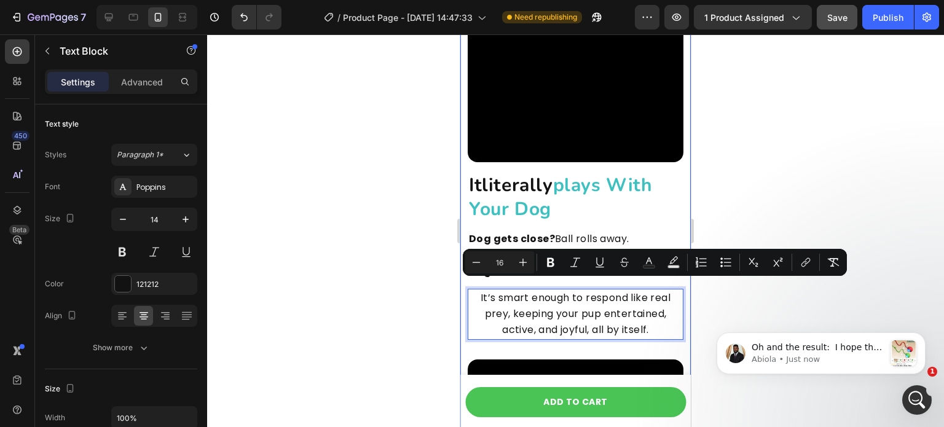
click at [420, 312] on div at bounding box center [575, 230] width 737 height 393
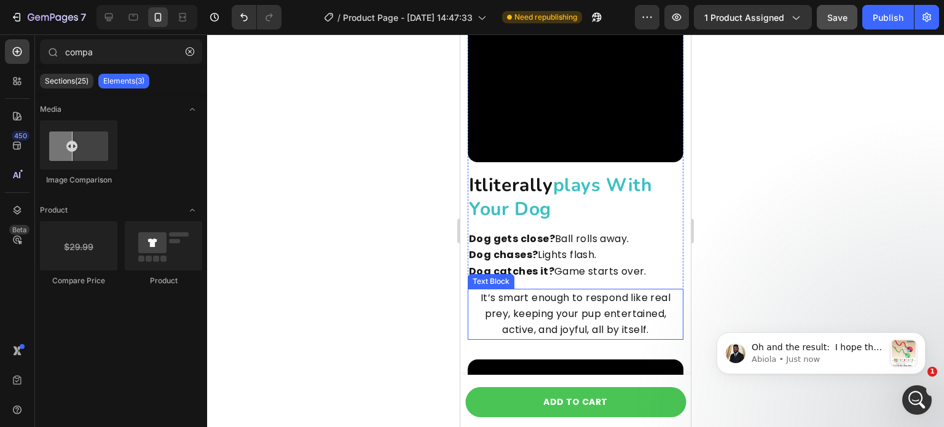
click at [496, 309] on span "It’s smart enough to respond like real prey, keeping your pup entertained, acti…" at bounding box center [576, 314] width 190 height 46
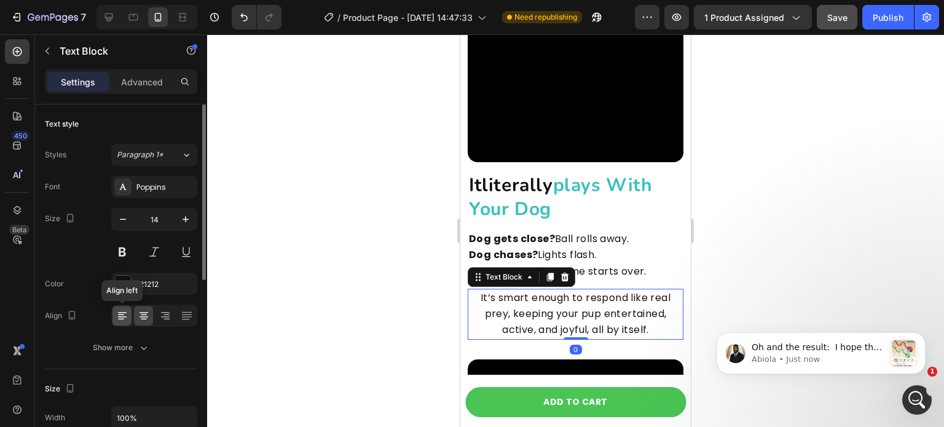
click at [121, 315] on icon at bounding box center [121, 315] width 6 height 1
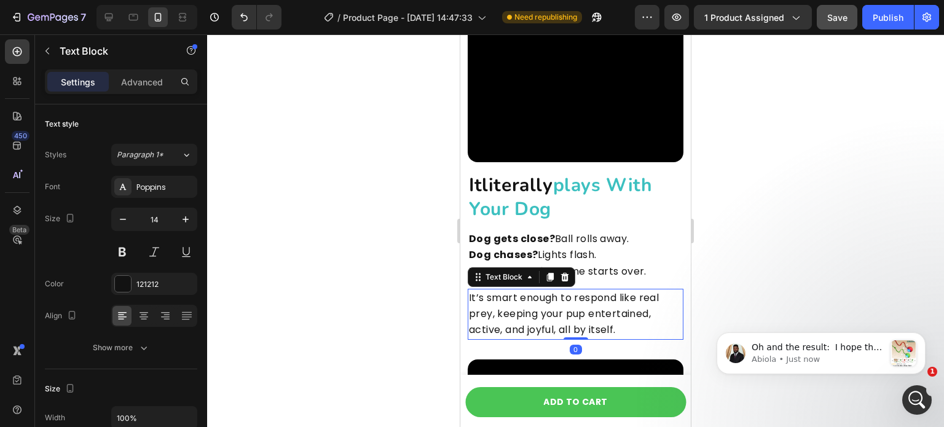
click at [384, 285] on div at bounding box center [575, 230] width 737 height 393
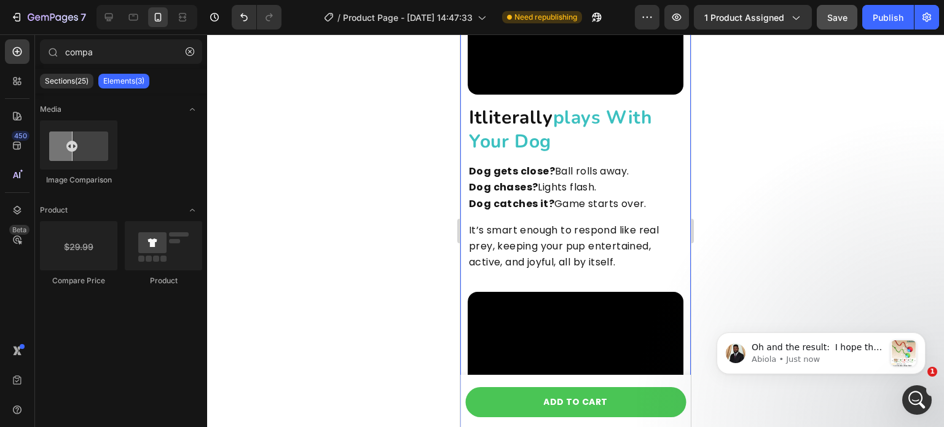
scroll to position [2263, 0]
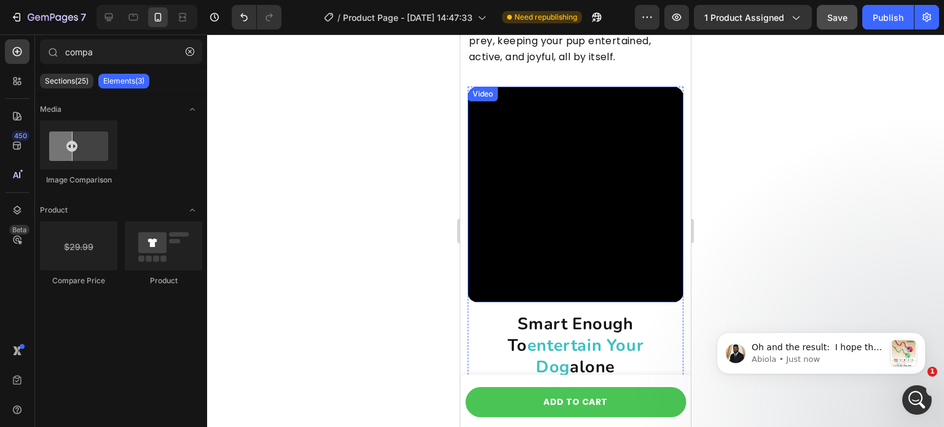
click at [542, 312] on h2 "smart enough to entertain your dog alone" at bounding box center [576, 345] width 216 height 67
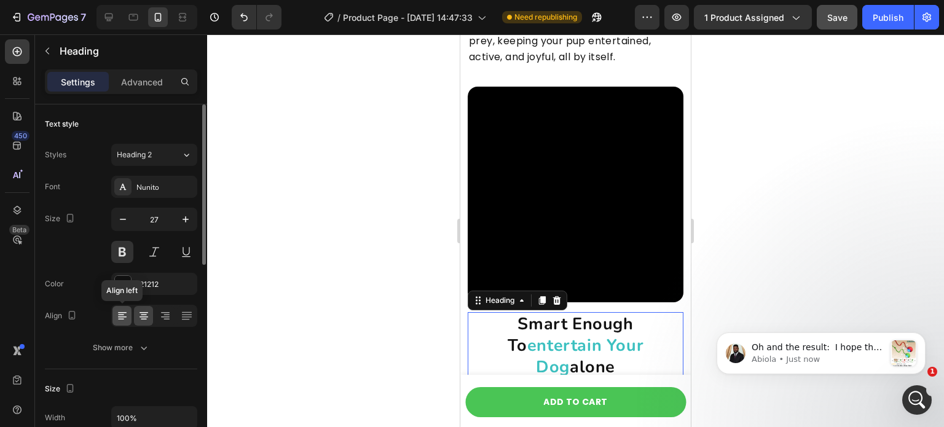
click at [122, 318] on icon at bounding box center [122, 316] width 12 height 12
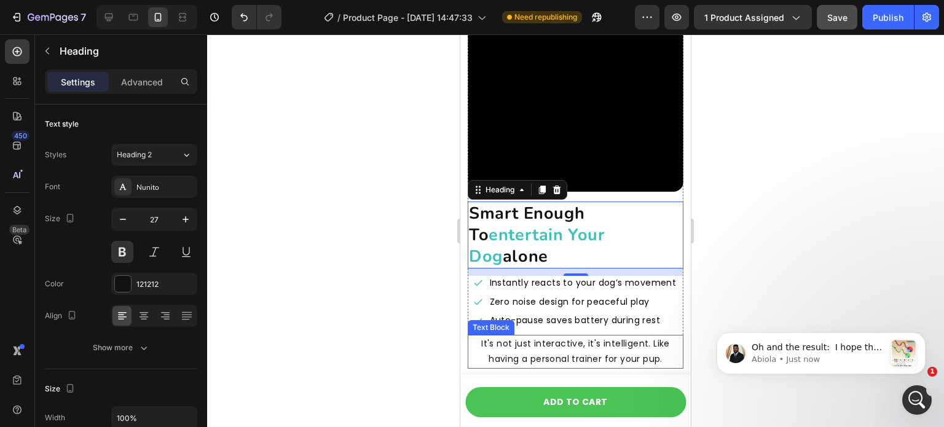
scroll to position [2425, 0]
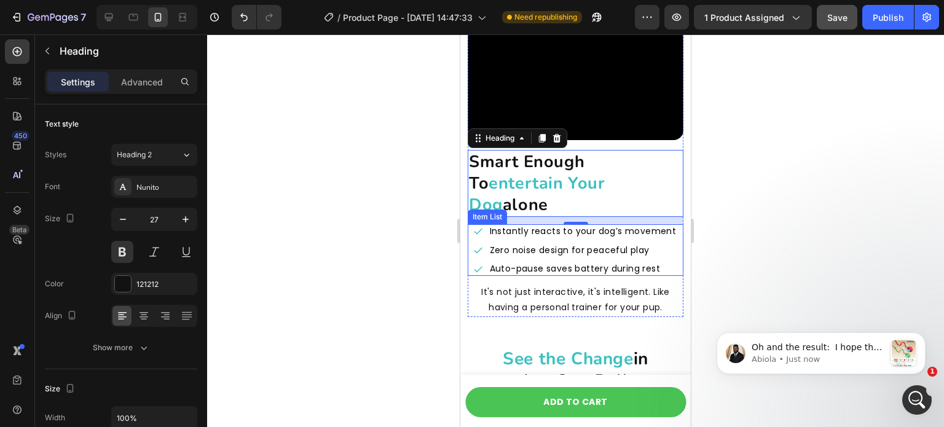
click at [529, 245] on p "Zero noise design for peaceful play" at bounding box center [583, 250] width 187 height 10
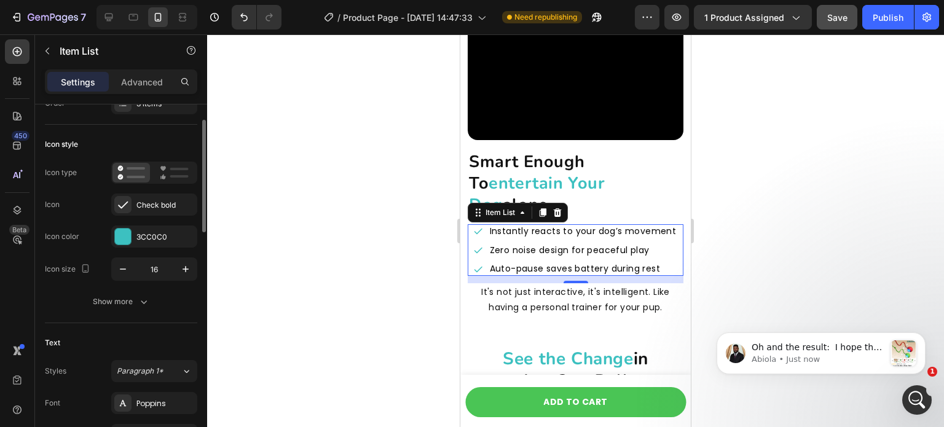
scroll to position [129, 0]
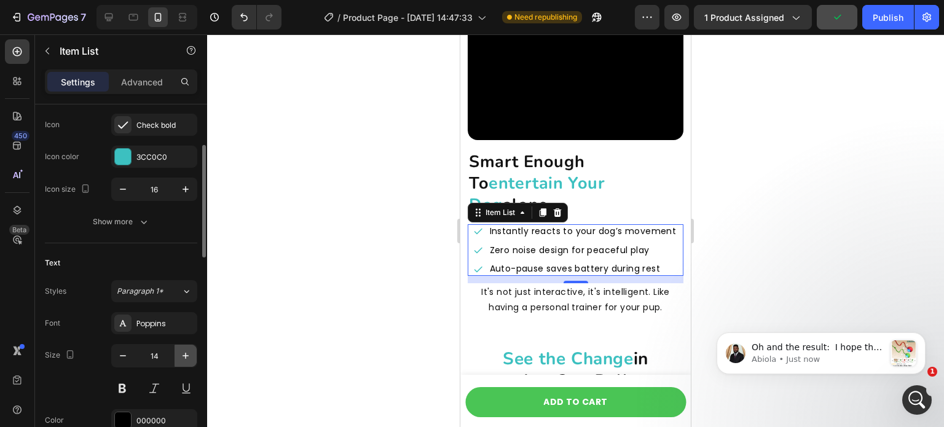
click at [186, 356] on icon "button" at bounding box center [186, 356] width 12 height 12
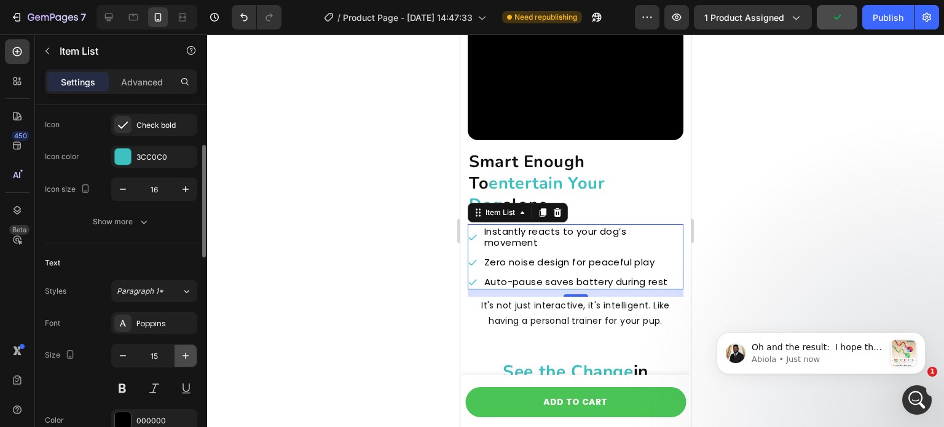
type input "16"
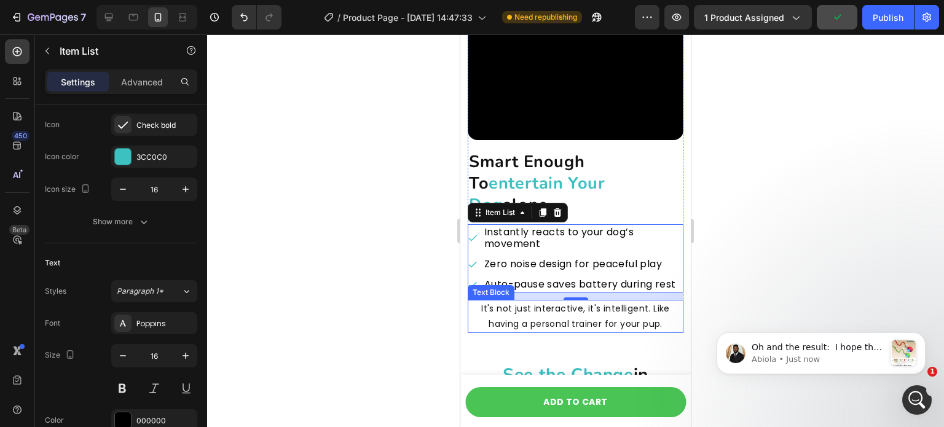
click at [520, 314] on p "It's not just interactive, it's intelligent. Like having a personal trainer for…" at bounding box center [575, 316] width 213 height 31
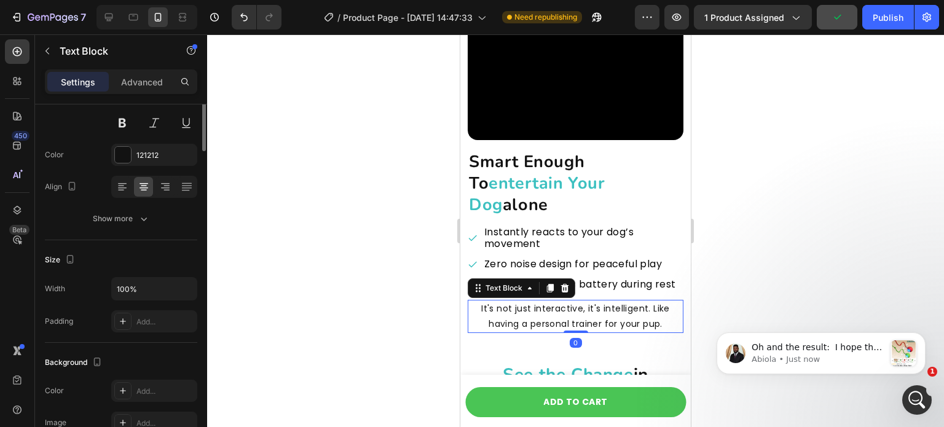
scroll to position [0, 0]
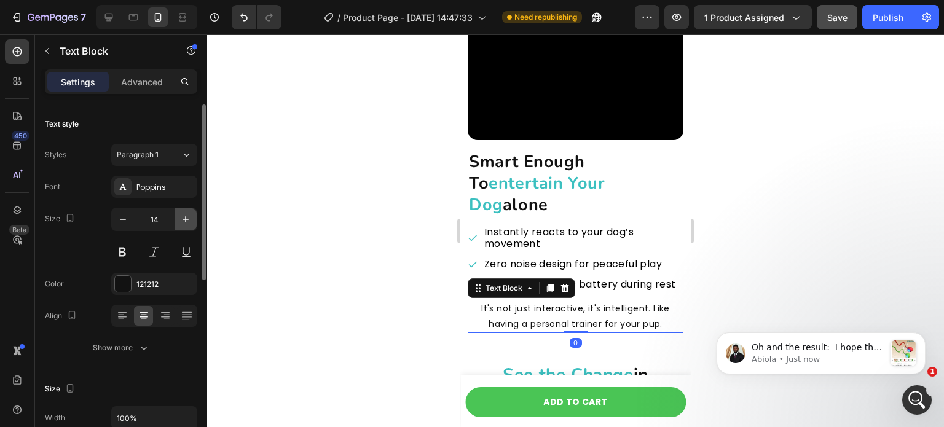
click at [186, 223] on icon "button" at bounding box center [186, 219] width 12 height 12
type input "16"
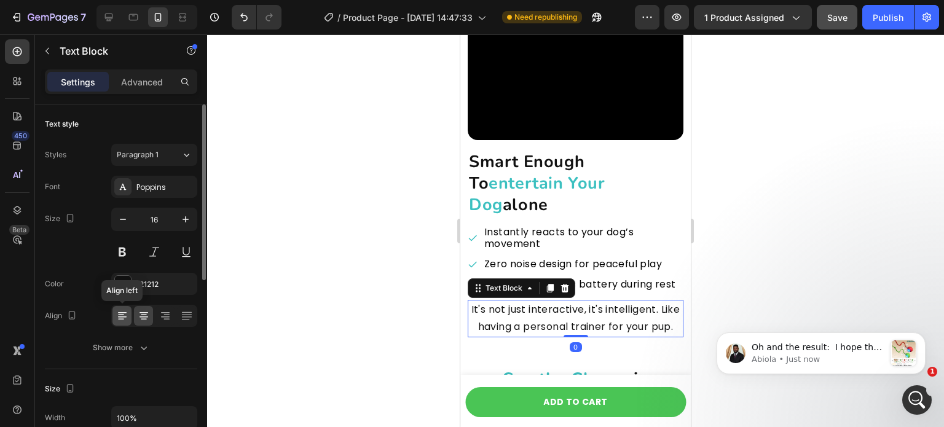
click at [121, 312] on icon at bounding box center [122, 312] width 9 height 1
click at [337, 307] on div at bounding box center [575, 230] width 737 height 393
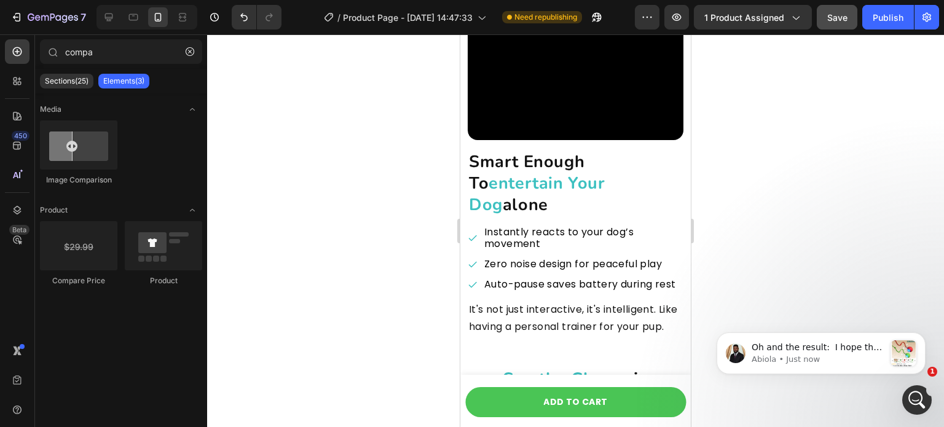
click at [512, 279] on p "Auto-pause saves battery during rest" at bounding box center [583, 285] width 197 height 12
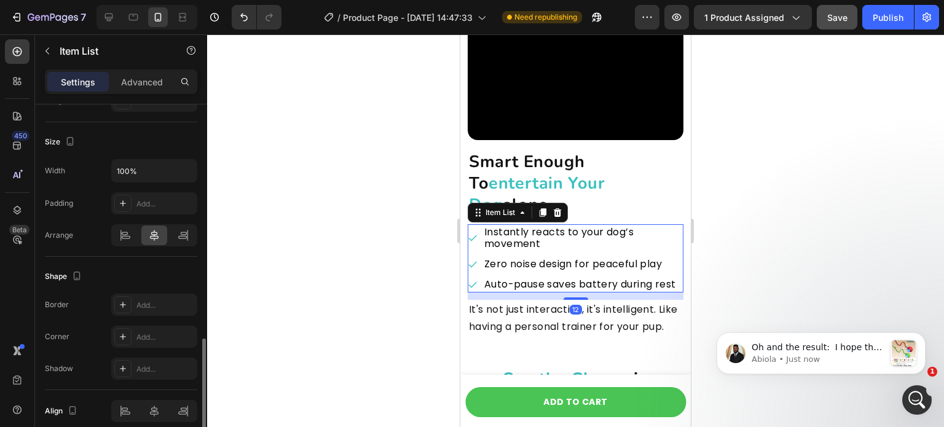
scroll to position [729, 0]
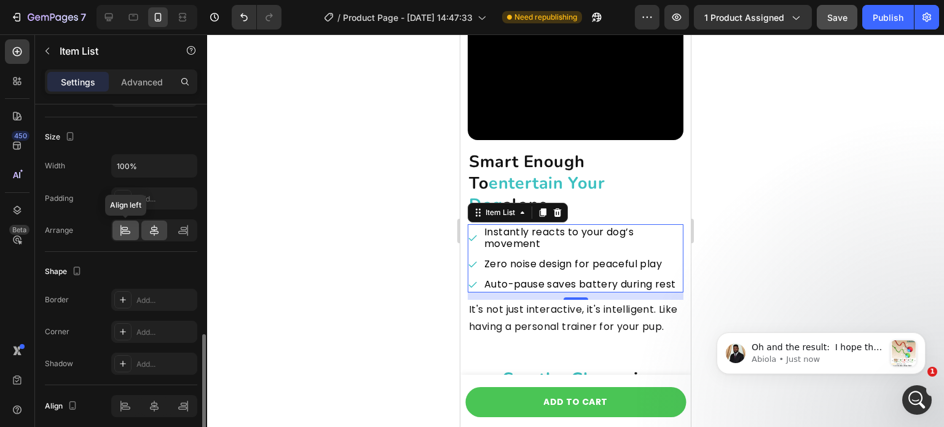
click at [121, 227] on icon at bounding box center [125, 230] width 12 height 12
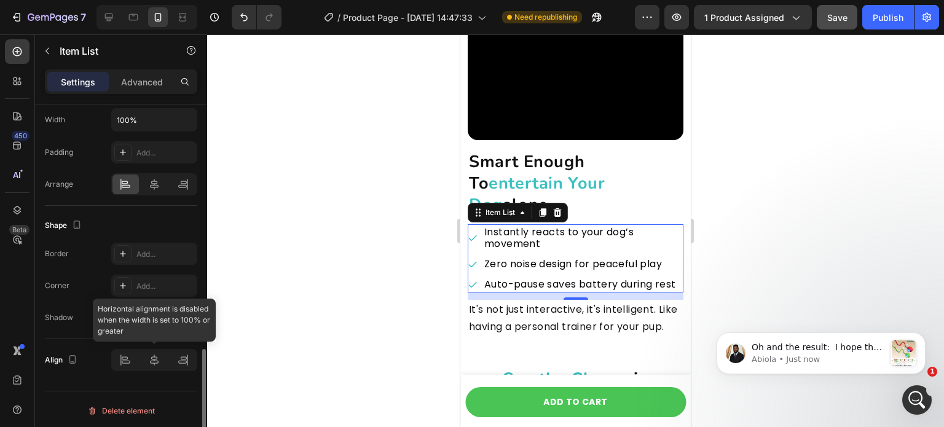
scroll to position [775, 0]
click at [130, 362] on div at bounding box center [154, 360] width 86 height 22
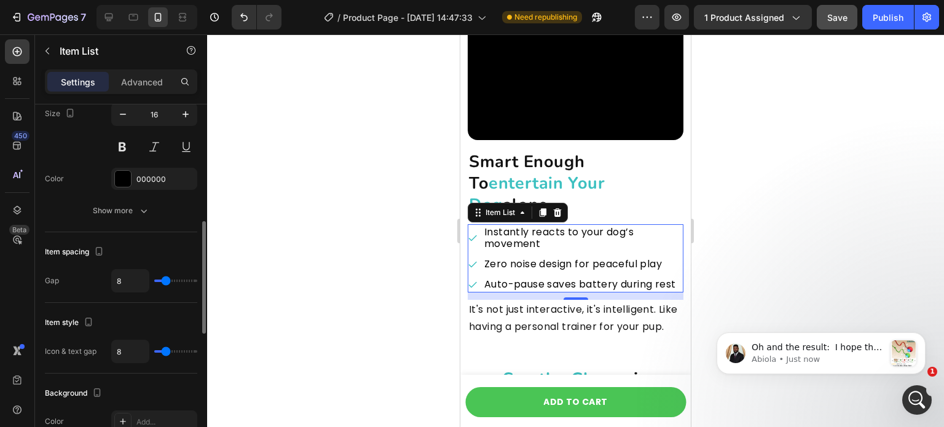
scroll to position [2584, 0]
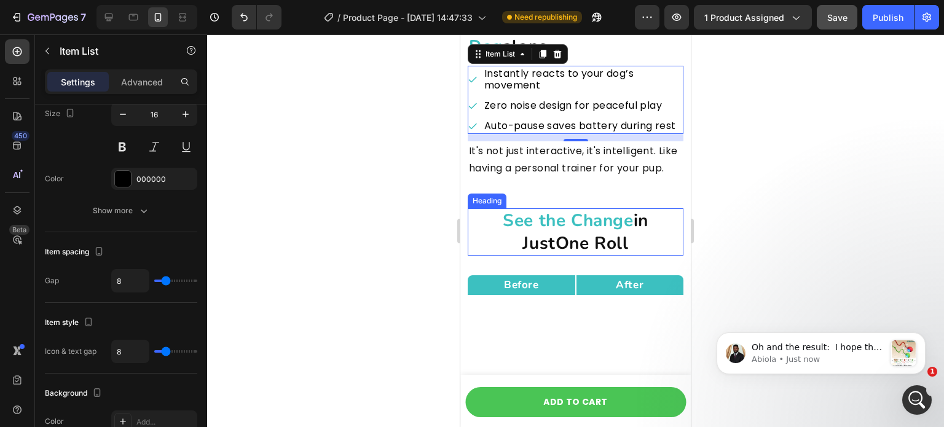
click at [529, 232] on span "See the Change" at bounding box center [568, 220] width 130 height 23
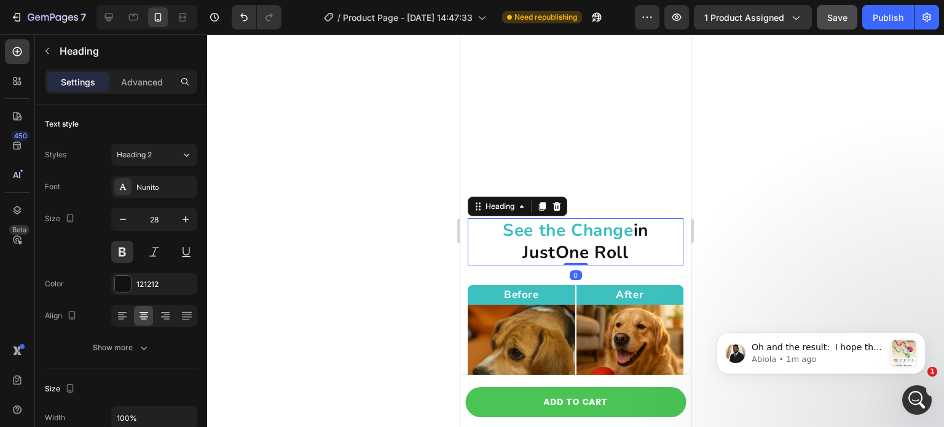
scroll to position [2772, 0]
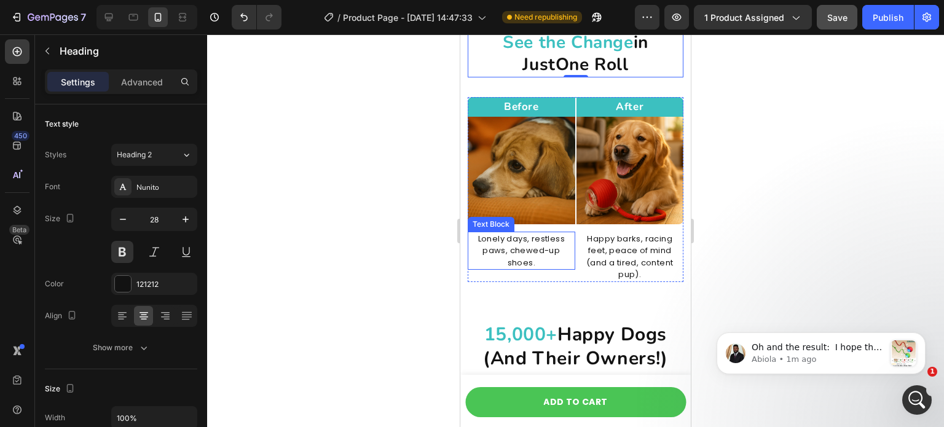
click at [523, 258] on p "Lonely days, restless paws, chewed-up shoes." at bounding box center [521, 251] width 105 height 36
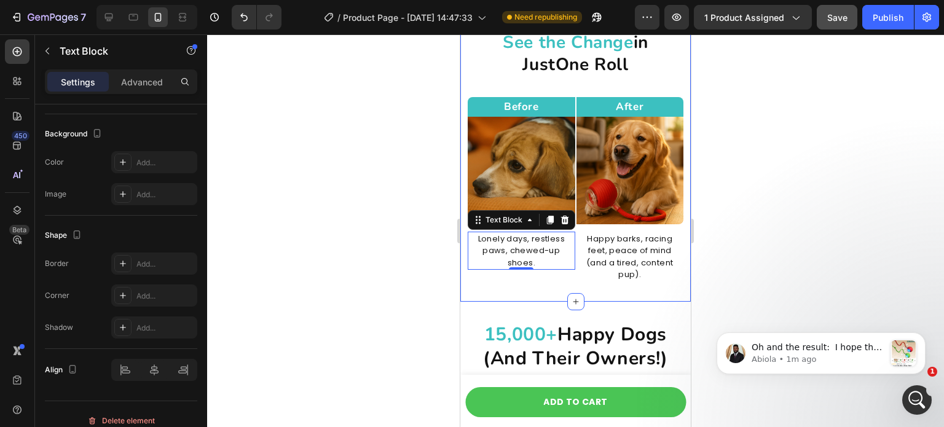
click at [502, 243] on p "Lonely days, restless paws, chewed-up shoes." at bounding box center [521, 251] width 105 height 36
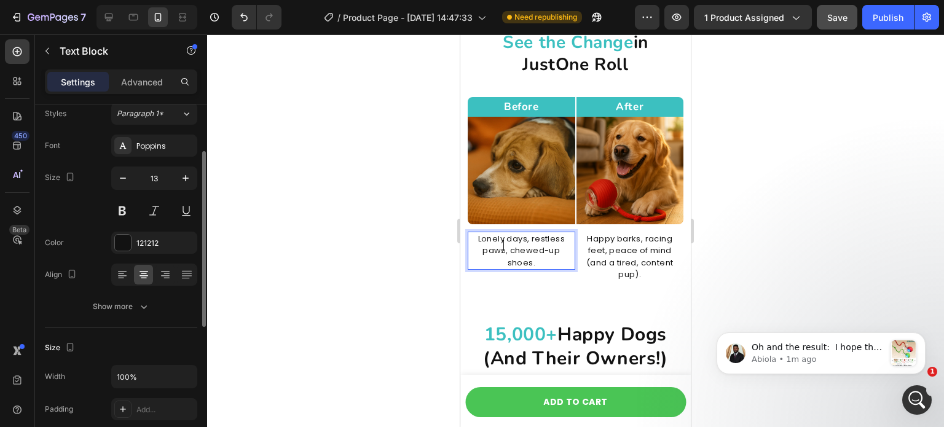
scroll to position [24, 0]
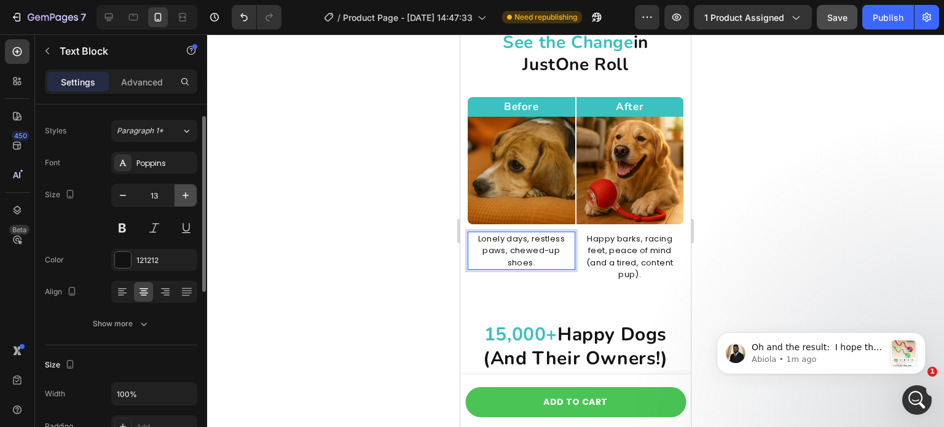
click at [192, 188] on button "button" at bounding box center [186, 195] width 22 height 22
type input "14"
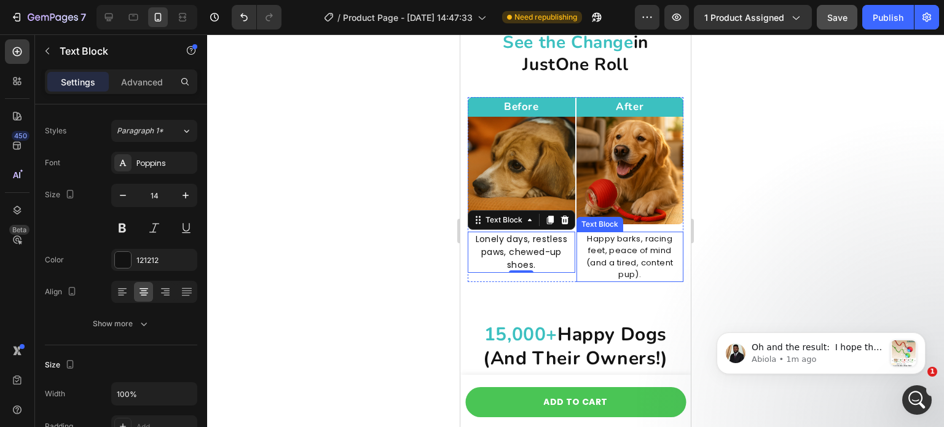
click at [609, 246] on p "Happy barks, racing feet, peace of mind (and a tired, content pup)." at bounding box center [630, 257] width 105 height 48
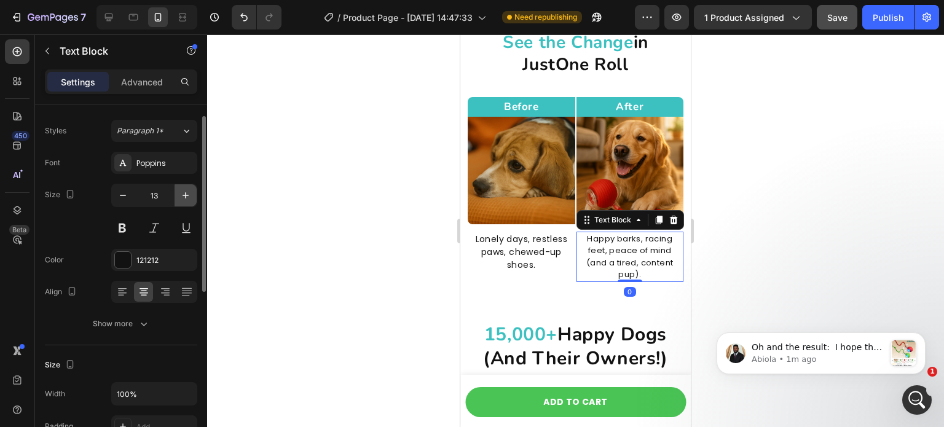
click at [194, 194] on button "button" at bounding box center [186, 195] width 22 height 22
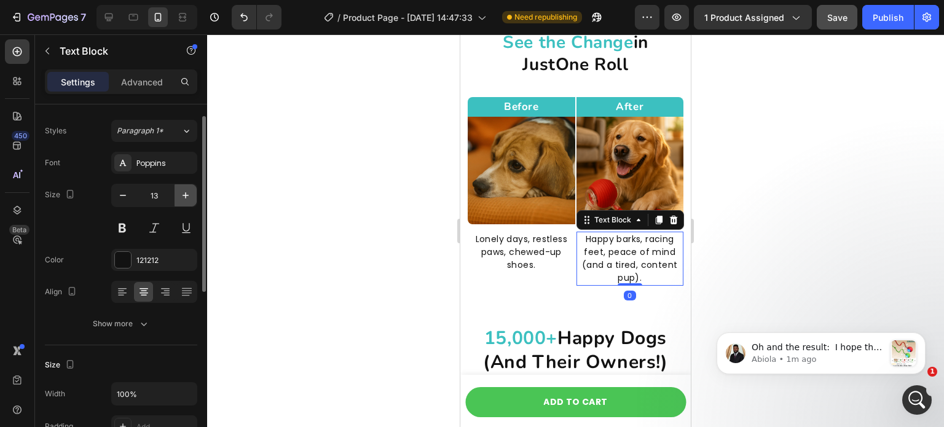
type input "14"
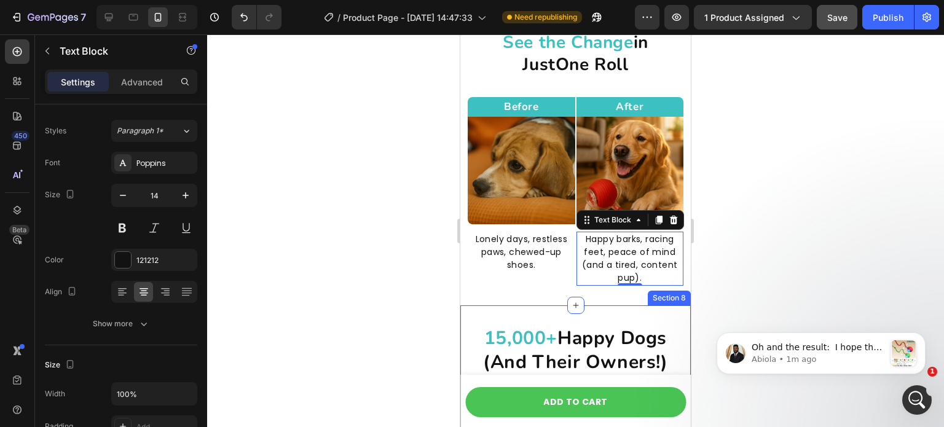
scroll to position [2901, 0]
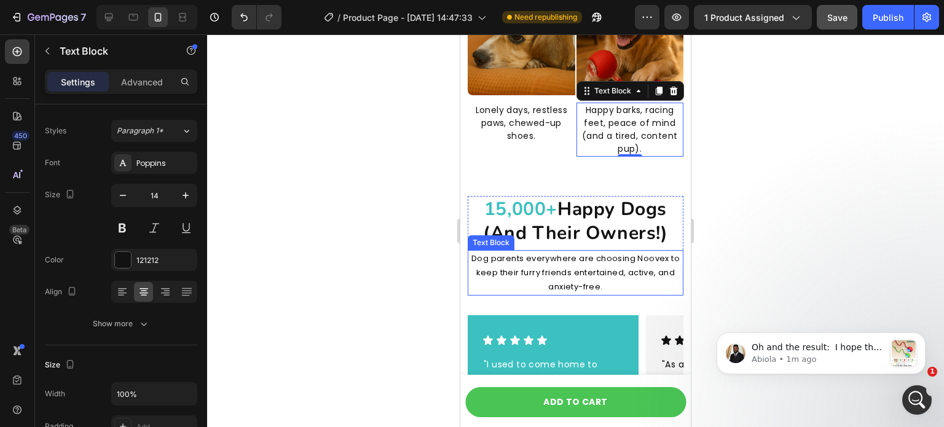
click at [551, 274] on p "Dog parents everywhere are choosing Noovex to keep their furry friends entertai…" at bounding box center [575, 272] width 213 height 43
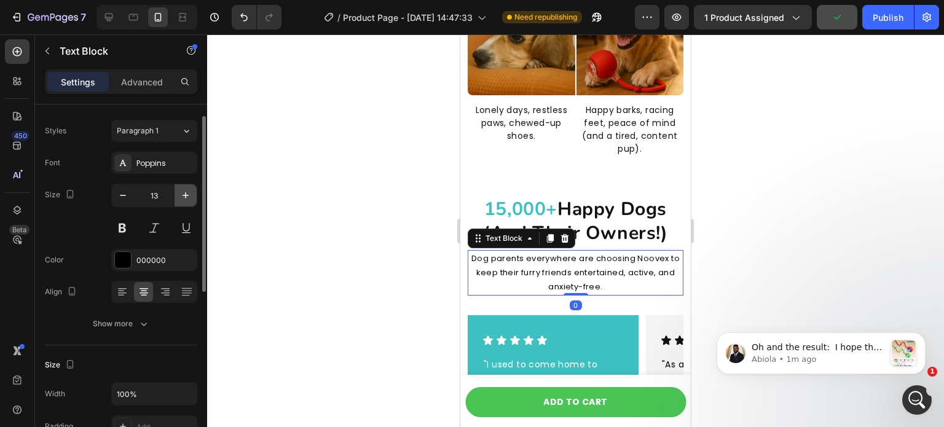
click at [189, 197] on icon "button" at bounding box center [186, 195] width 12 height 12
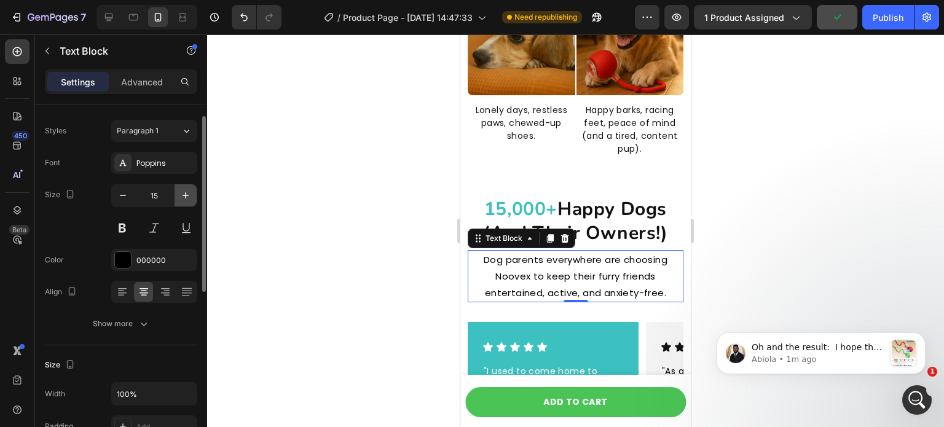
click at [191, 198] on icon "button" at bounding box center [186, 195] width 12 height 12
type input "16"
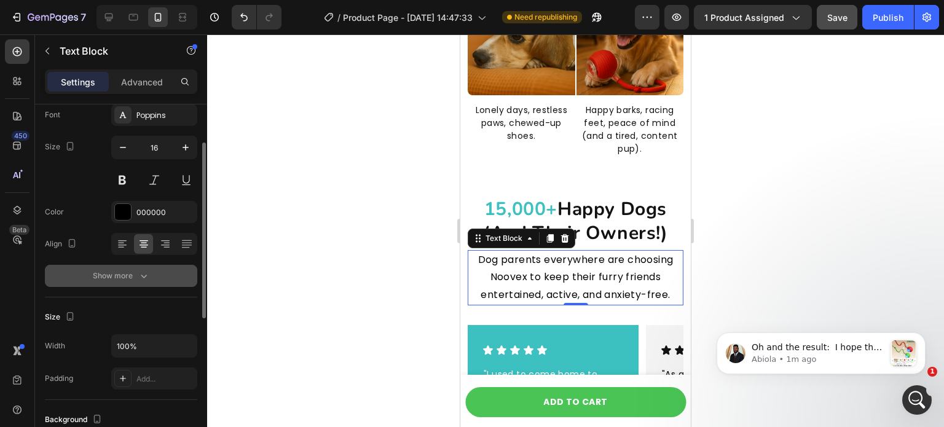
scroll to position [75, 0]
click at [143, 282] on button "Show more" at bounding box center [121, 273] width 152 height 22
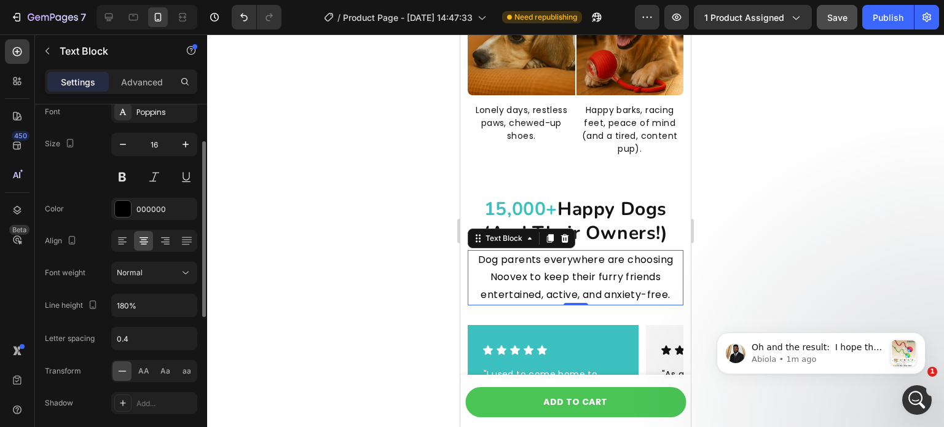
click at [194, 323] on div "Font Poppins Size 16 Color 000000 Align Font weight Normal Line height 180% Let…" at bounding box center [121, 274] width 152 height 346
click at [182, 302] on icon "button" at bounding box center [186, 305] width 12 height 12
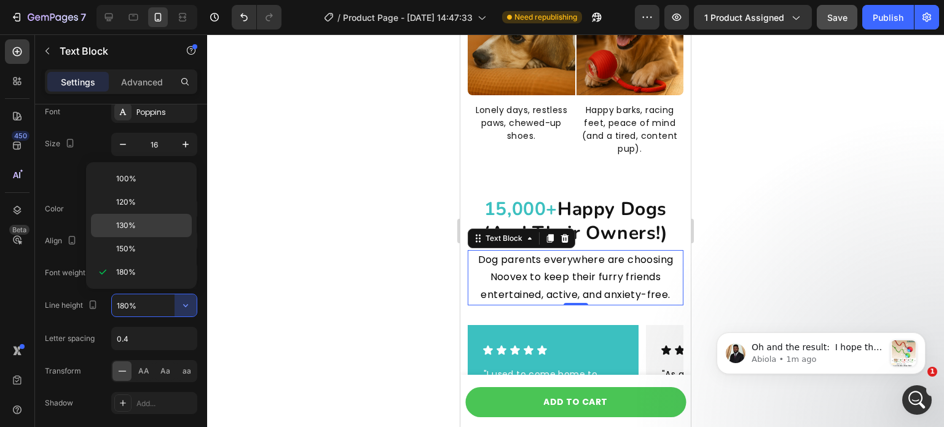
click at [152, 234] on div "130%" at bounding box center [141, 225] width 101 height 23
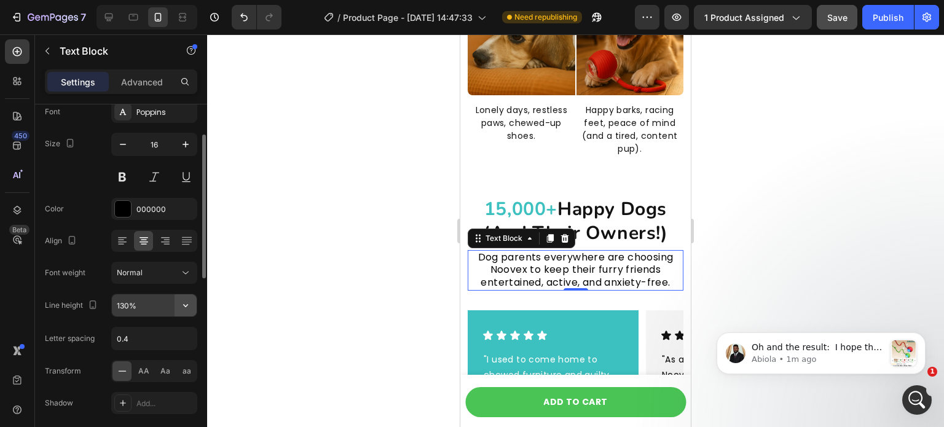
click at [180, 299] on icon "button" at bounding box center [186, 305] width 12 height 12
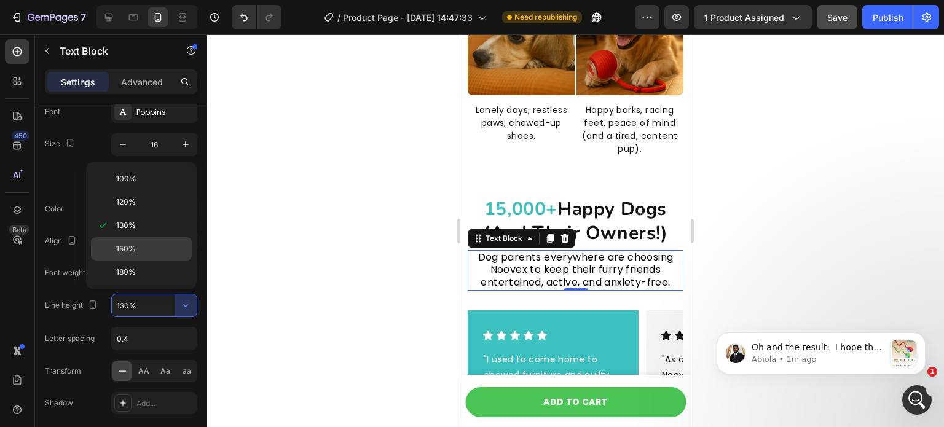
click at [164, 251] on p "150%" at bounding box center [151, 248] width 70 height 11
type input "150%"
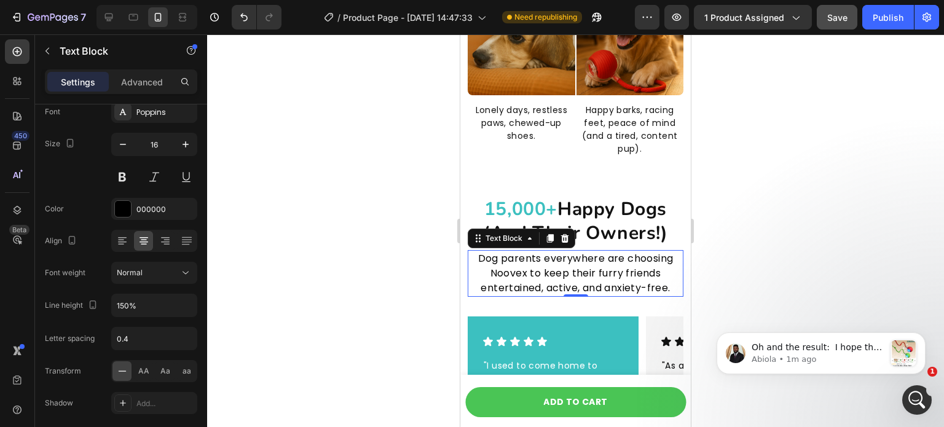
click at [319, 279] on div at bounding box center [575, 230] width 737 height 393
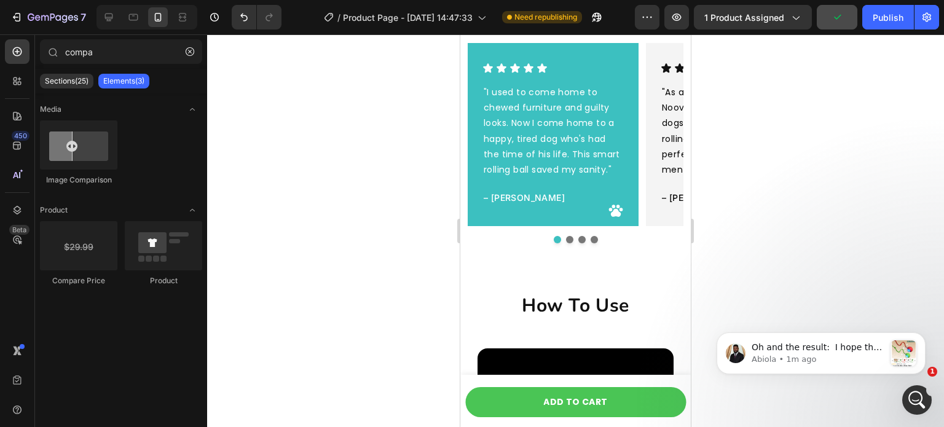
scroll to position [3309, 0]
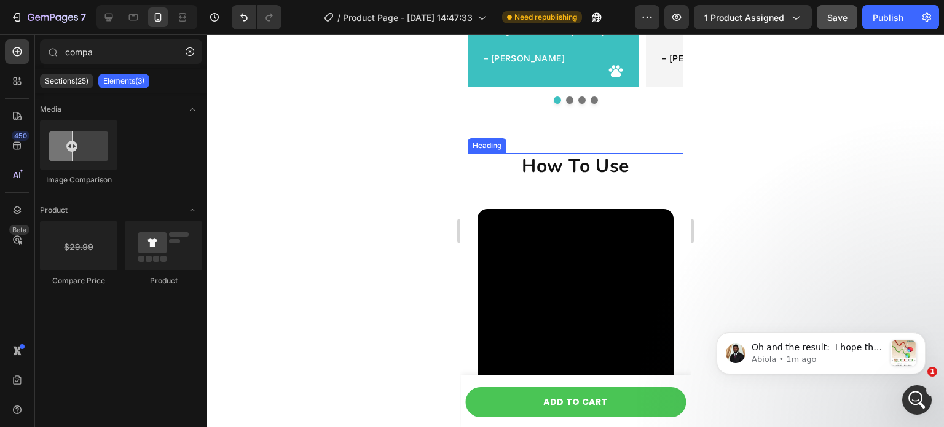
click at [576, 175] on h2 "How To Use" at bounding box center [576, 166] width 216 height 26
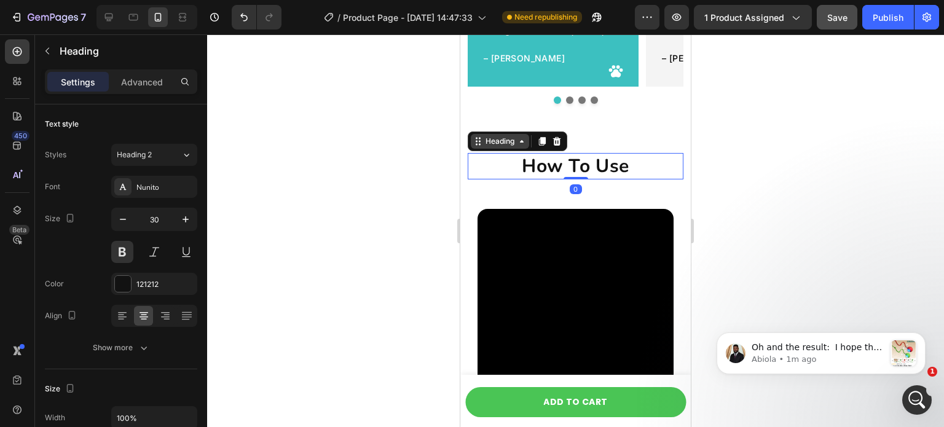
click at [513, 143] on div "Heading" at bounding box center [500, 141] width 34 height 11
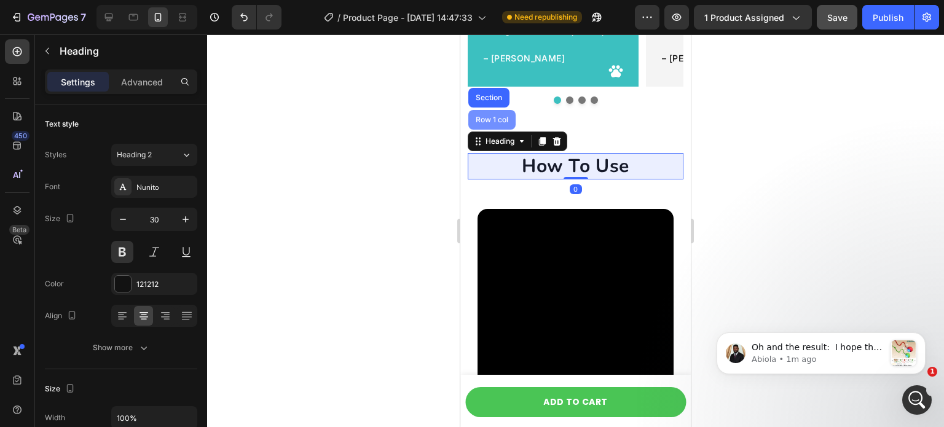
click at [501, 127] on div "Row 1 col" at bounding box center [492, 120] width 47 height 20
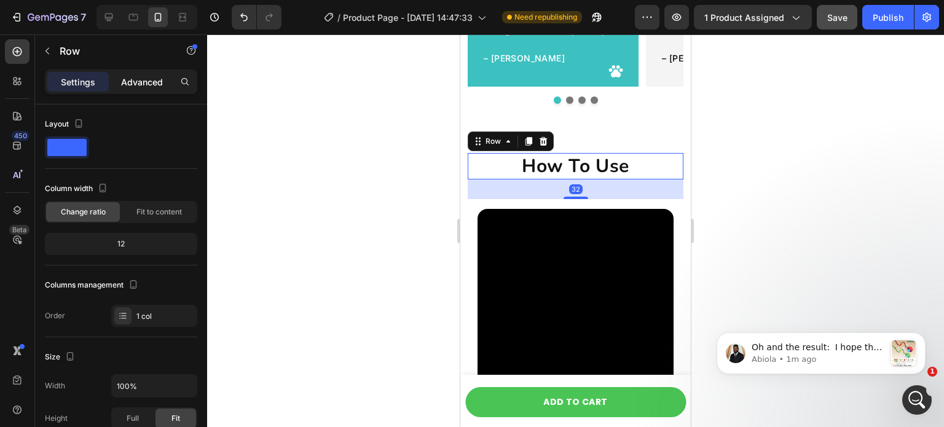
click at [148, 79] on p "Advanced" at bounding box center [142, 82] width 42 height 13
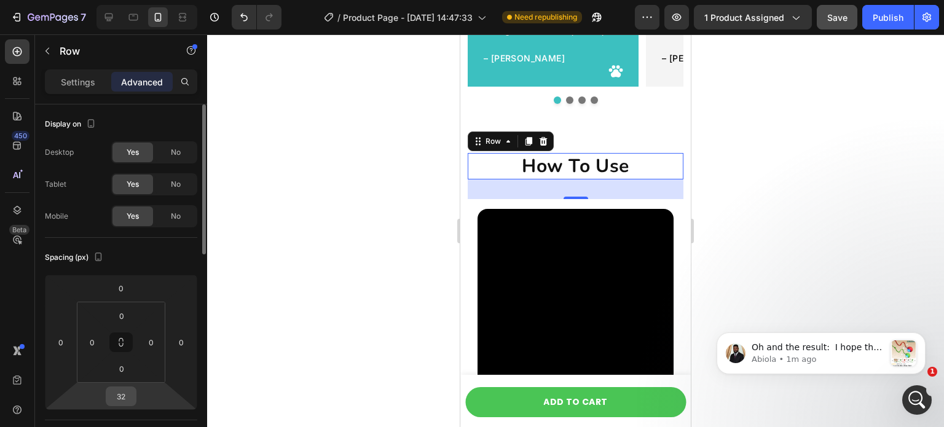
click at [124, 397] on input "32" at bounding box center [121, 396] width 25 height 18
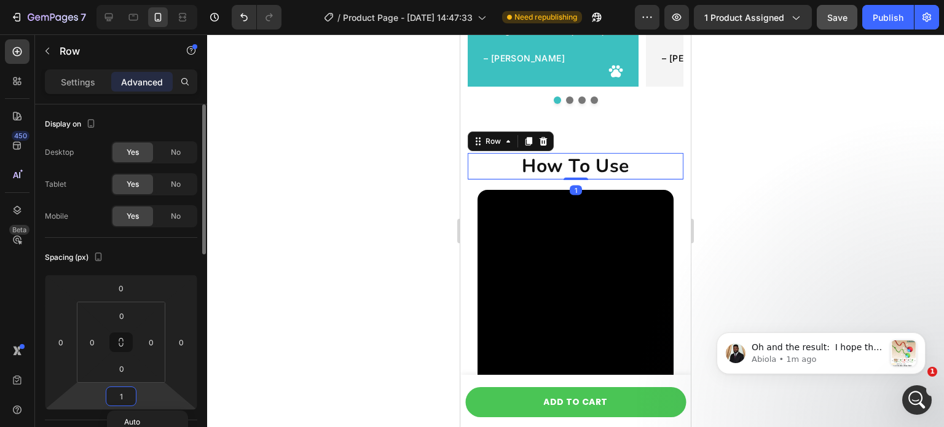
type input "15"
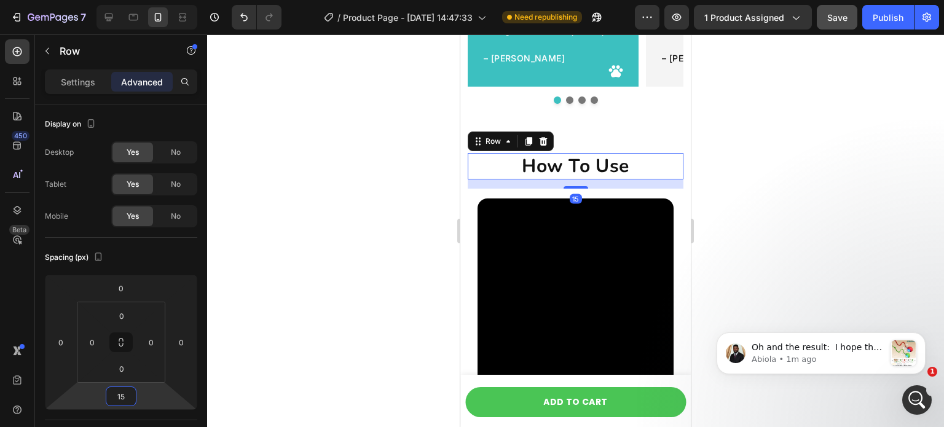
click at [241, 333] on div at bounding box center [575, 230] width 737 height 393
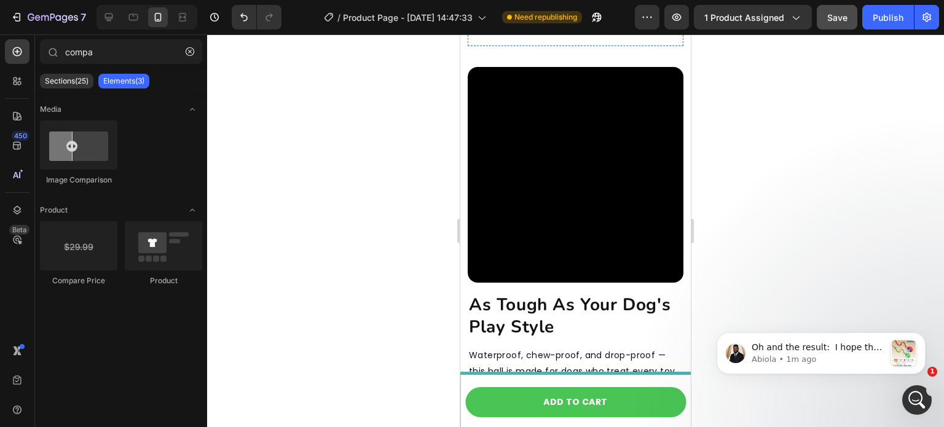
scroll to position [4442, 0]
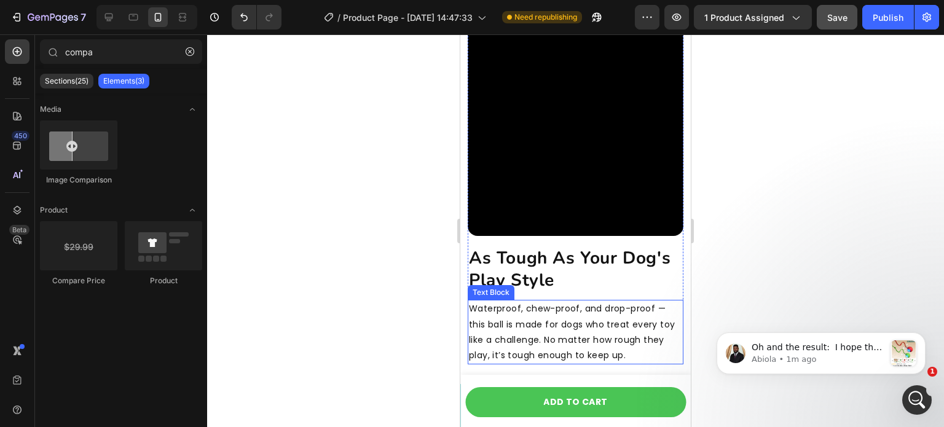
click at [529, 309] on p "Waterproof, chew-proof, and drop-proof — this ball is made for dogs who treat e…" at bounding box center [575, 332] width 213 height 62
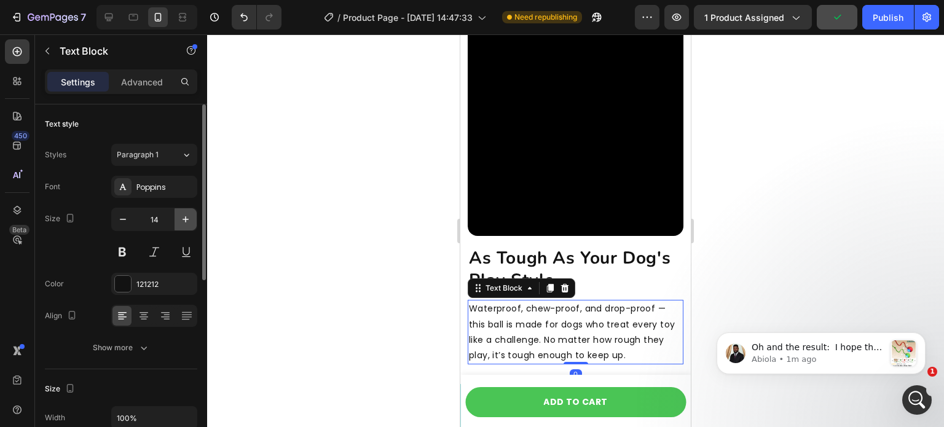
click at [183, 219] on icon "button" at bounding box center [186, 219] width 6 height 6
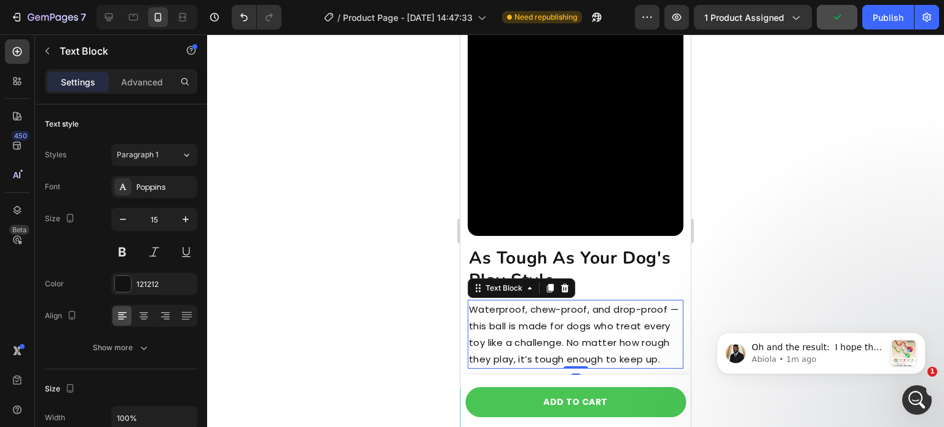
type input "16"
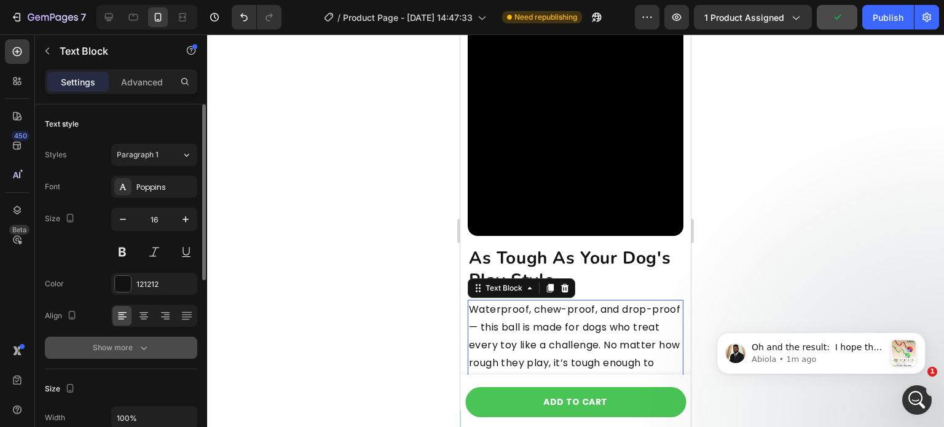
click at [154, 350] on button "Show more" at bounding box center [121, 348] width 152 height 22
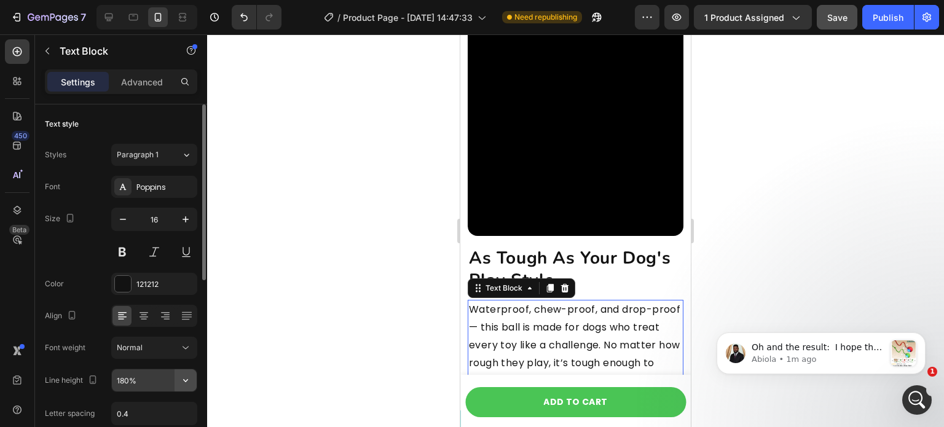
click at [183, 376] on icon "button" at bounding box center [186, 380] width 12 height 12
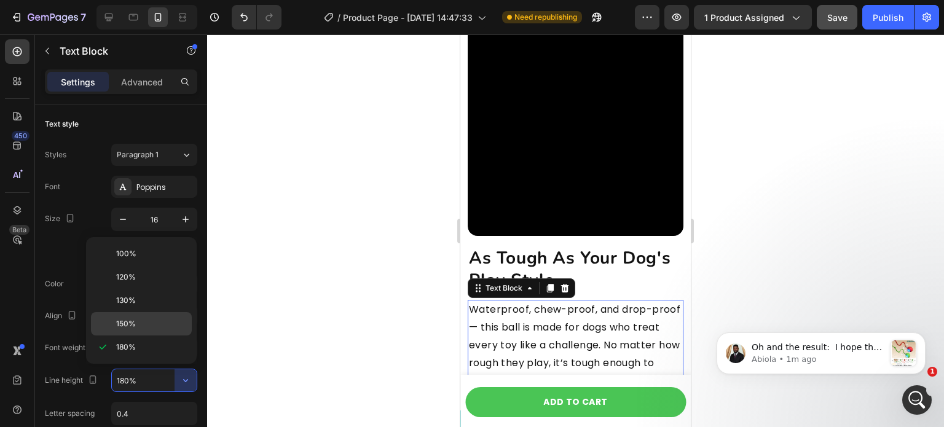
click at [169, 323] on p "150%" at bounding box center [151, 323] width 70 height 11
type input "150%"
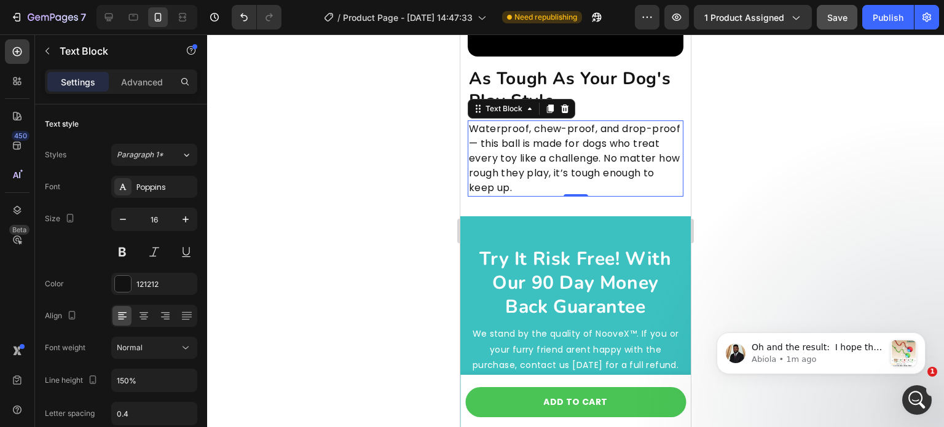
scroll to position [4680, 0]
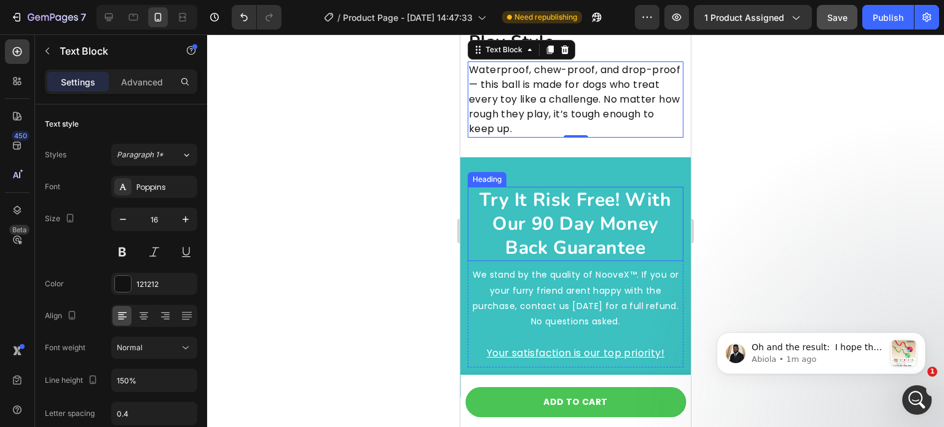
click at [569, 221] on h2 "try it risk free! with our 90 day money back guarantee" at bounding box center [576, 224] width 216 height 74
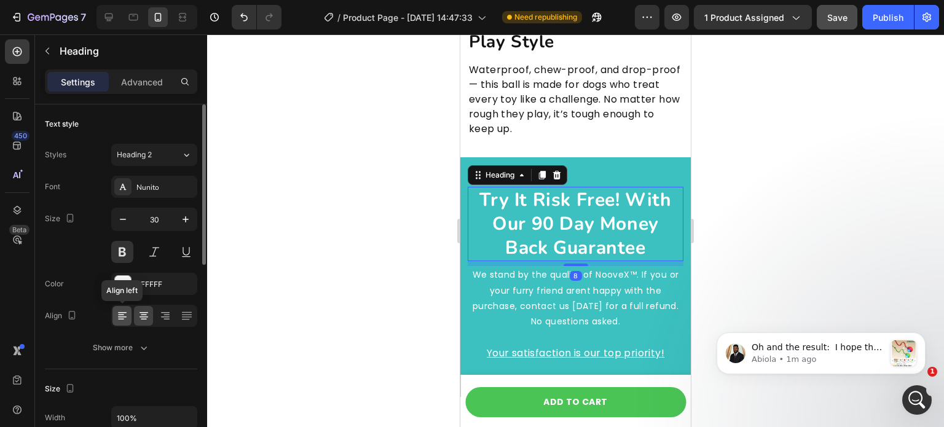
click at [119, 310] on icon at bounding box center [122, 316] width 12 height 12
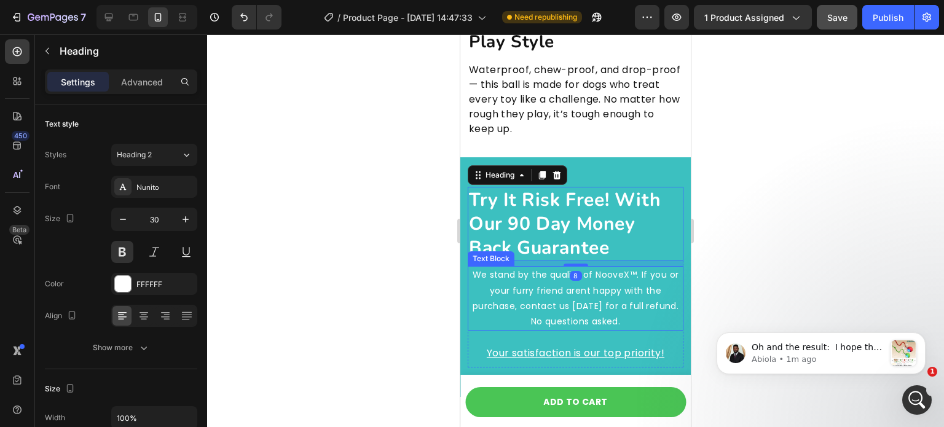
click at [507, 272] on p "We stand by the quality of NooveX™. If you or your furry friend arent happy wit…" at bounding box center [575, 298] width 213 height 62
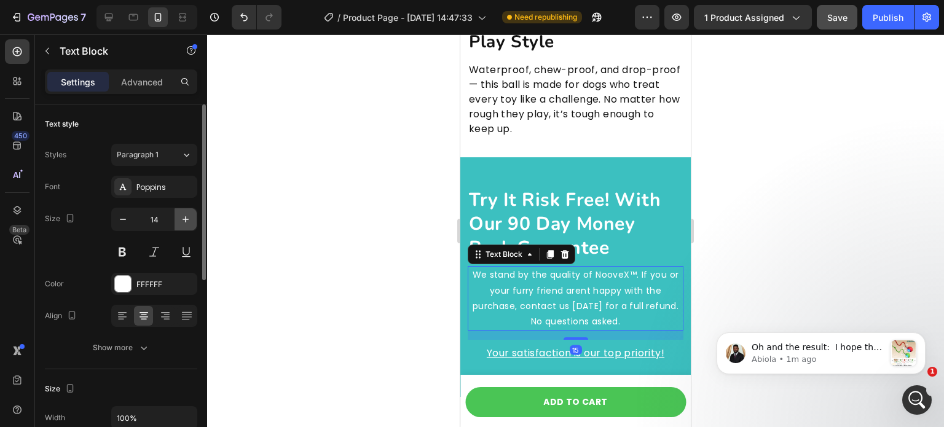
click at [176, 218] on button "button" at bounding box center [186, 219] width 22 height 22
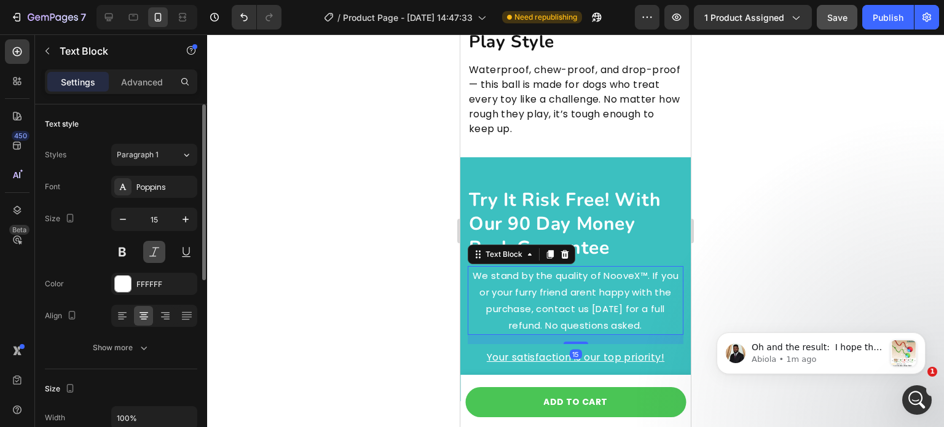
type input "16"
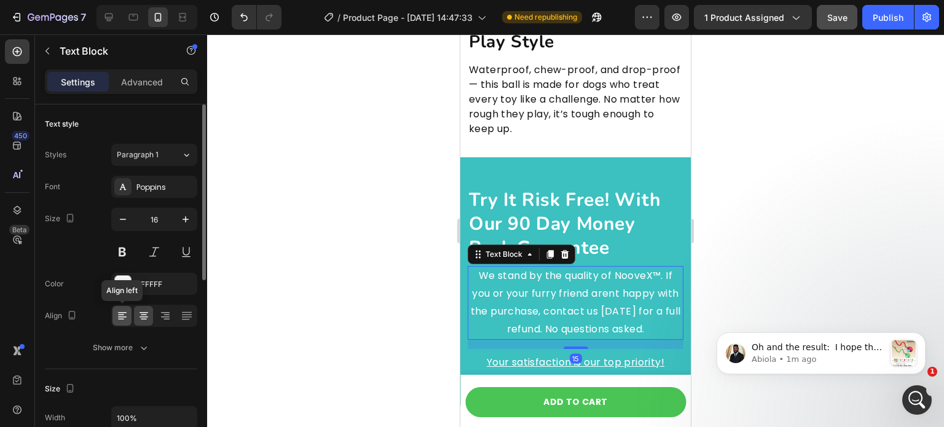
click at [121, 310] on icon at bounding box center [122, 316] width 12 height 12
click at [350, 272] on div at bounding box center [575, 230] width 737 height 393
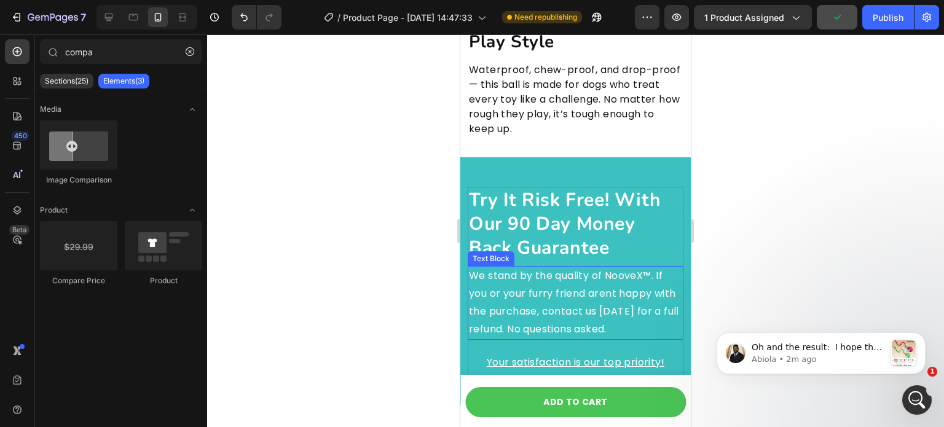
scroll to position [4742, 0]
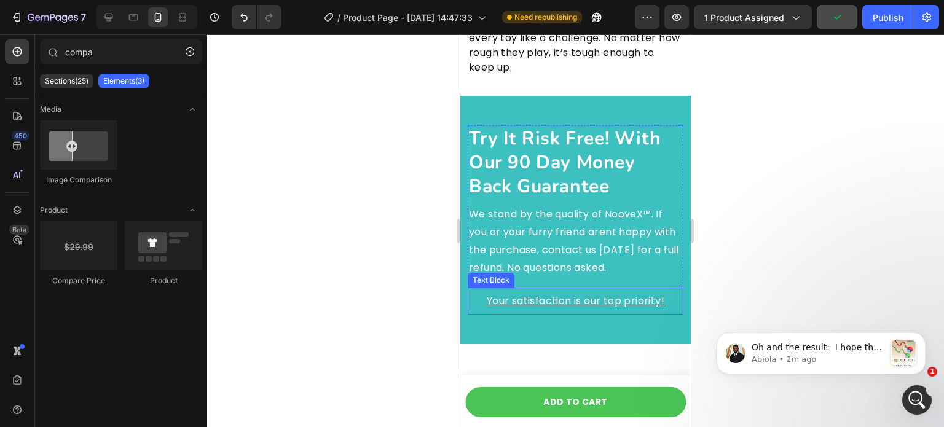
click at [563, 310] on p "Your satisfaction is our top priority!" at bounding box center [576, 302] width 206 height 18
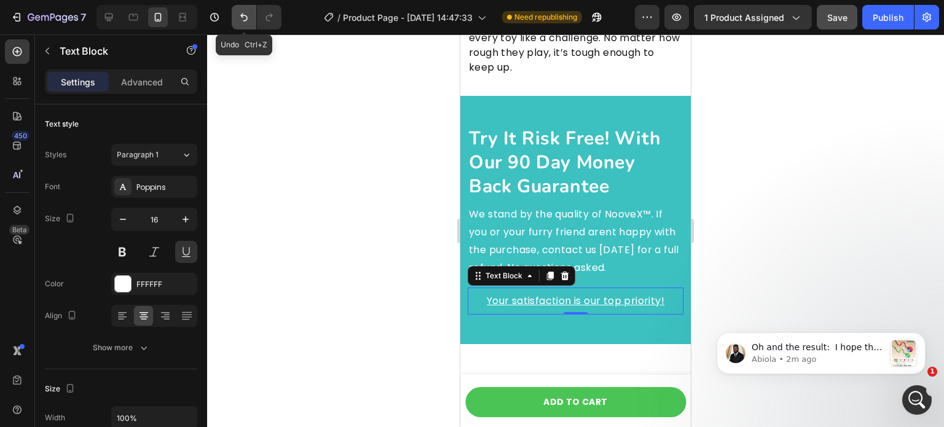
click at [234, 24] on button "Undo/Redo" at bounding box center [244, 17] width 25 height 25
click at [237, 23] on button "Undo/Redo" at bounding box center [244, 17] width 25 height 25
click at [523, 209] on p "We stand by the quality of NooveX™. If you or your furry friend arent happy wit…" at bounding box center [575, 241] width 213 height 71
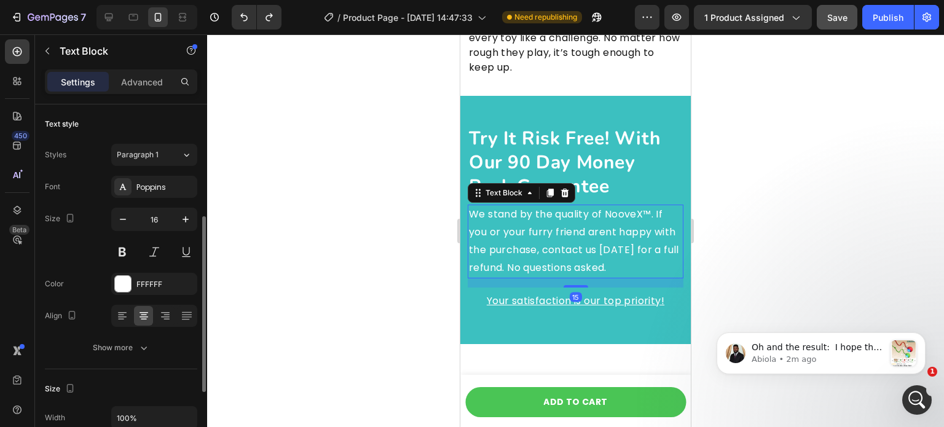
scroll to position [75, 0]
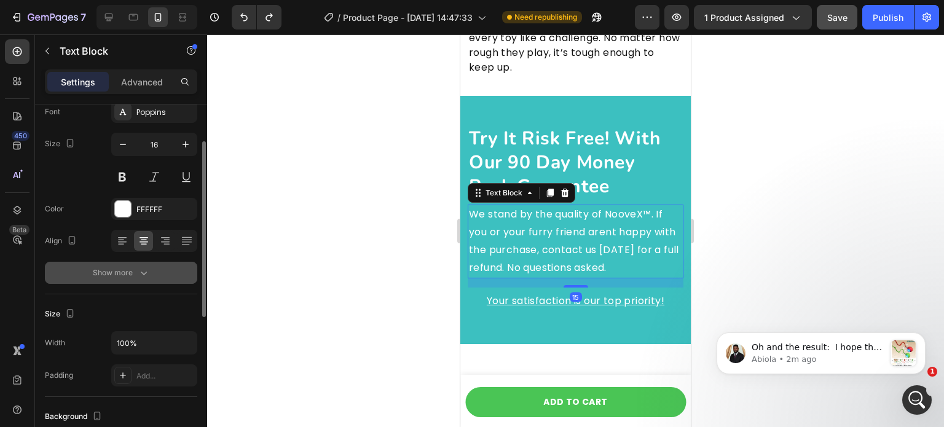
click at [148, 272] on icon "button" at bounding box center [144, 273] width 12 height 12
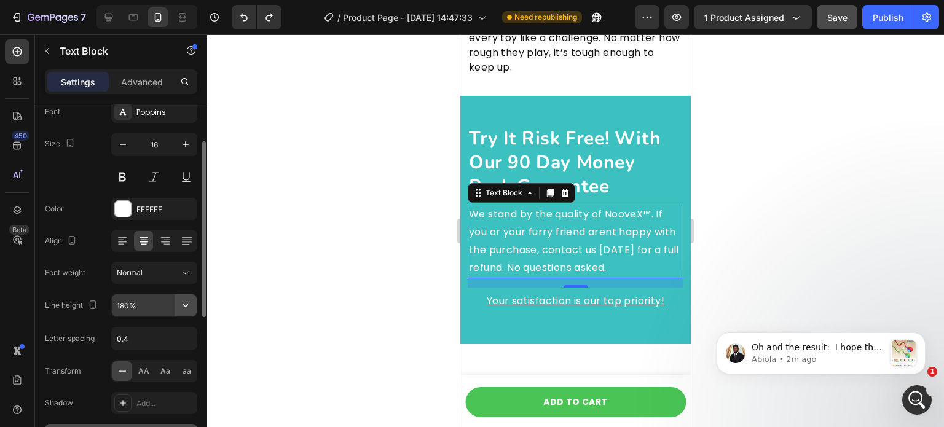
click at [187, 307] on icon "button" at bounding box center [186, 305] width 12 height 12
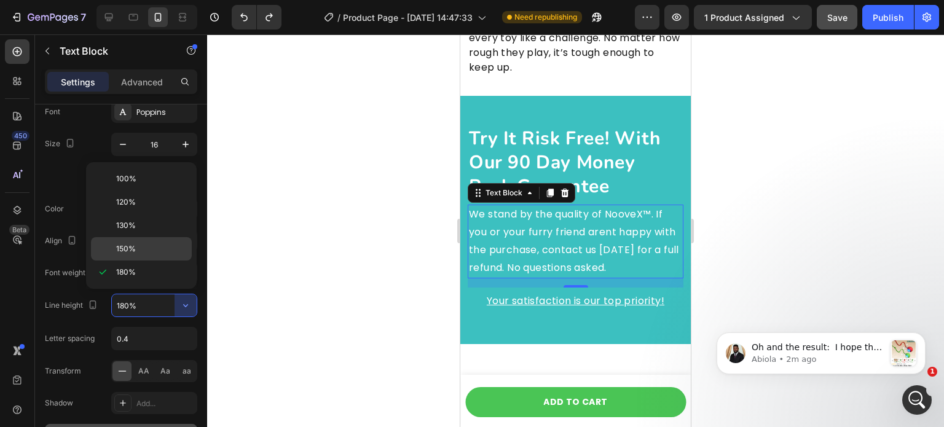
click at [157, 245] on p "150%" at bounding box center [151, 248] width 70 height 11
type input "150%"
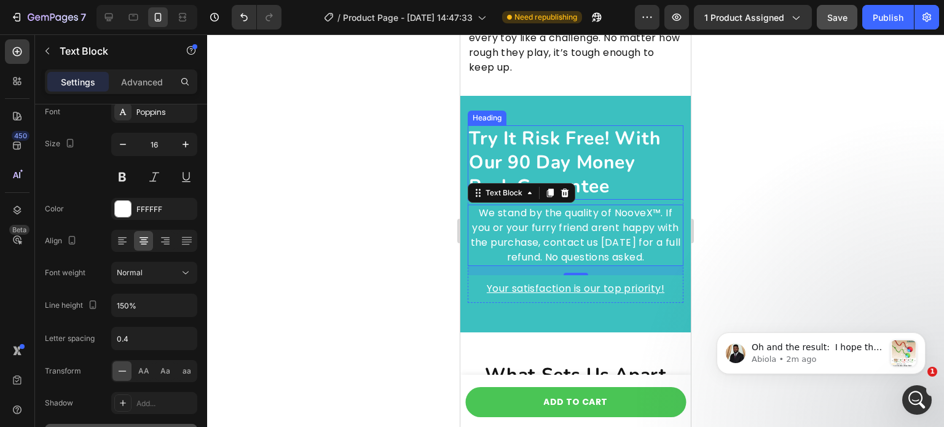
click at [594, 142] on h2 "try it risk free! with our 90 day money back guarantee" at bounding box center [576, 162] width 216 height 74
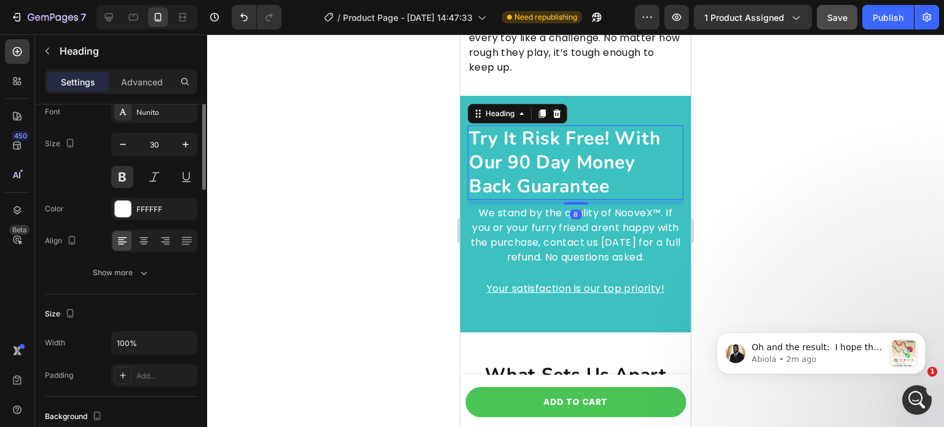
scroll to position [0, 0]
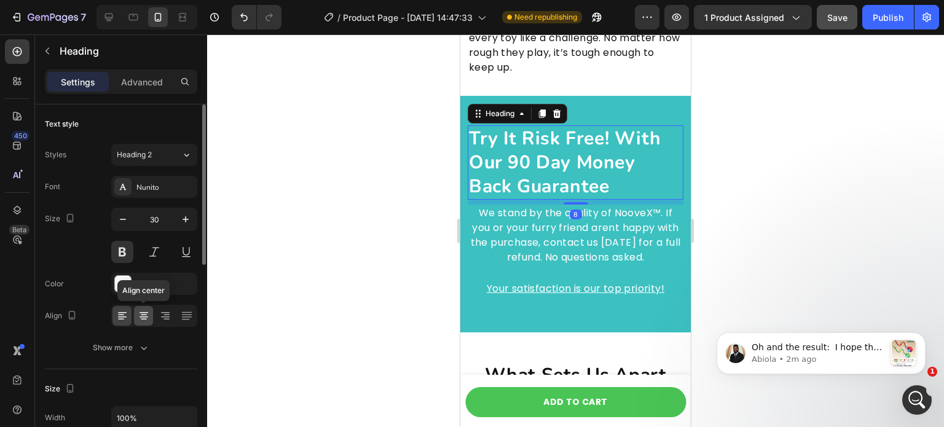
click at [146, 318] on icon at bounding box center [144, 316] width 12 height 12
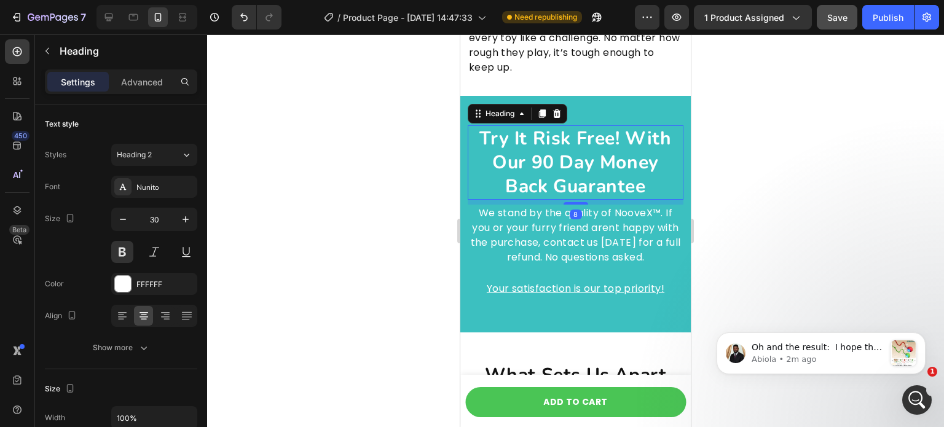
click at [311, 265] on div at bounding box center [575, 230] width 737 height 393
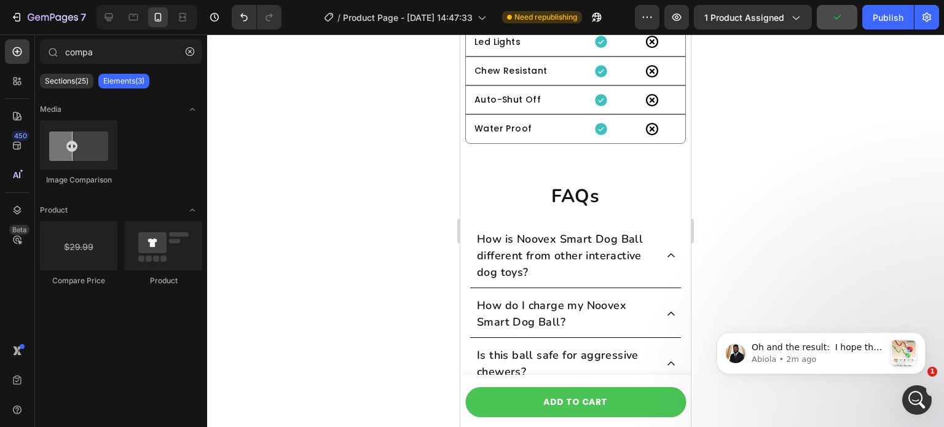
scroll to position [5301, 0]
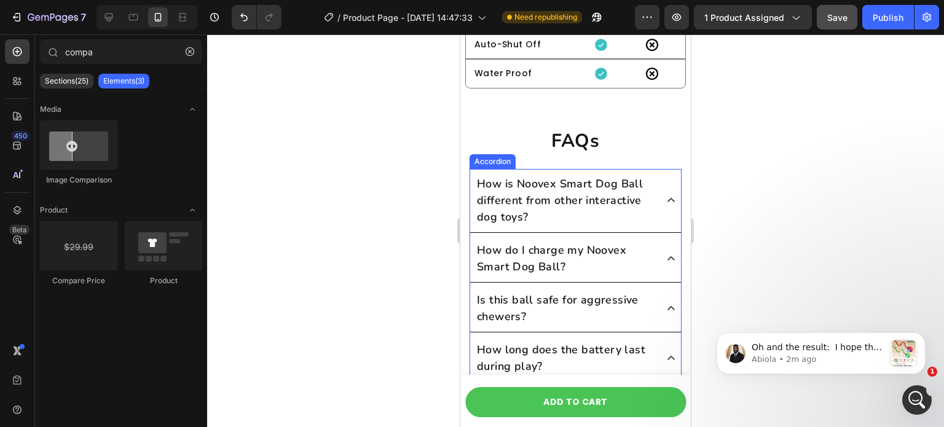
click at [606, 223] on p "How is Noovex Smart Dog Ball different from other interactive dog toys?" at bounding box center [566, 201] width 178 height 50
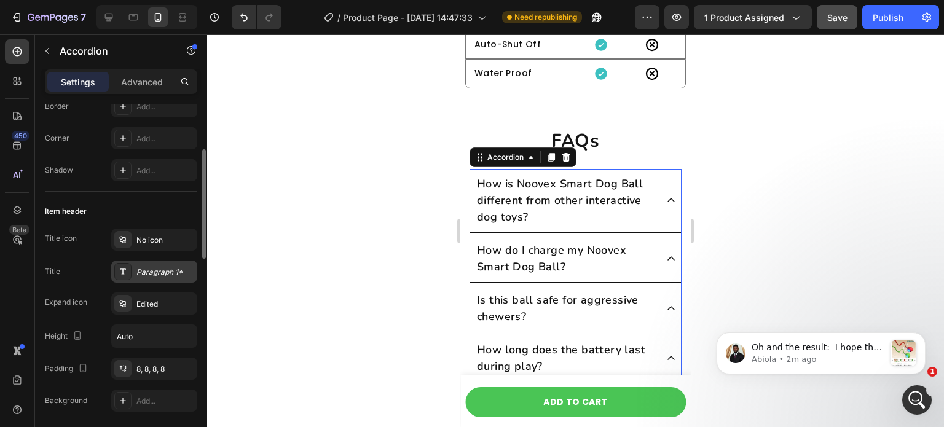
scroll to position [148, 0]
click at [152, 268] on div "Paragraph 1*" at bounding box center [165, 272] width 58 height 11
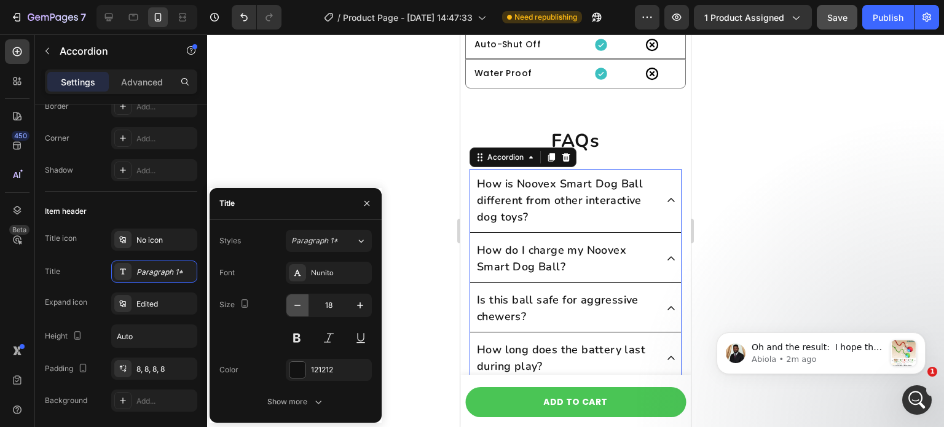
click at [301, 306] on icon "button" at bounding box center [297, 305] width 12 height 12
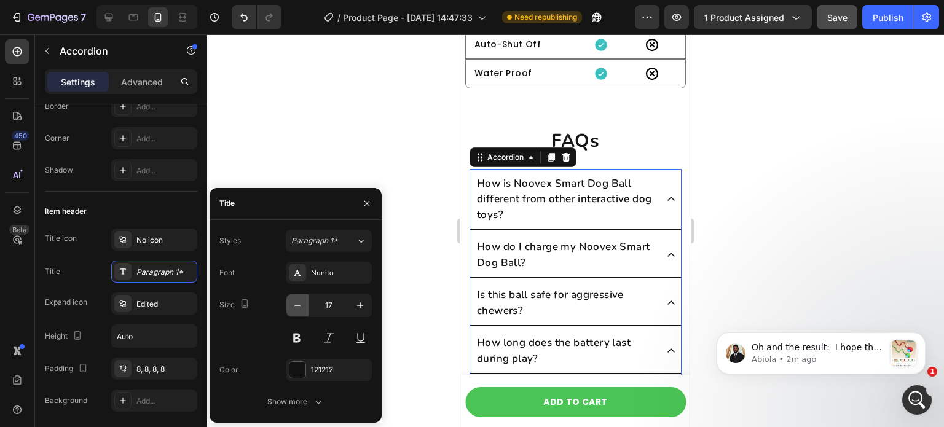
type input "16"
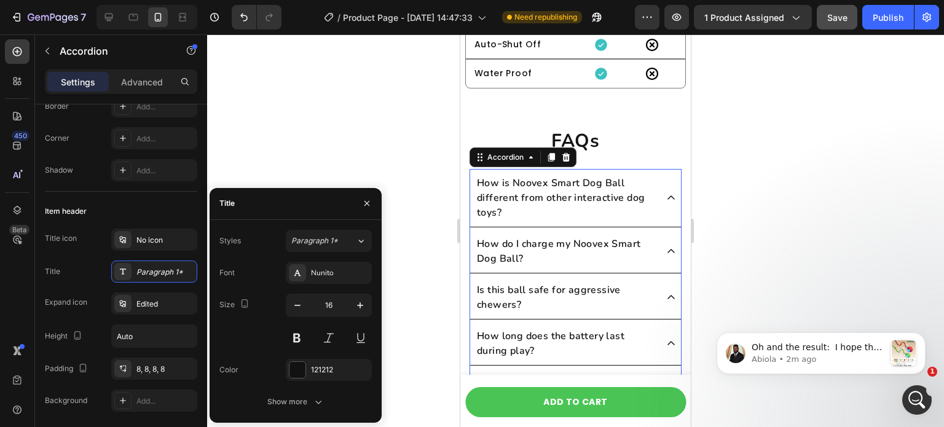
click at [434, 277] on div at bounding box center [575, 230] width 737 height 393
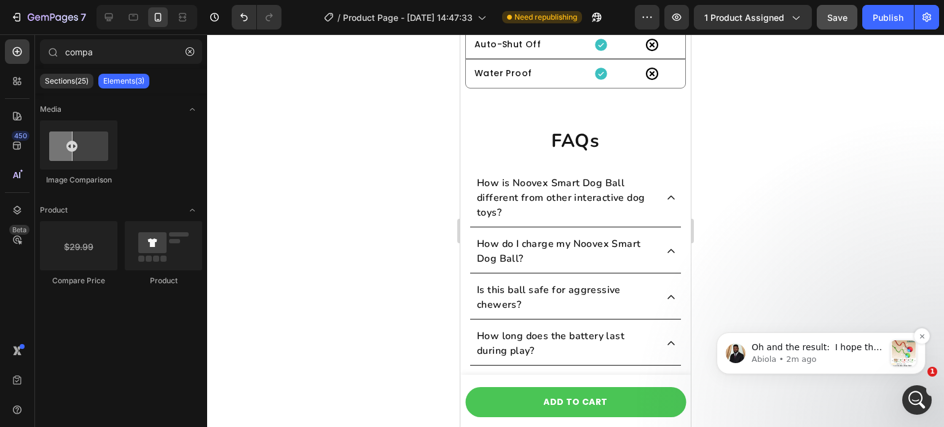
click at [882, 357] on p "Abiola • 2m ago" at bounding box center [818, 359] width 133 height 11
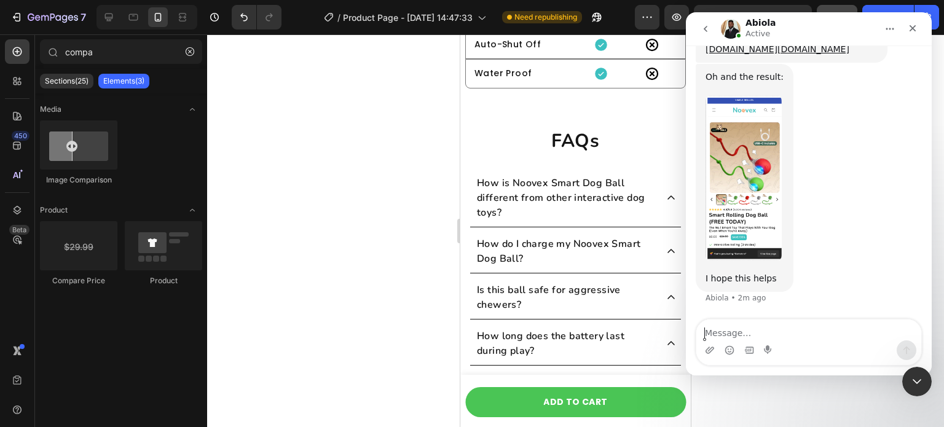
scroll to position [1832, 0]
click at [751, 330] on textarea "Message…" at bounding box center [809, 330] width 225 height 21
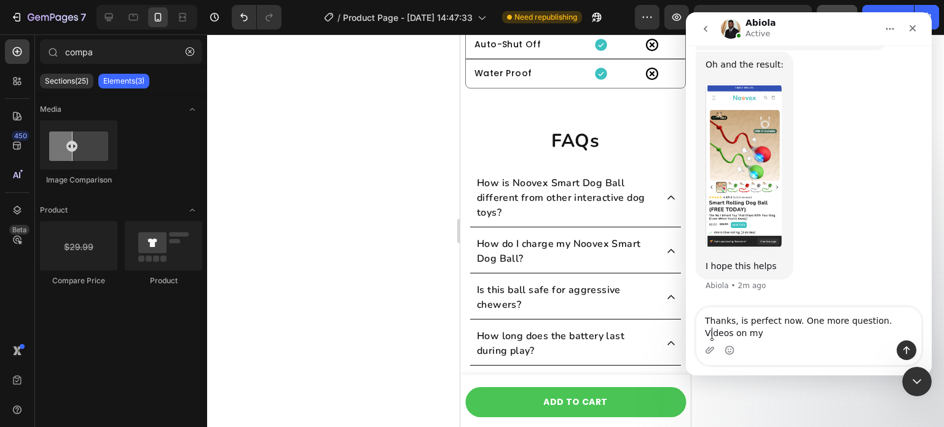
scroll to position [1845, 0]
type textarea "Thanks, is perfect now. One more question. Videos on my page are set for autopl…"
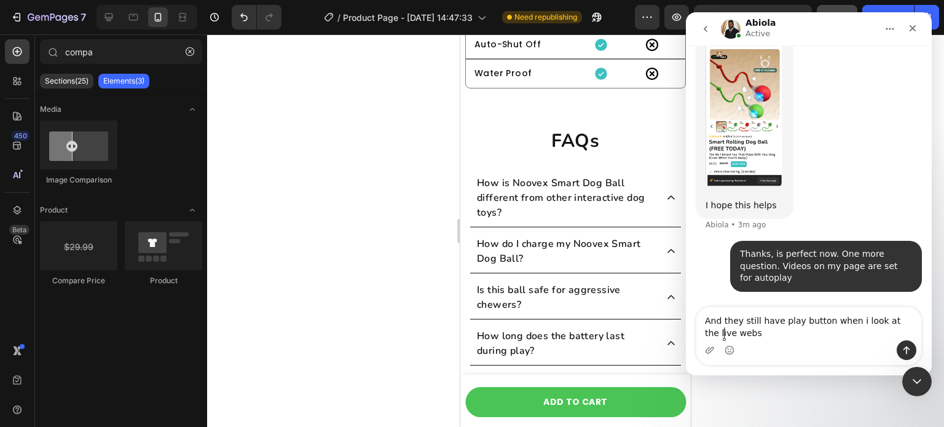
scroll to position [1873, 0]
type textarea "And they still have play button when i look at the live website"
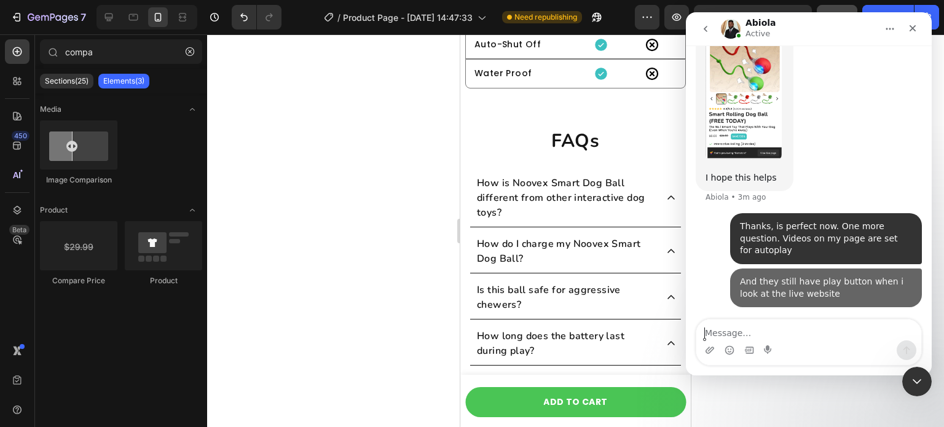
scroll to position [1901, 0]
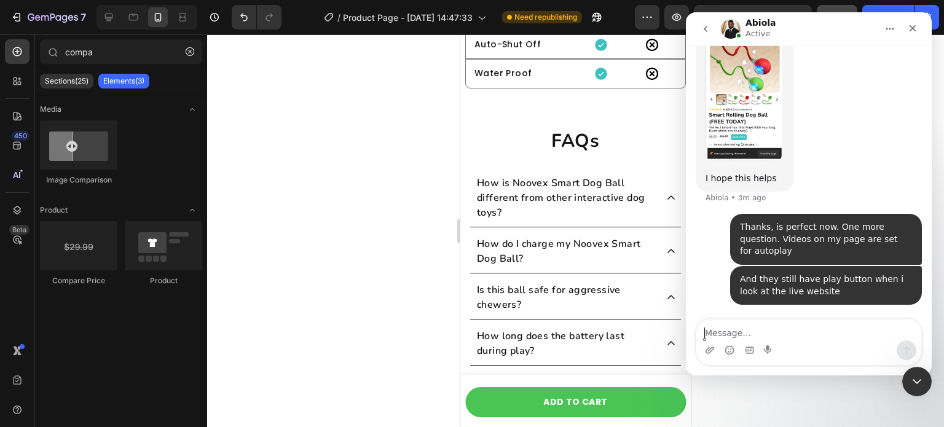
type textarea "w"
type textarea "from my phone"
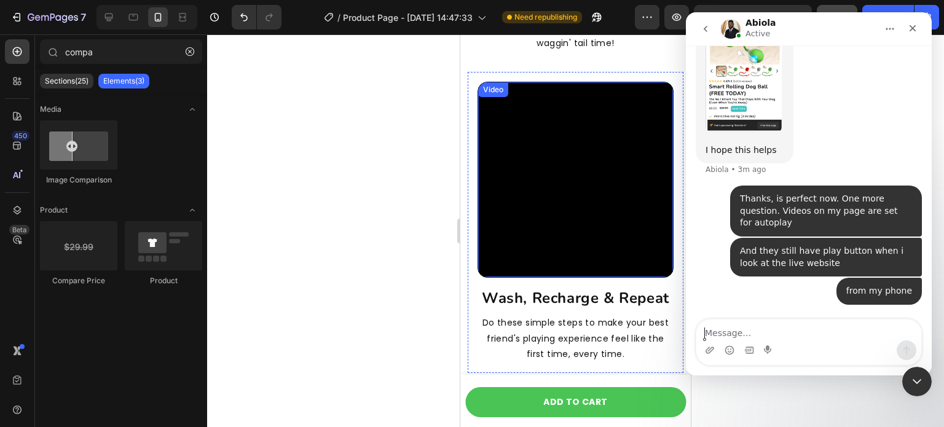
scroll to position [4048, 0]
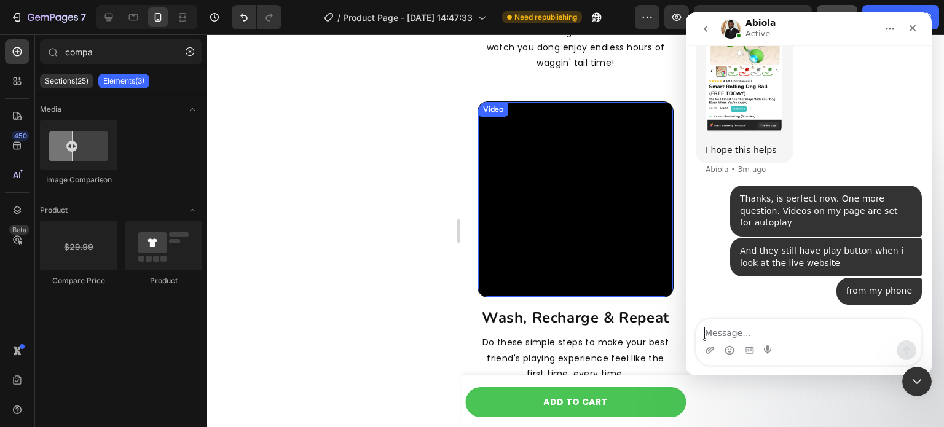
click at [534, 129] on video at bounding box center [575, 199] width 195 height 195
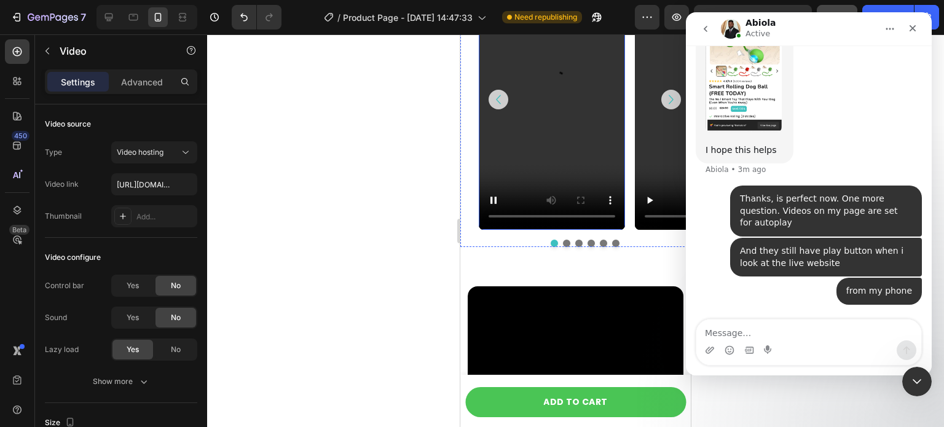
scroll to position [1033, 0]
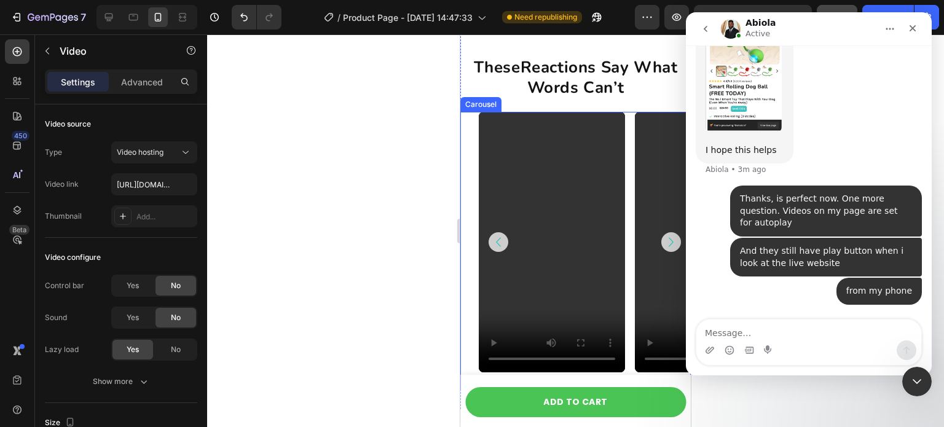
click at [470, 132] on div "Video Video Video Video Video Video [GEOGRAPHIC_DATA]" at bounding box center [576, 251] width 231 height 278
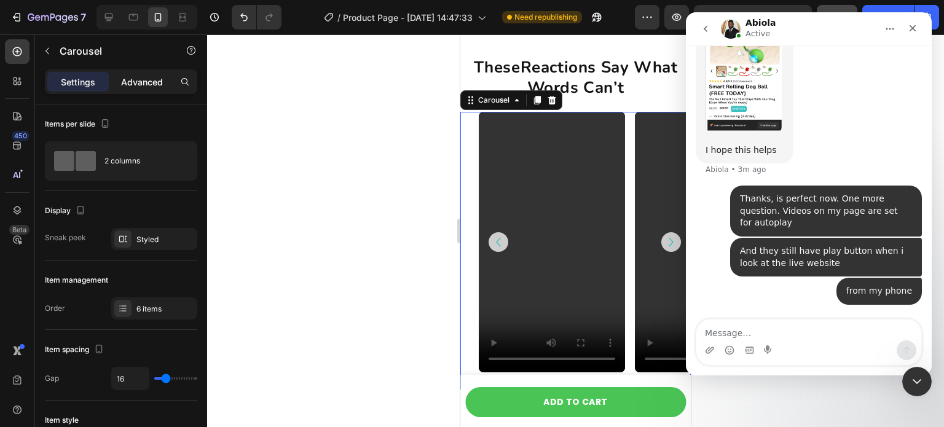
click at [144, 87] on p "Advanced" at bounding box center [142, 82] width 42 height 13
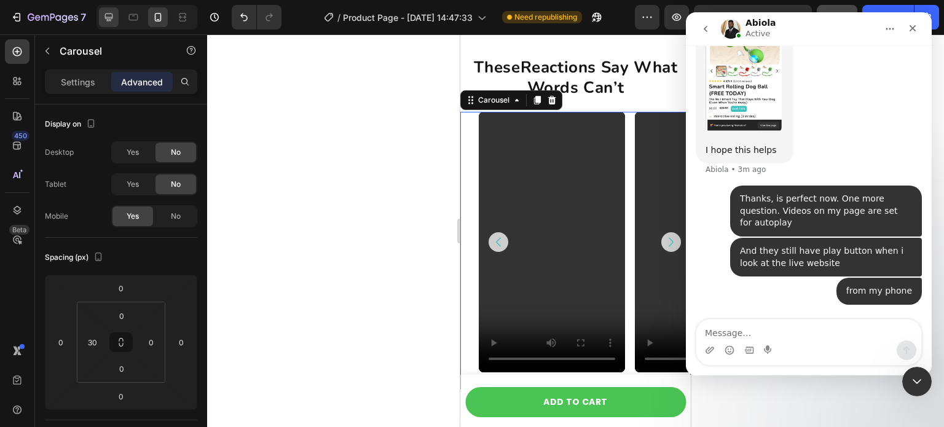
click at [108, 23] on div at bounding box center [109, 17] width 20 height 20
type input "0"
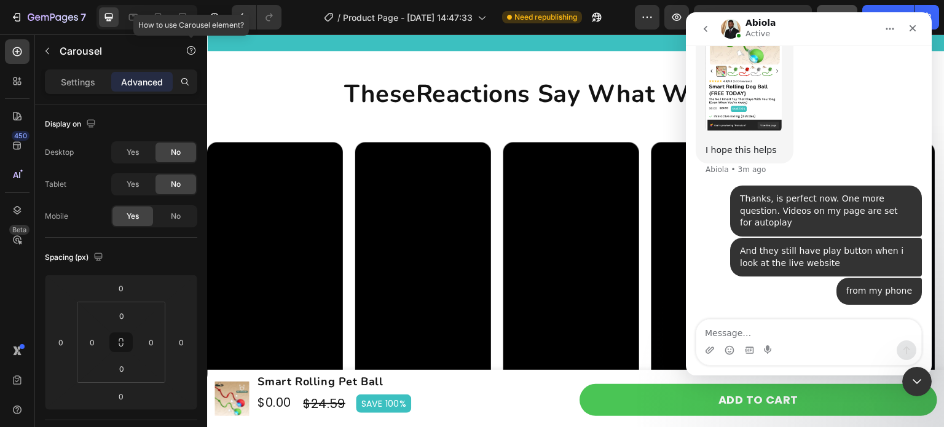
scroll to position [991, 0]
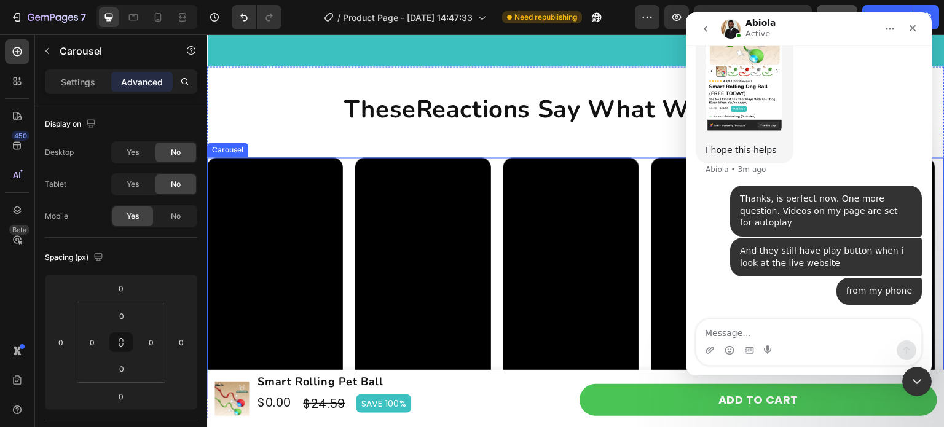
click at [495, 173] on div "Video Video Video Video Video" at bounding box center [576, 278] width 738 height 242
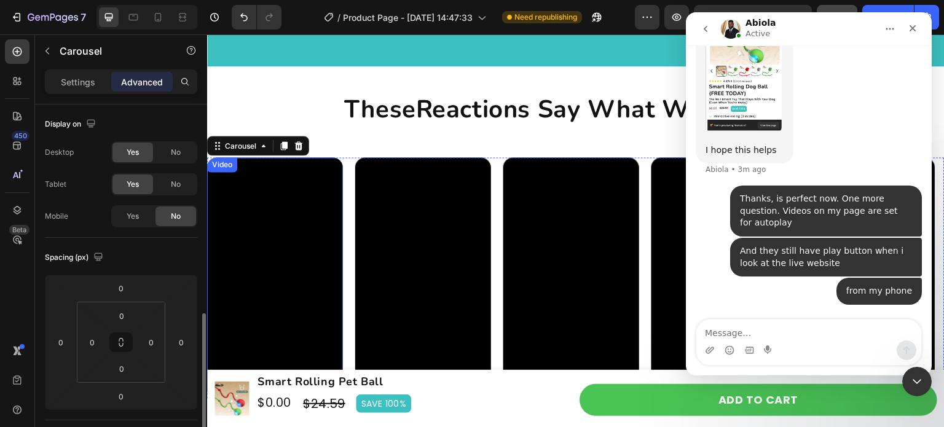
scroll to position [148, 0]
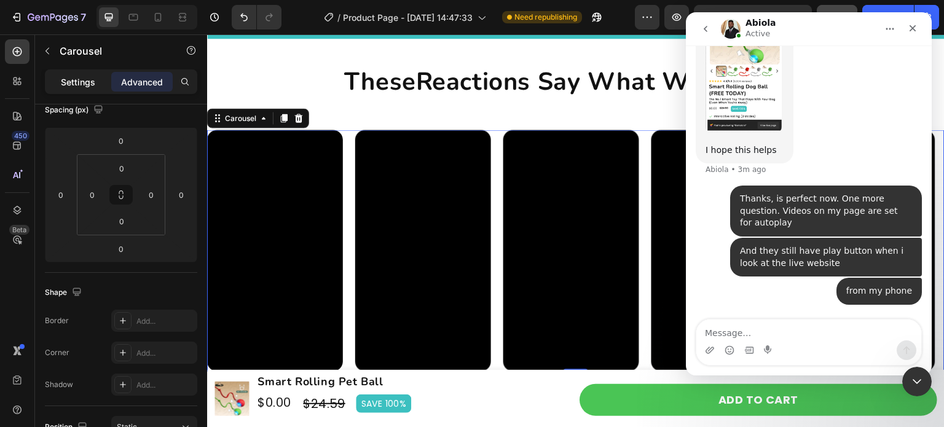
click at [92, 76] on p "Settings" at bounding box center [78, 82] width 34 height 13
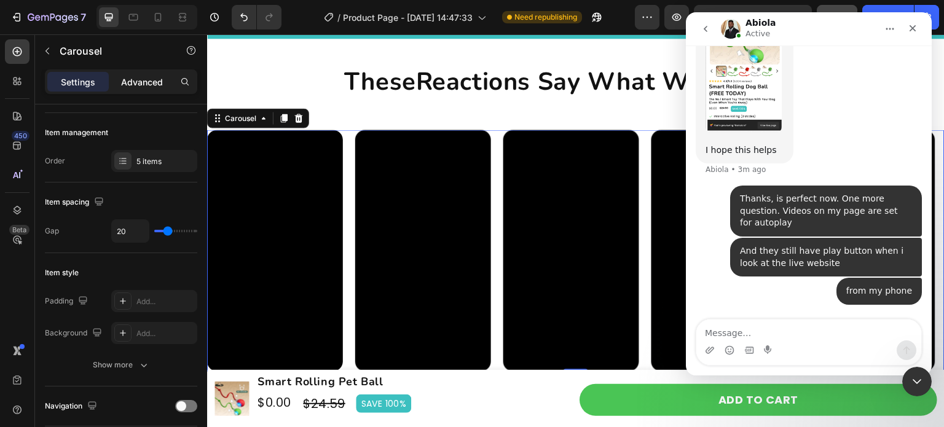
click at [149, 82] on p "Advanced" at bounding box center [142, 82] width 42 height 13
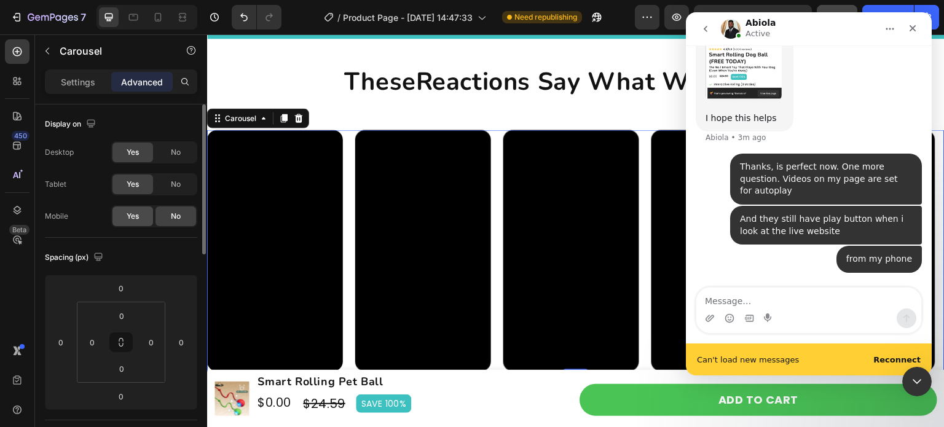
scroll to position [1961, 0]
click at [133, 218] on span "Yes" at bounding box center [133, 216] width 12 height 11
click at [890, 364] on b "Reconnect" at bounding box center [897, 359] width 47 height 9
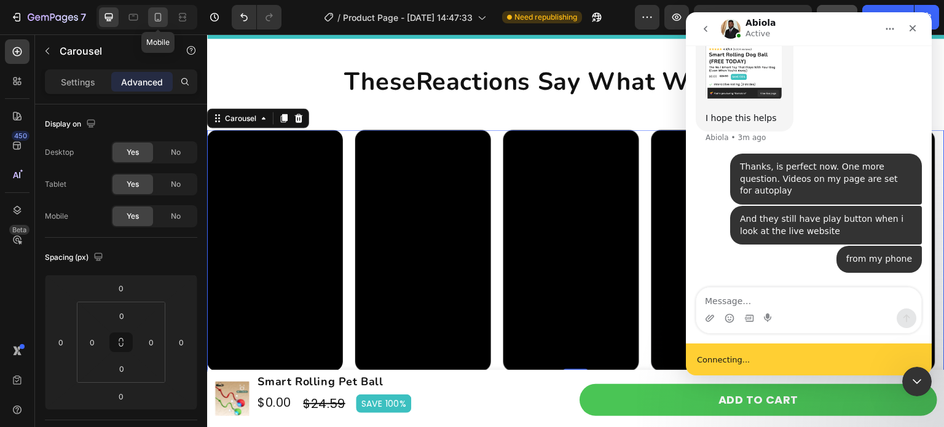
click at [159, 17] on icon at bounding box center [158, 17] width 12 height 12
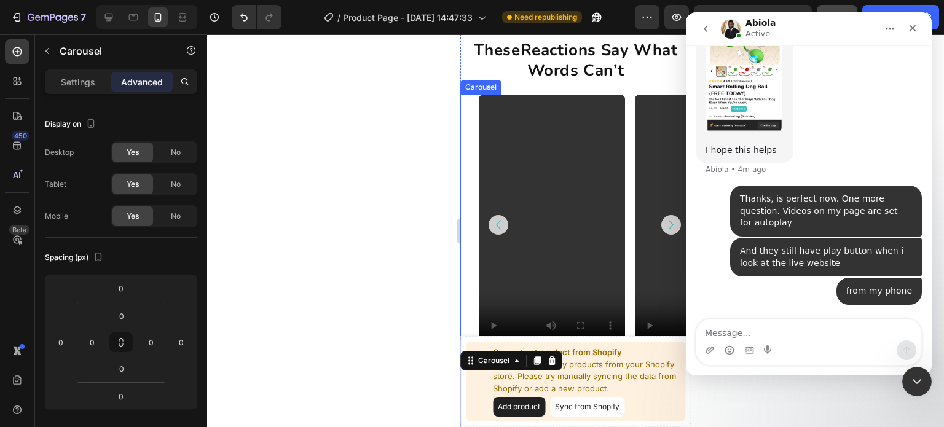
scroll to position [1929, 0]
